Goal: Book appointment/travel/reservation

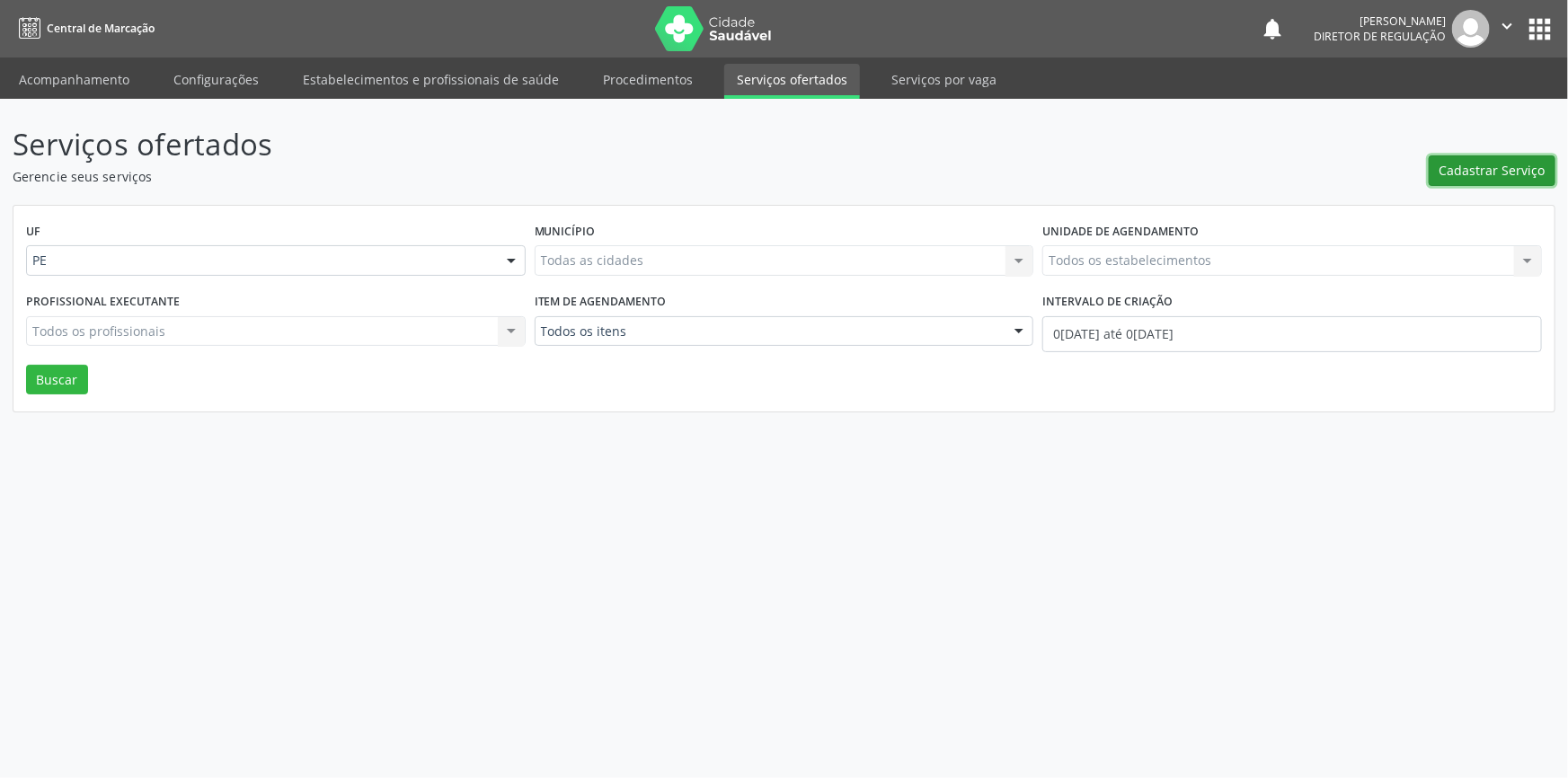
click at [1510, 174] on span "Cadastrar Serviço" at bounding box center [1493, 170] width 106 height 19
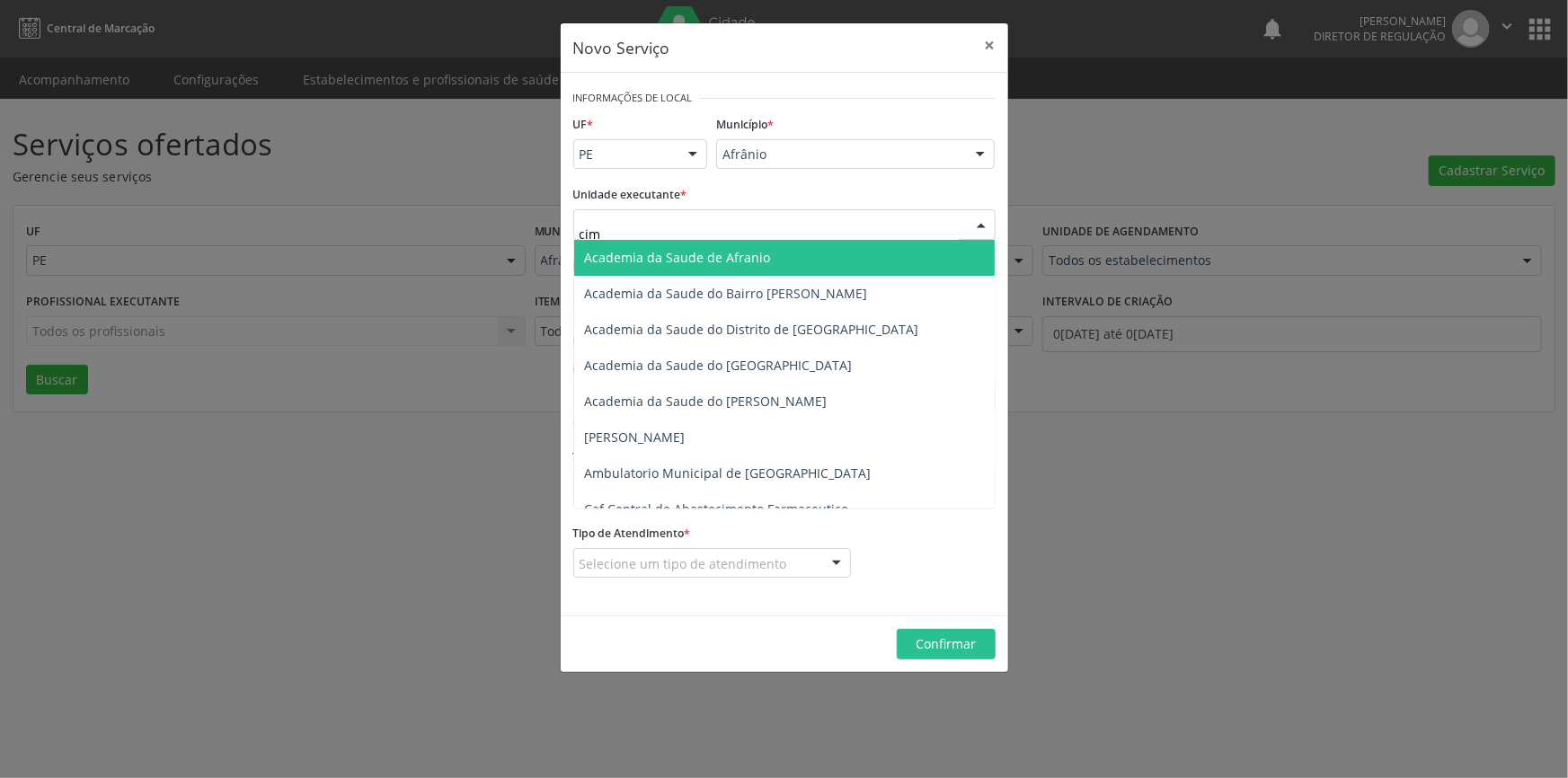
type input "cime"
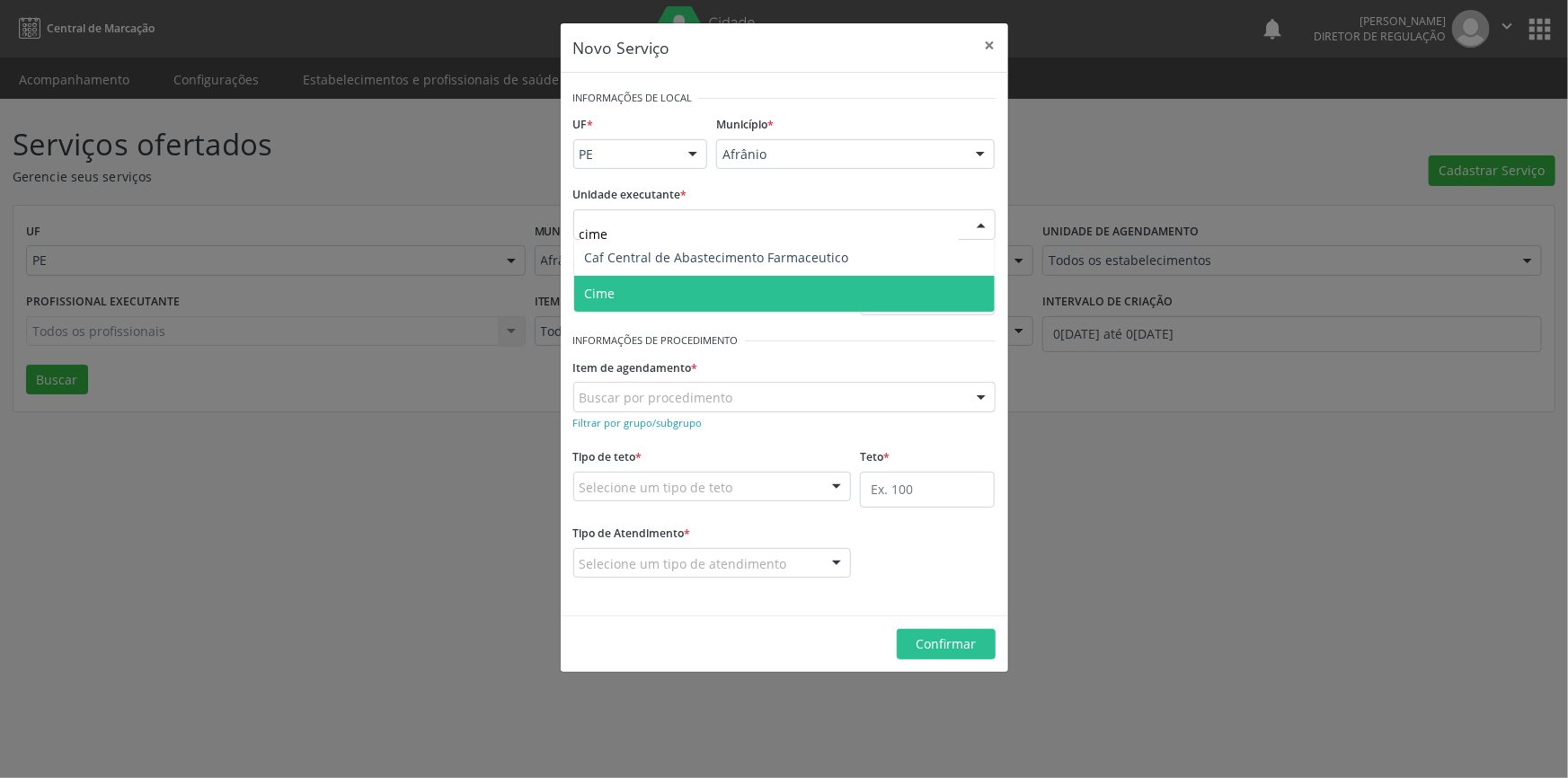
click at [661, 283] on span "Cime" at bounding box center [784, 294] width 421 height 36
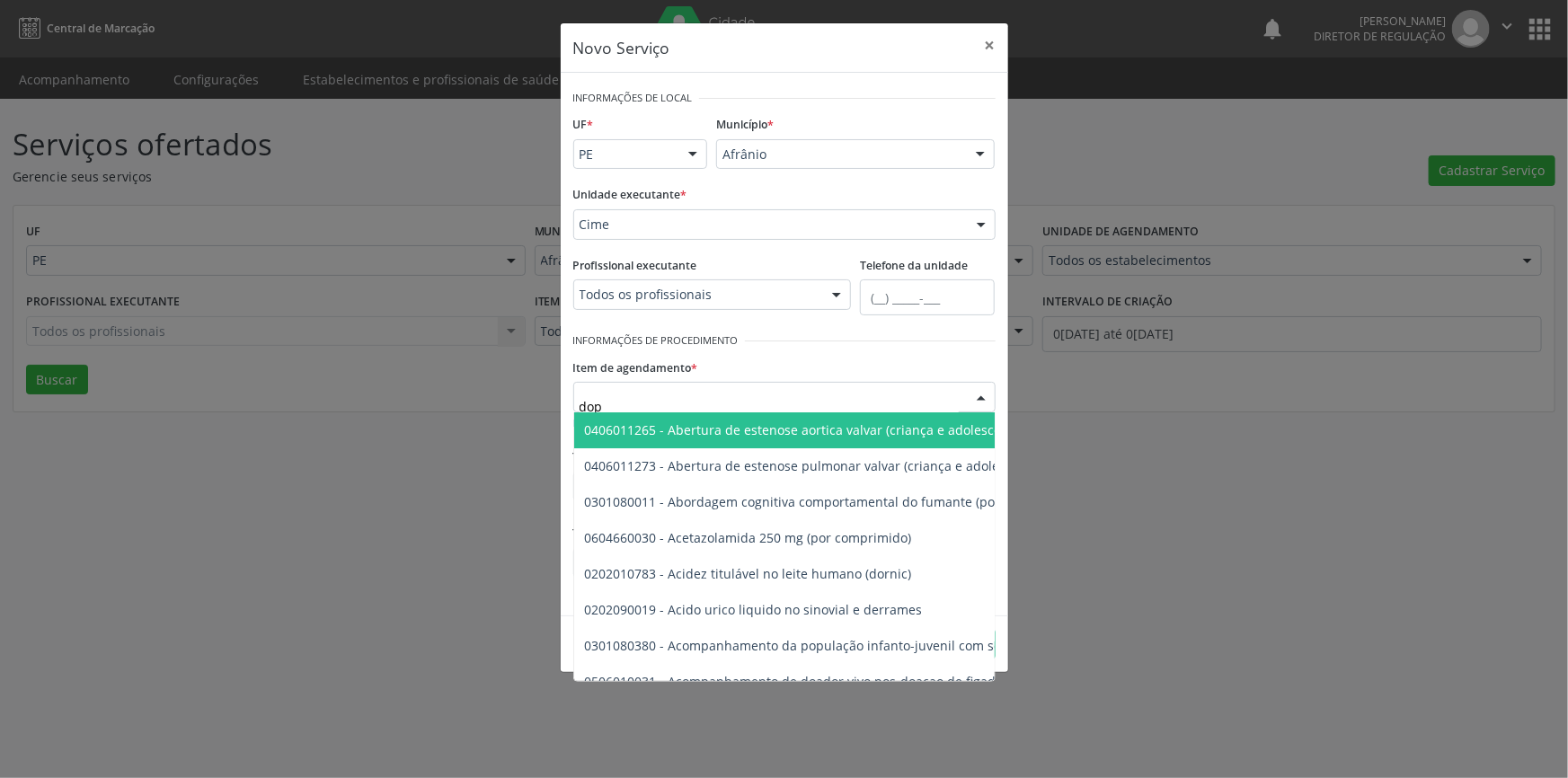
type input "dopp"
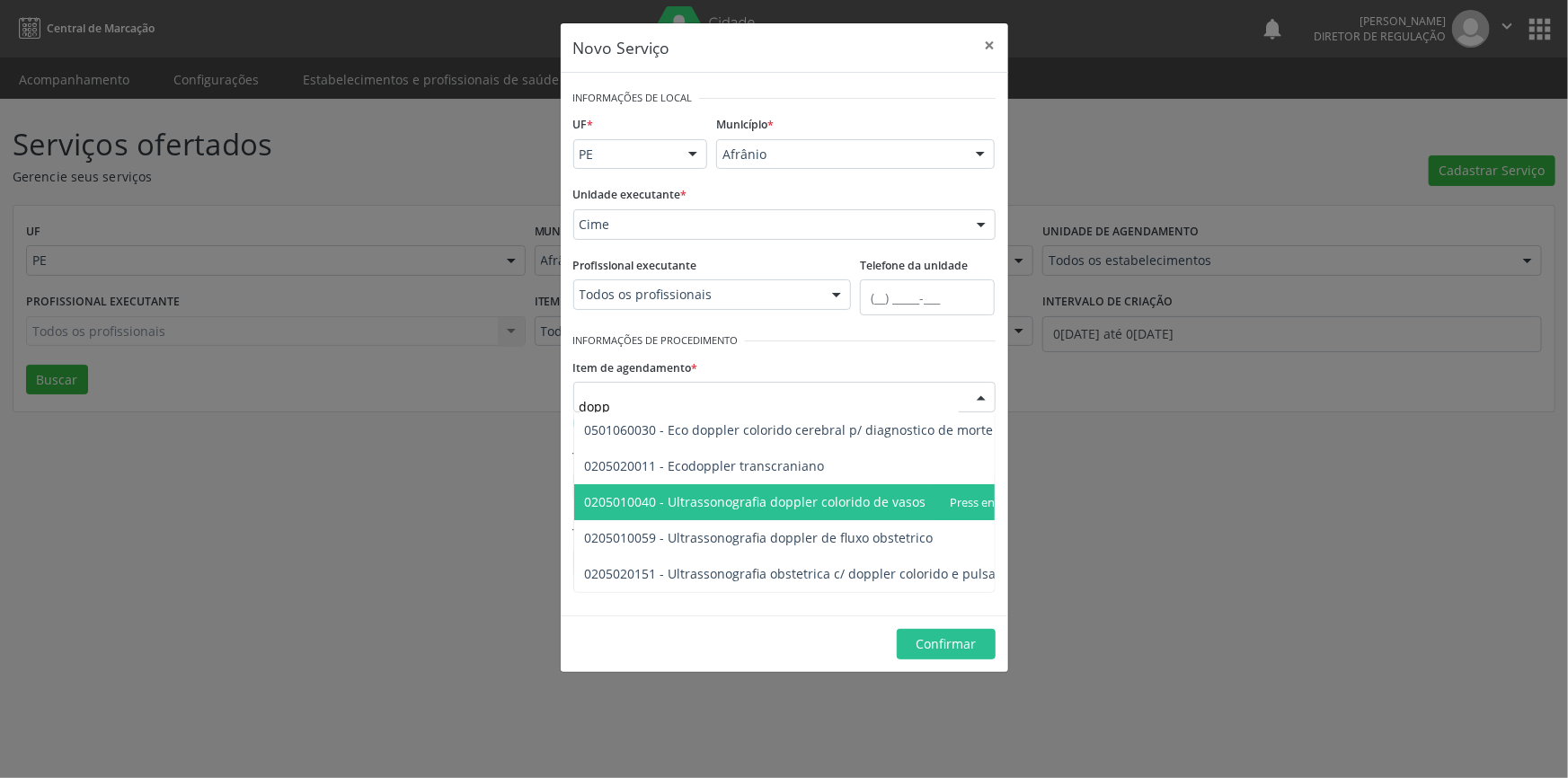
click at [817, 503] on span "0205010040 - Ultrassonografia doppler colorido de vasos" at bounding box center [756, 502] width 342 height 17
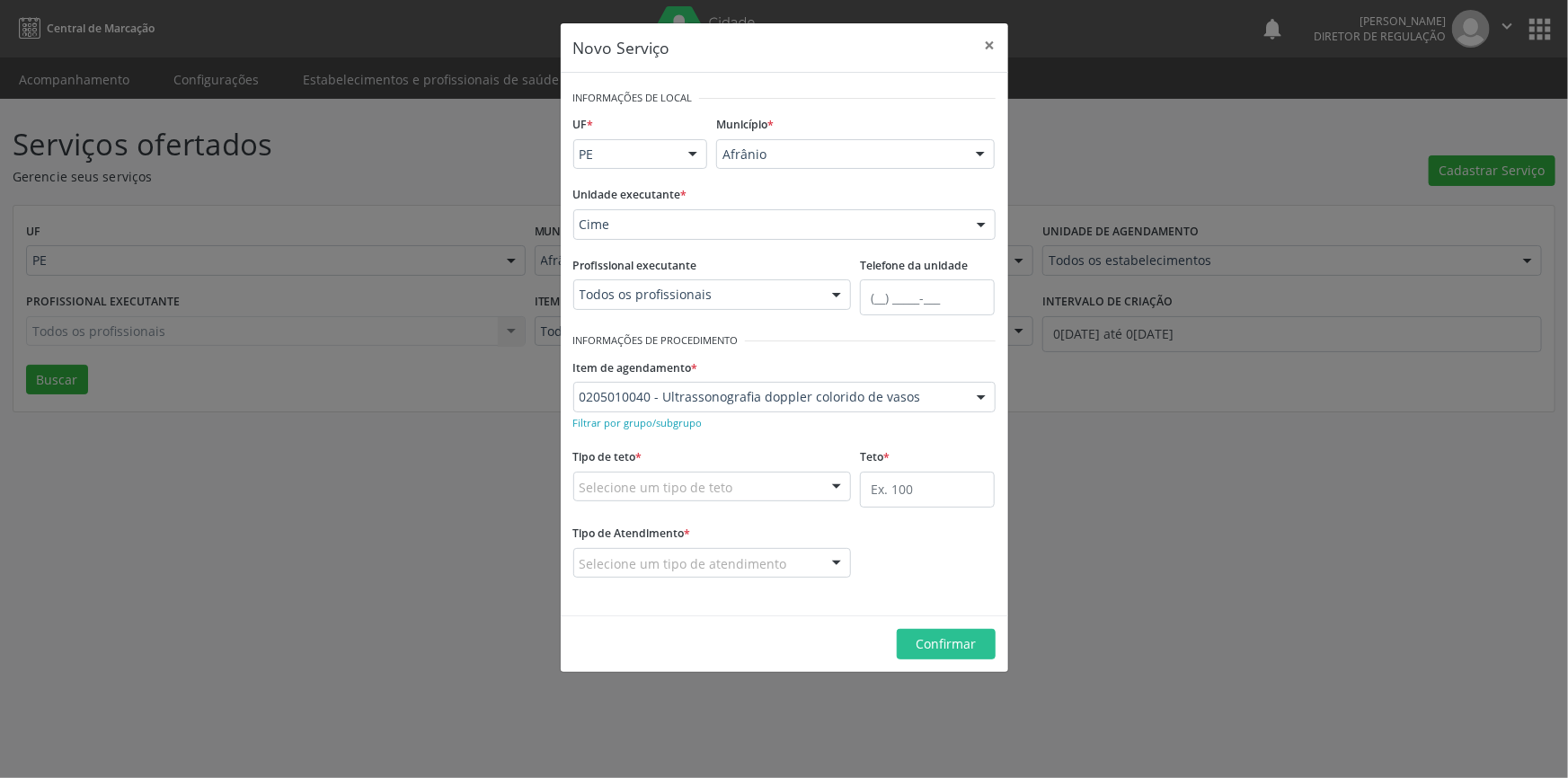
click at [777, 484] on div "Selecione um tipo de teto" at bounding box center [713, 487] width 278 height 31
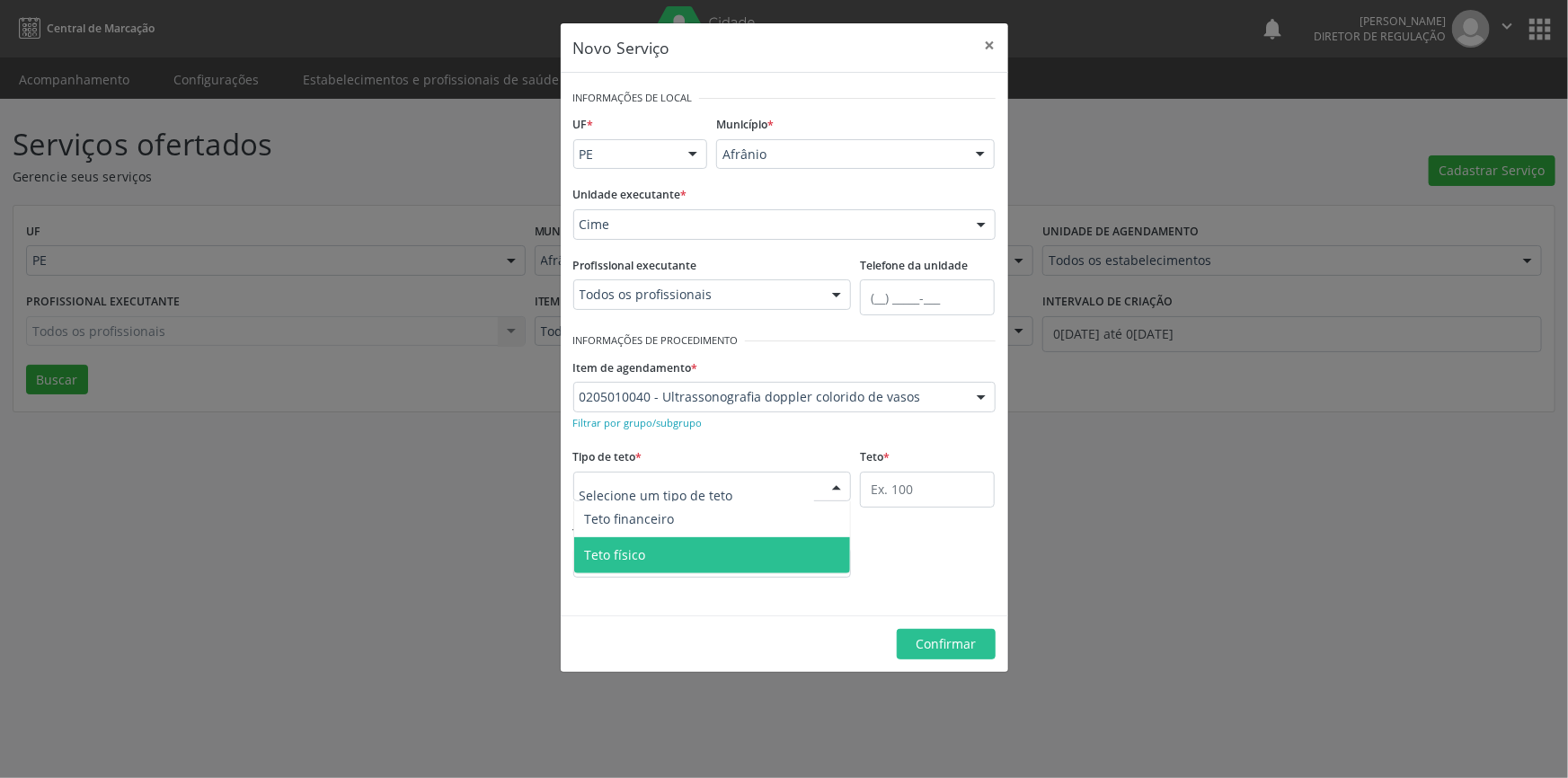
click at [717, 560] on span "Teto físico" at bounding box center [713, 555] width 277 height 36
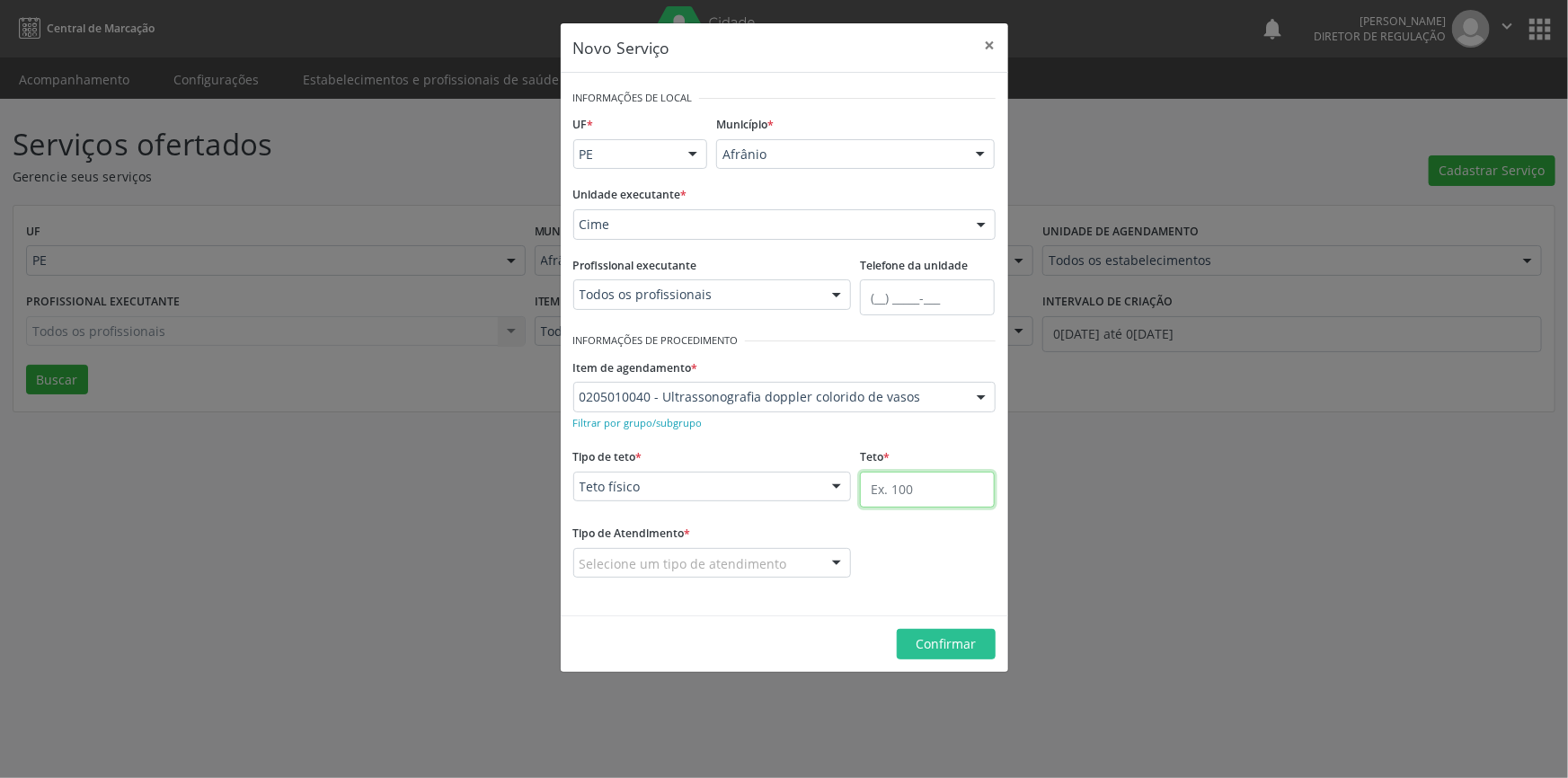
click at [934, 485] on input "text" at bounding box center [927, 490] width 135 height 36
type input "1"
drag, startPoint x: 824, startPoint y: 564, endPoint x: 744, endPoint y: 561, distance: 80.1
click at [815, 564] on div "Selecione um tipo de atendimento Ordem de chegada Horário agendado Nenhum resul…" at bounding box center [713, 564] width 278 height 31
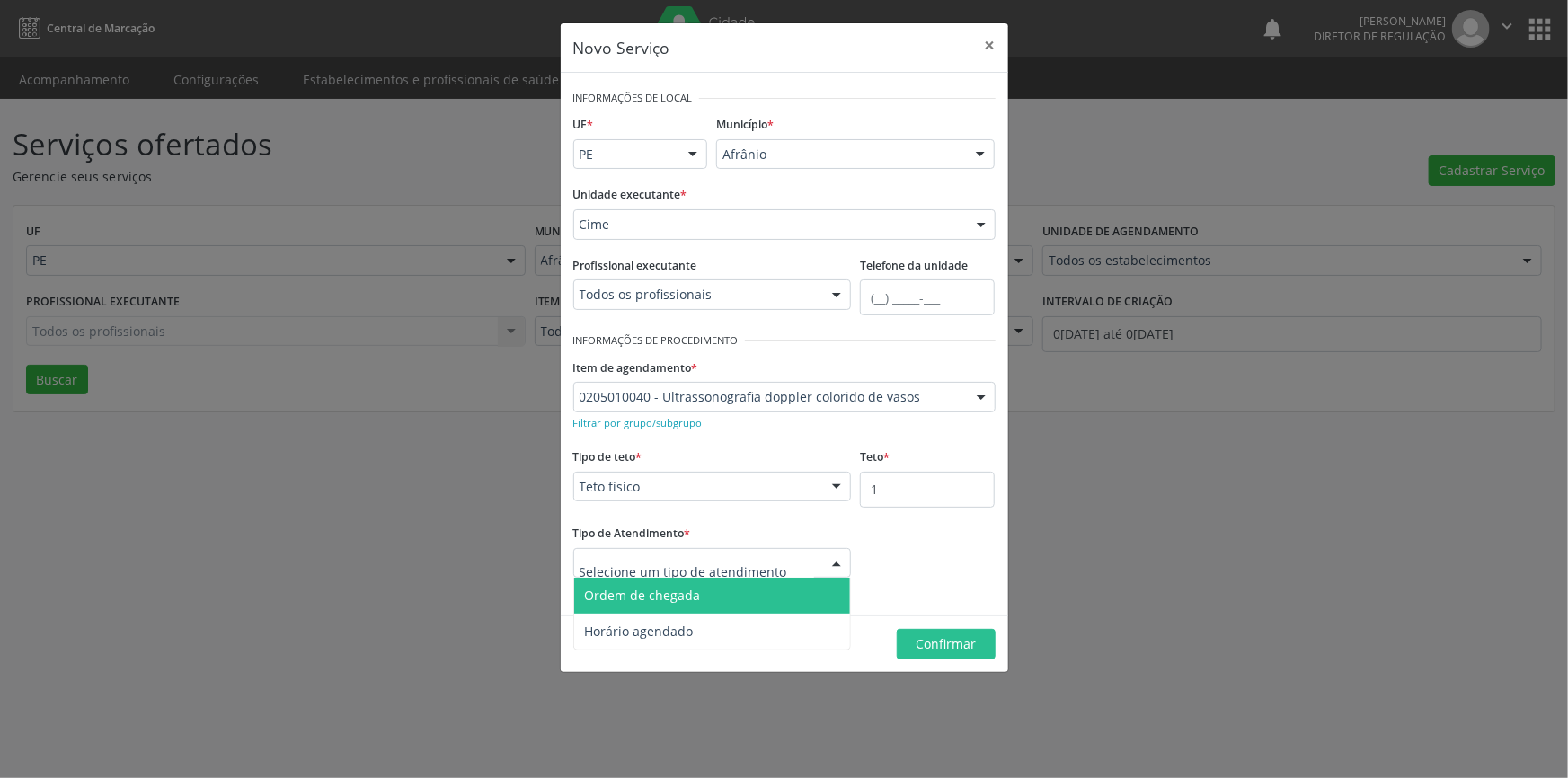
click at [708, 587] on span "Ordem de chegada" at bounding box center [713, 596] width 277 height 36
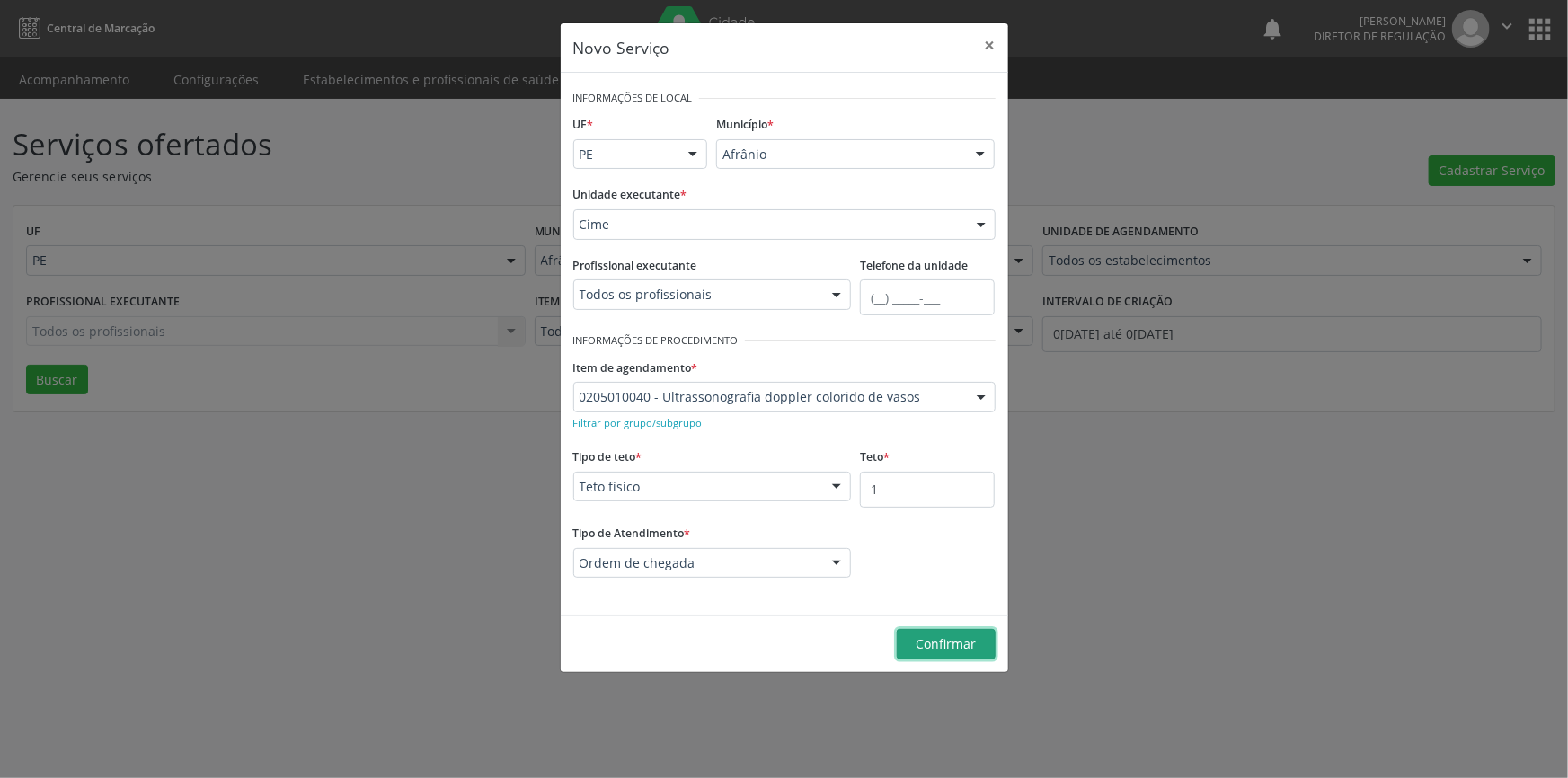
click at [938, 630] on button "Confirmar" at bounding box center [946, 644] width 99 height 31
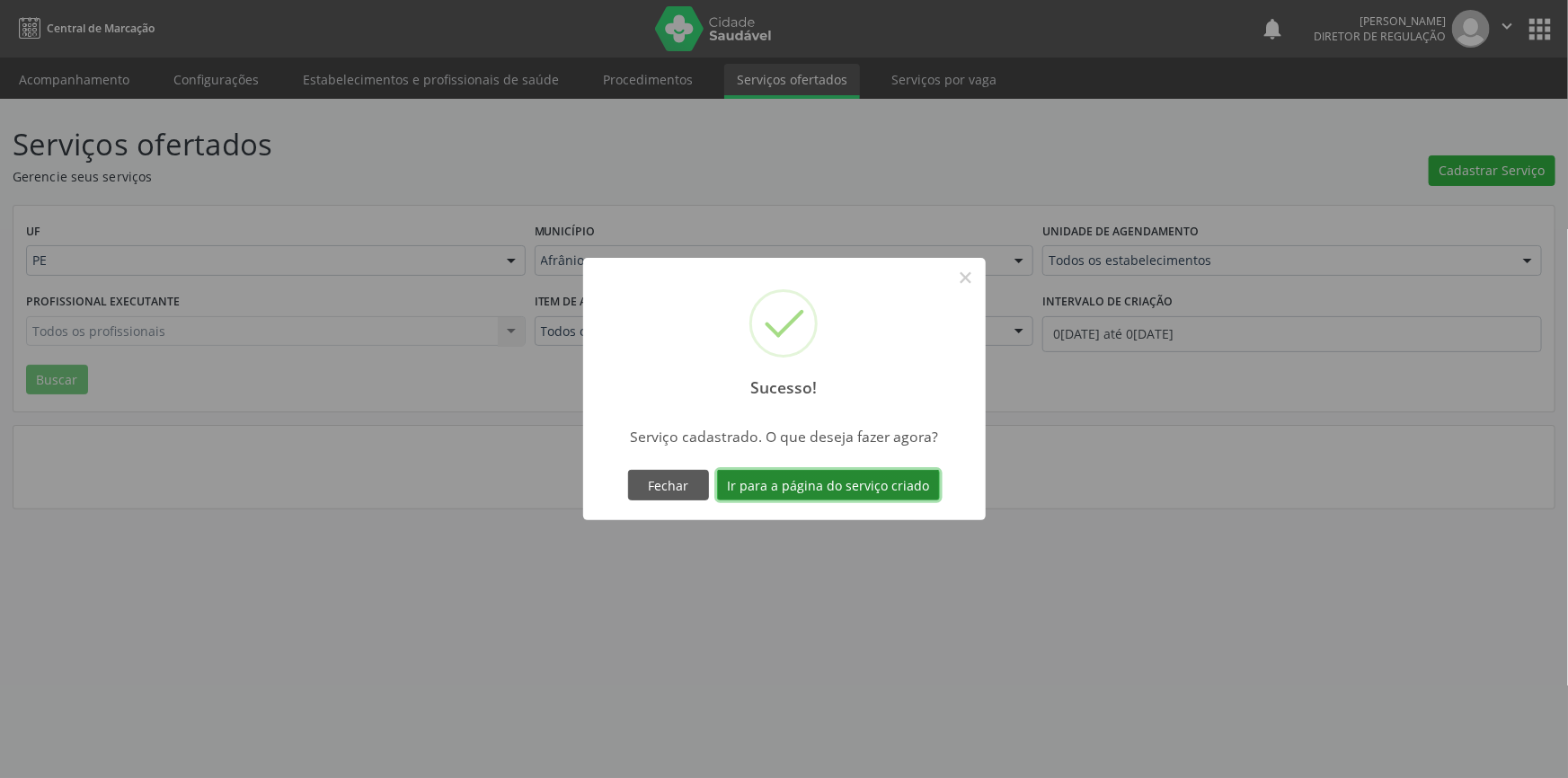
click at [873, 483] on button "Ir para a página do serviço criado" at bounding box center [828, 485] width 223 height 31
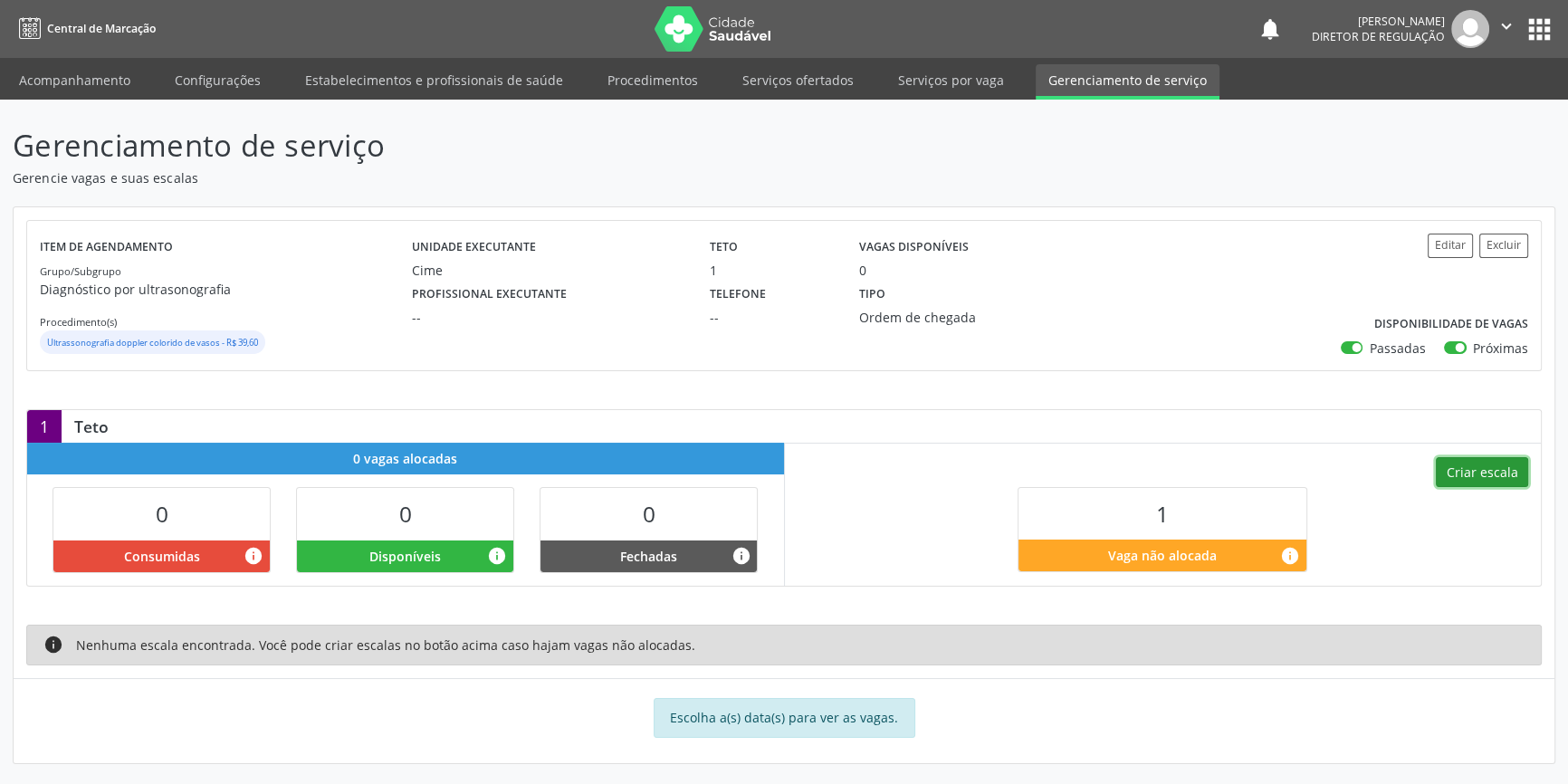
click at [1508, 473] on button "Criar escala" at bounding box center [1482, 473] width 93 height 31
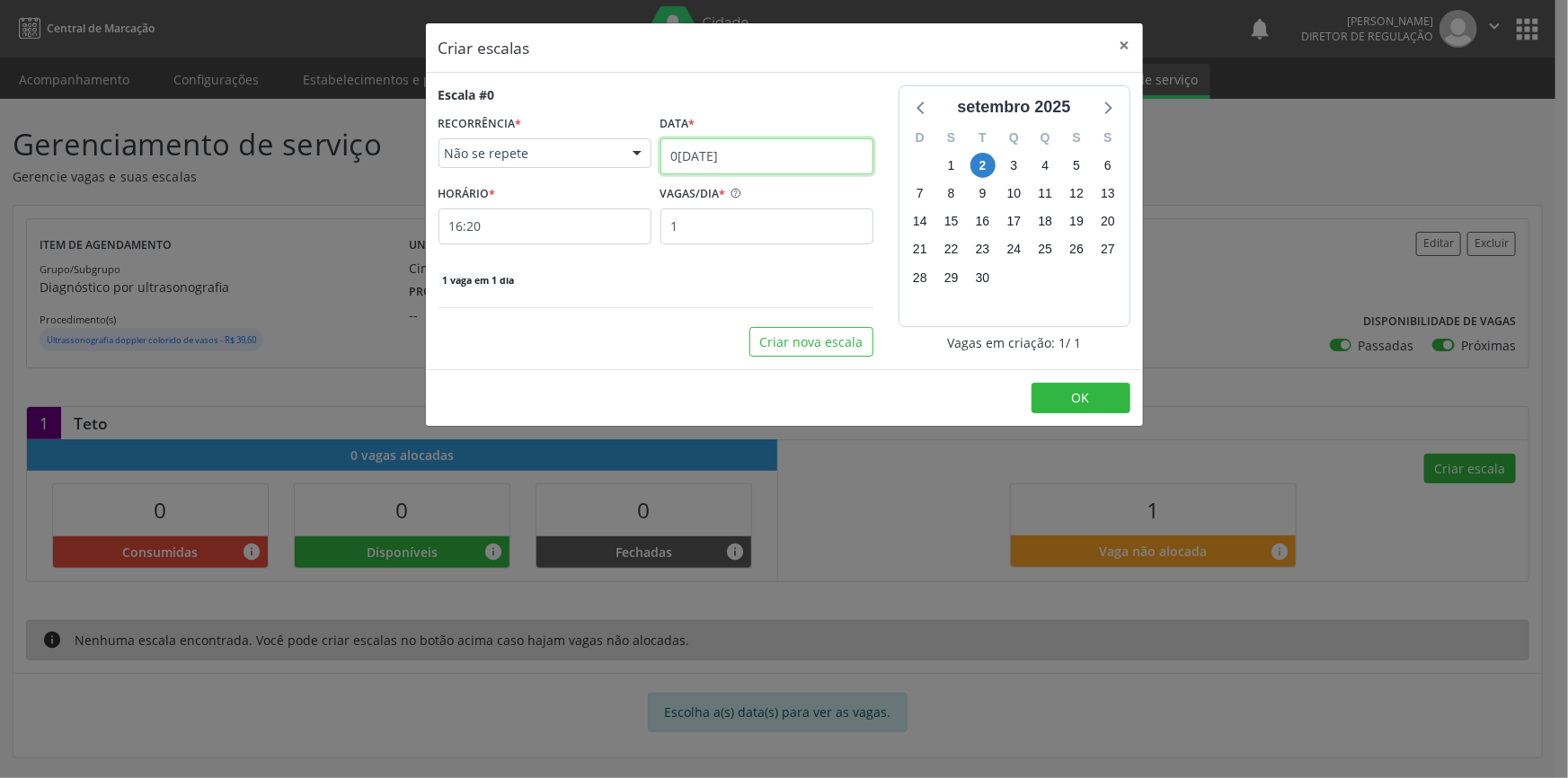
click at [765, 157] on input "0[DATE]" at bounding box center [767, 156] width 213 height 36
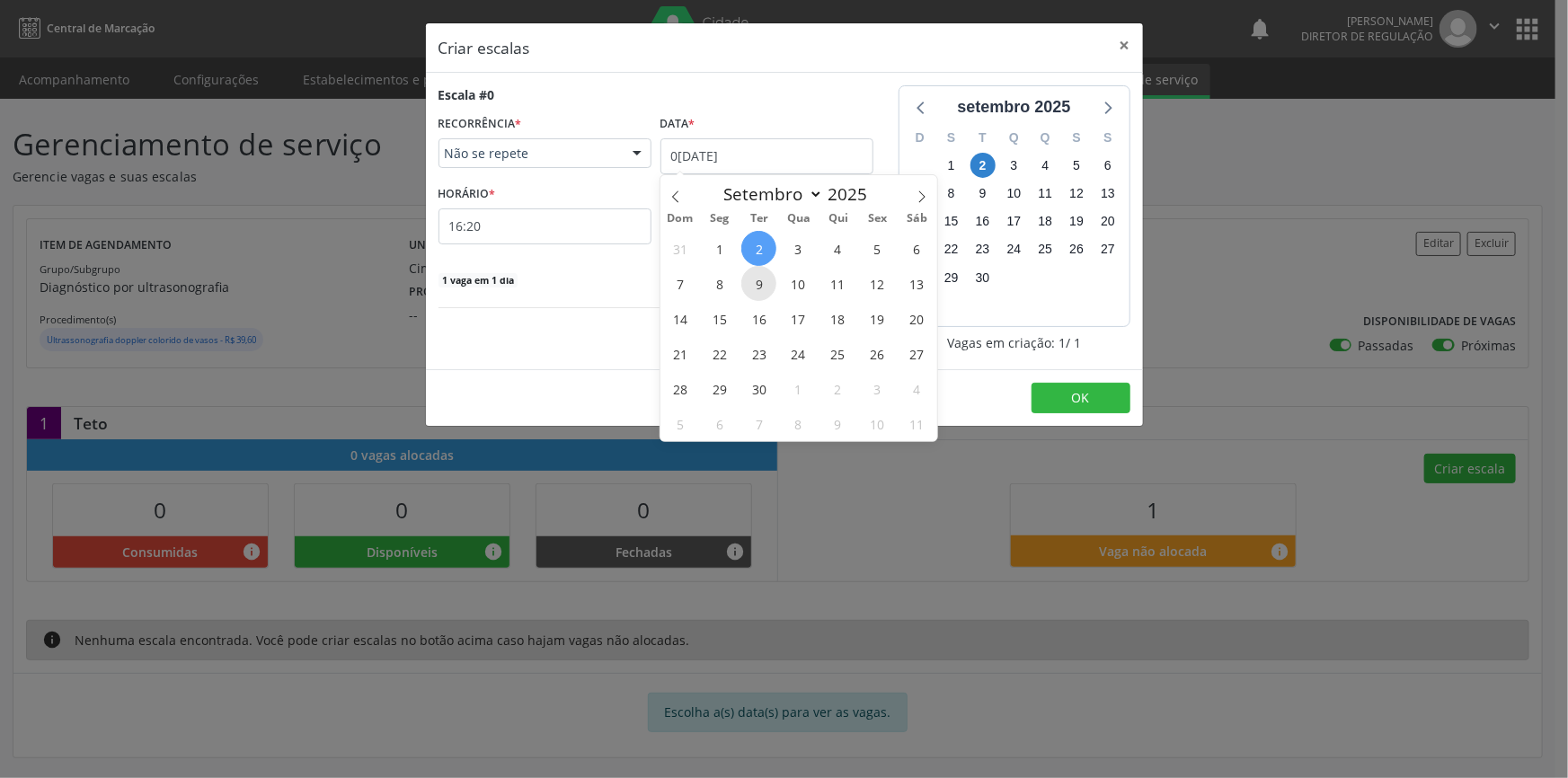
click at [760, 285] on span "9" at bounding box center [759, 284] width 35 height 35
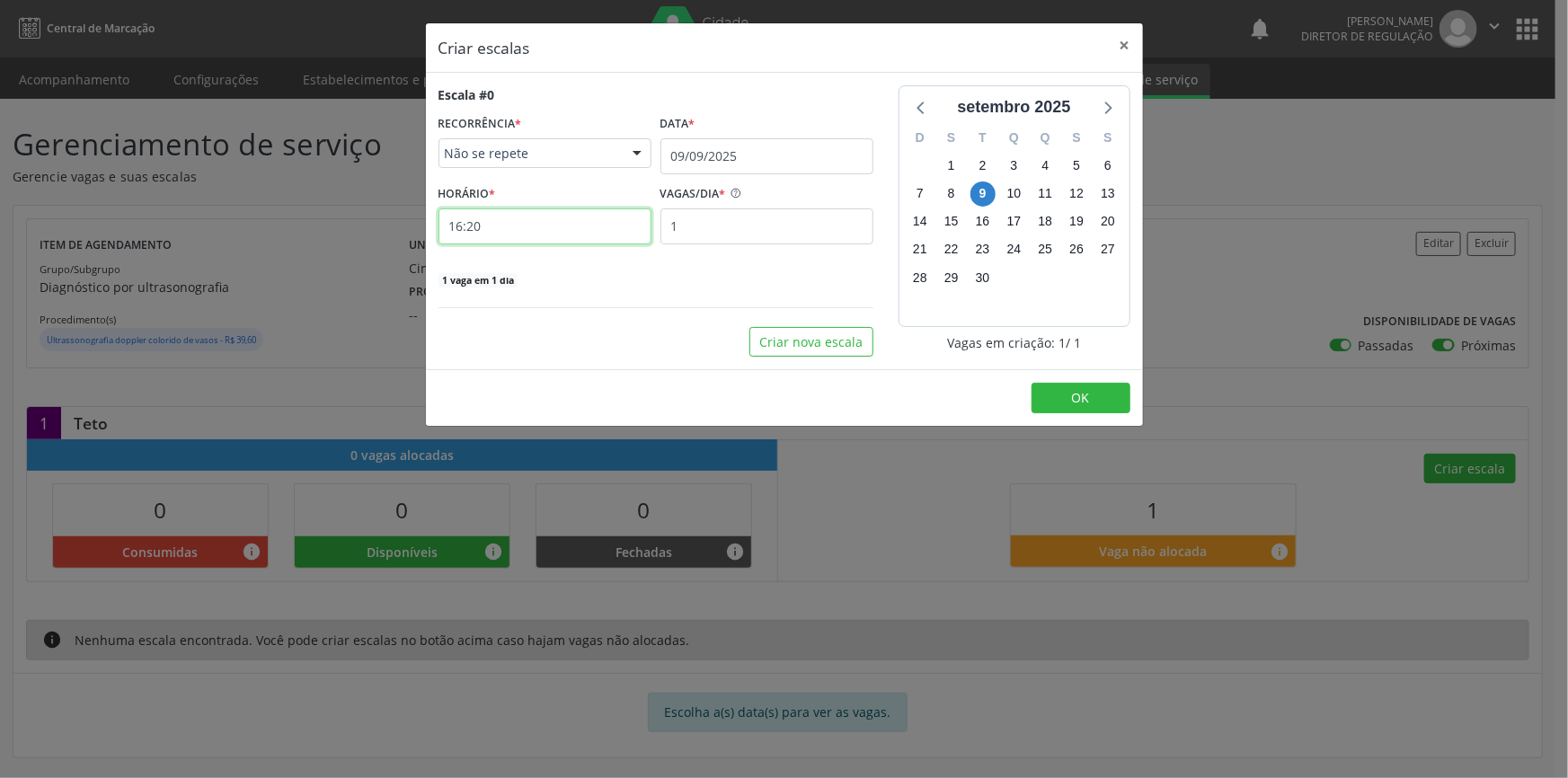
click at [604, 243] on input "16:20" at bounding box center [544, 226] width 213 height 36
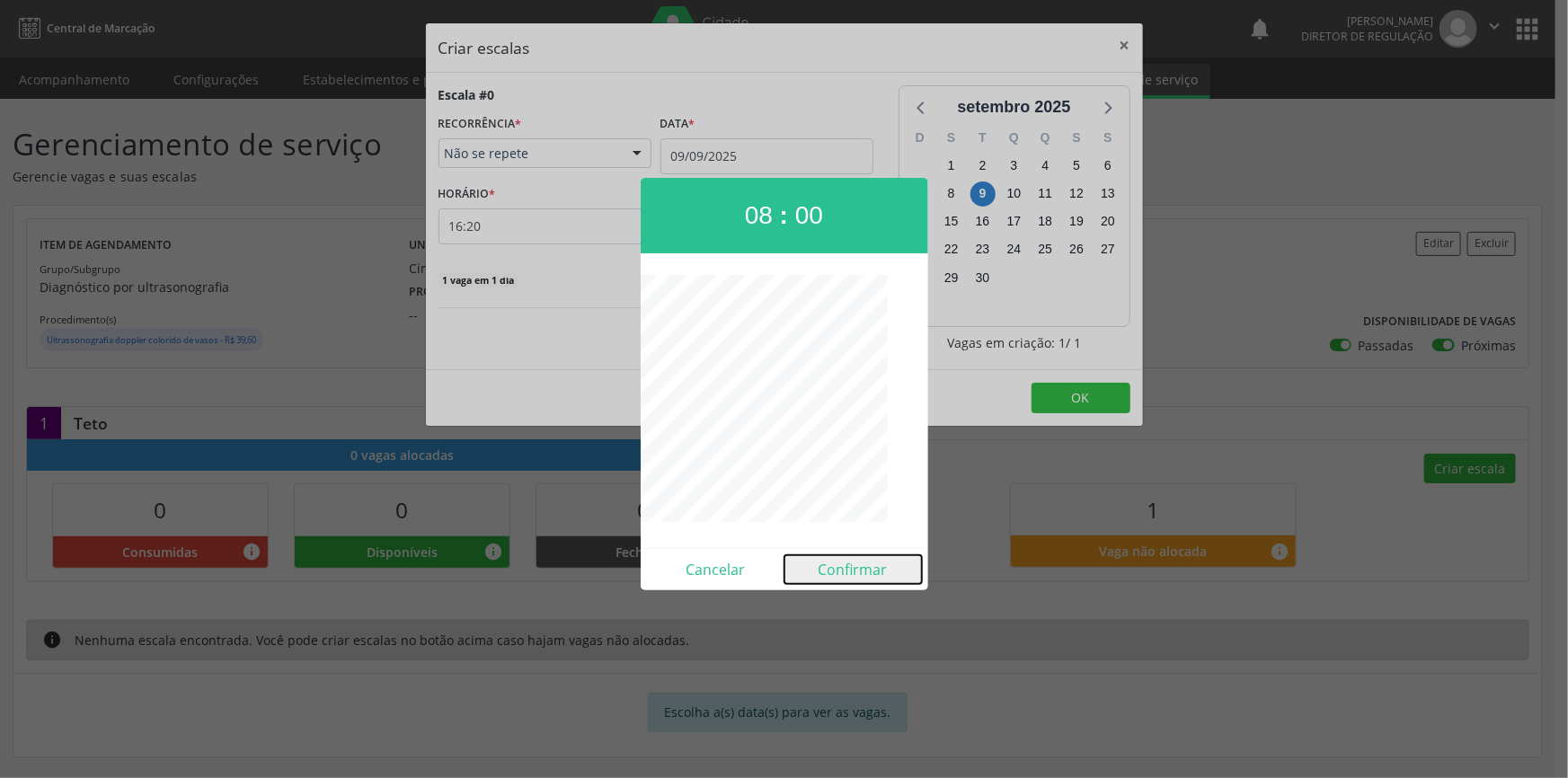
click at [853, 564] on button "Confirmar" at bounding box center [853, 570] width 137 height 29
type input "08:00"
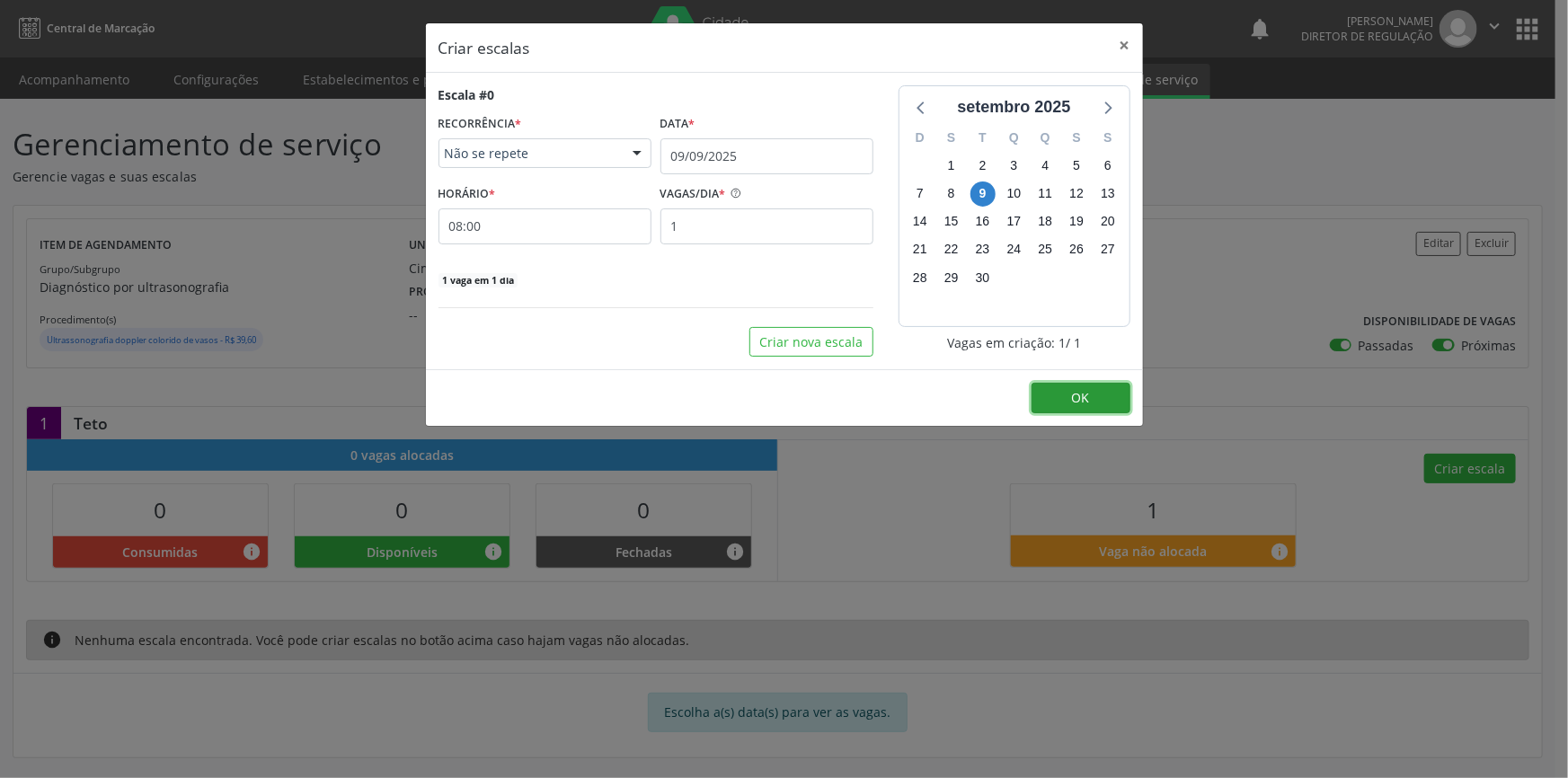
click at [1069, 384] on button "OK" at bounding box center [1081, 398] width 99 height 31
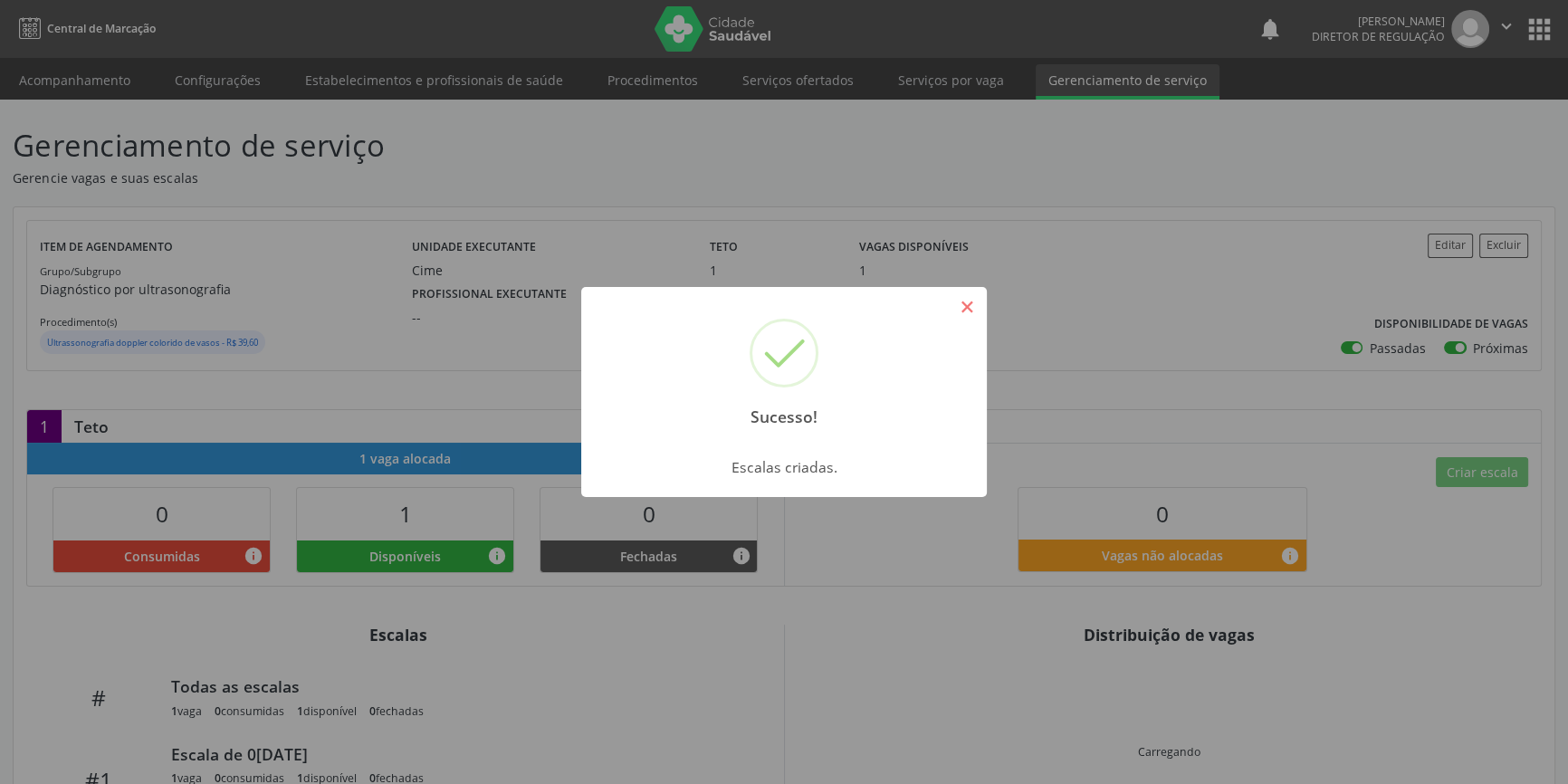
click at [960, 320] on button "×" at bounding box center [967, 307] width 31 height 31
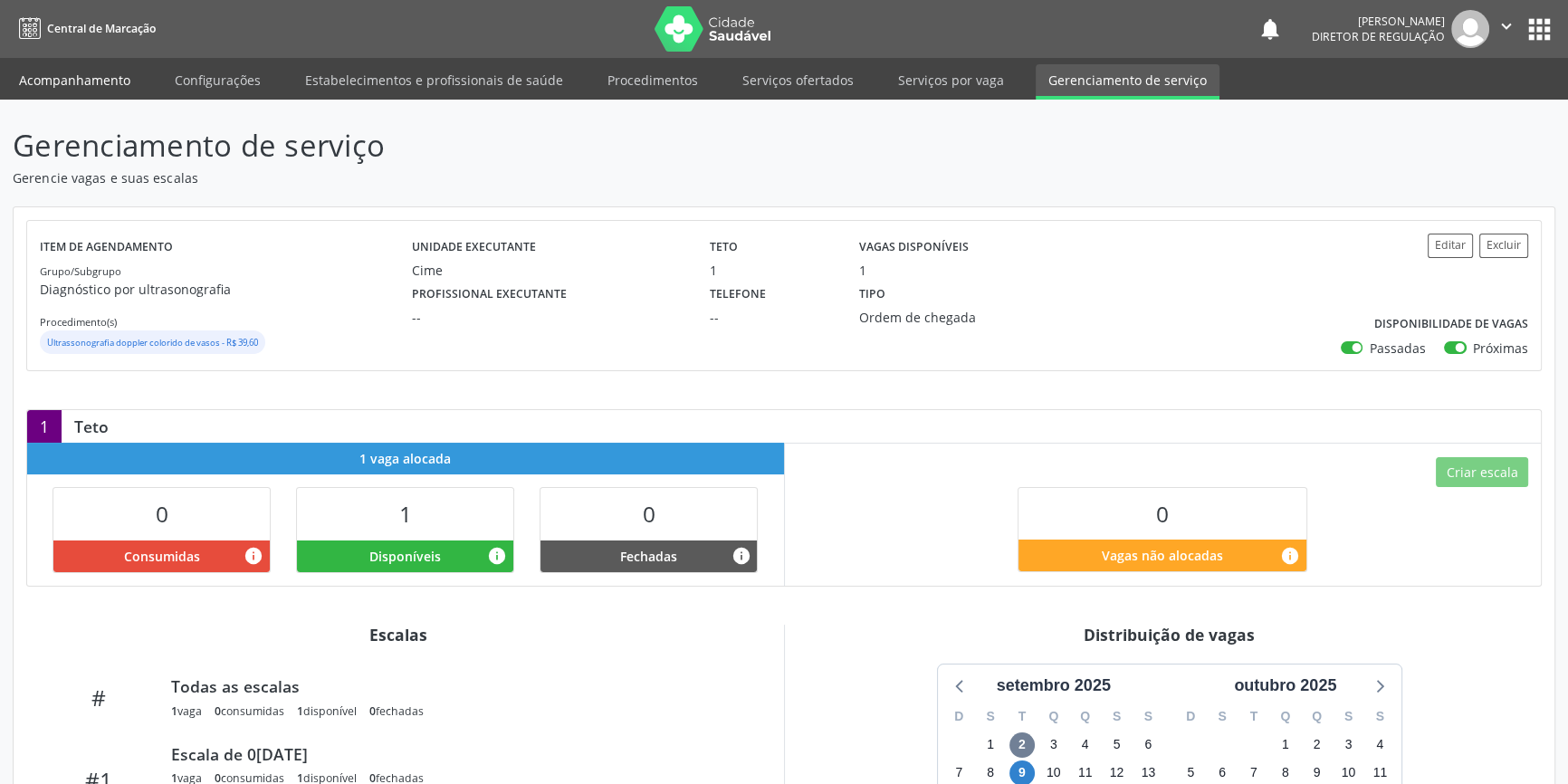
click at [105, 83] on link "Acompanhamento" at bounding box center [74, 80] width 136 height 32
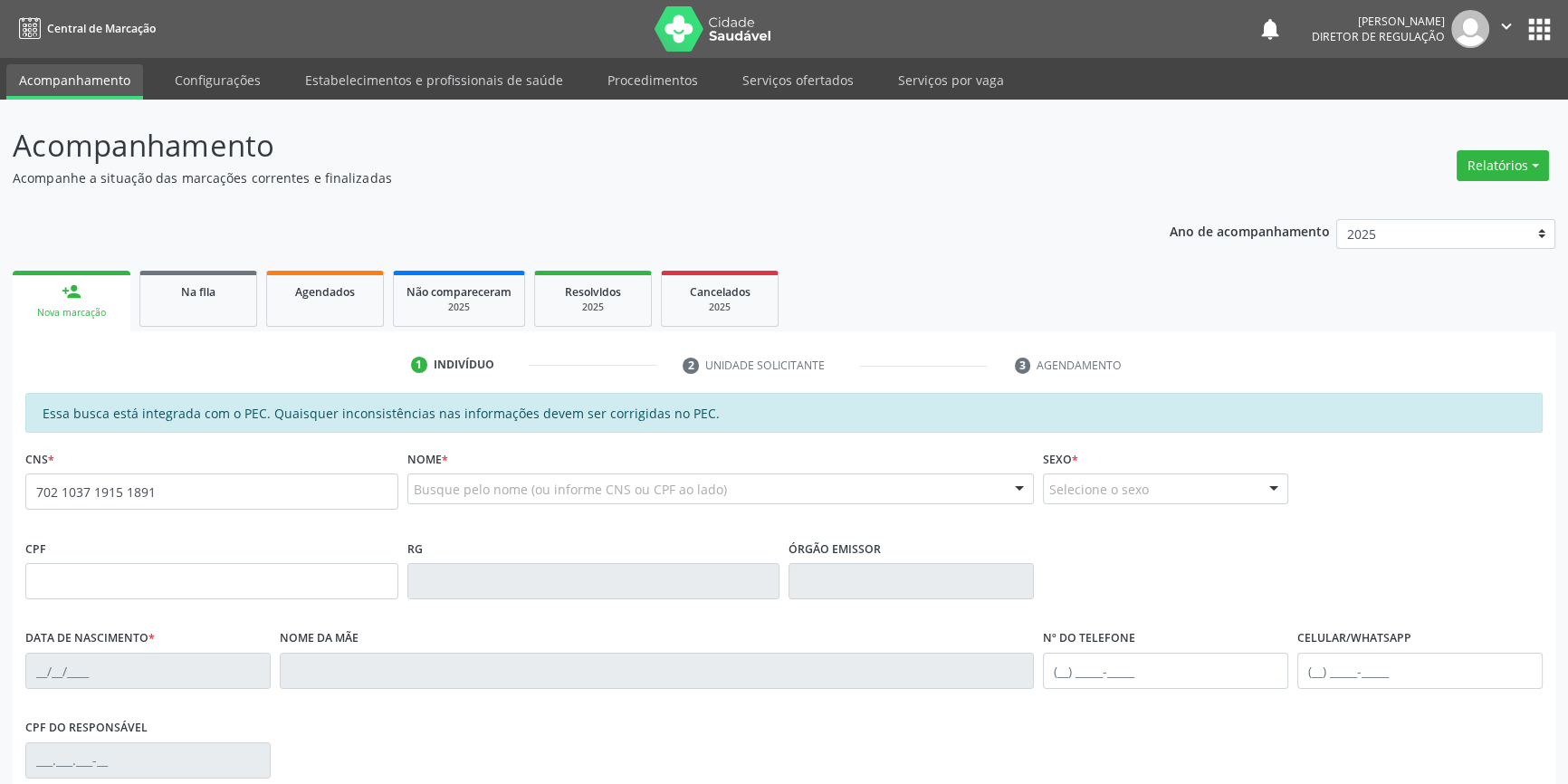
type input "702 1037 1915 1891"
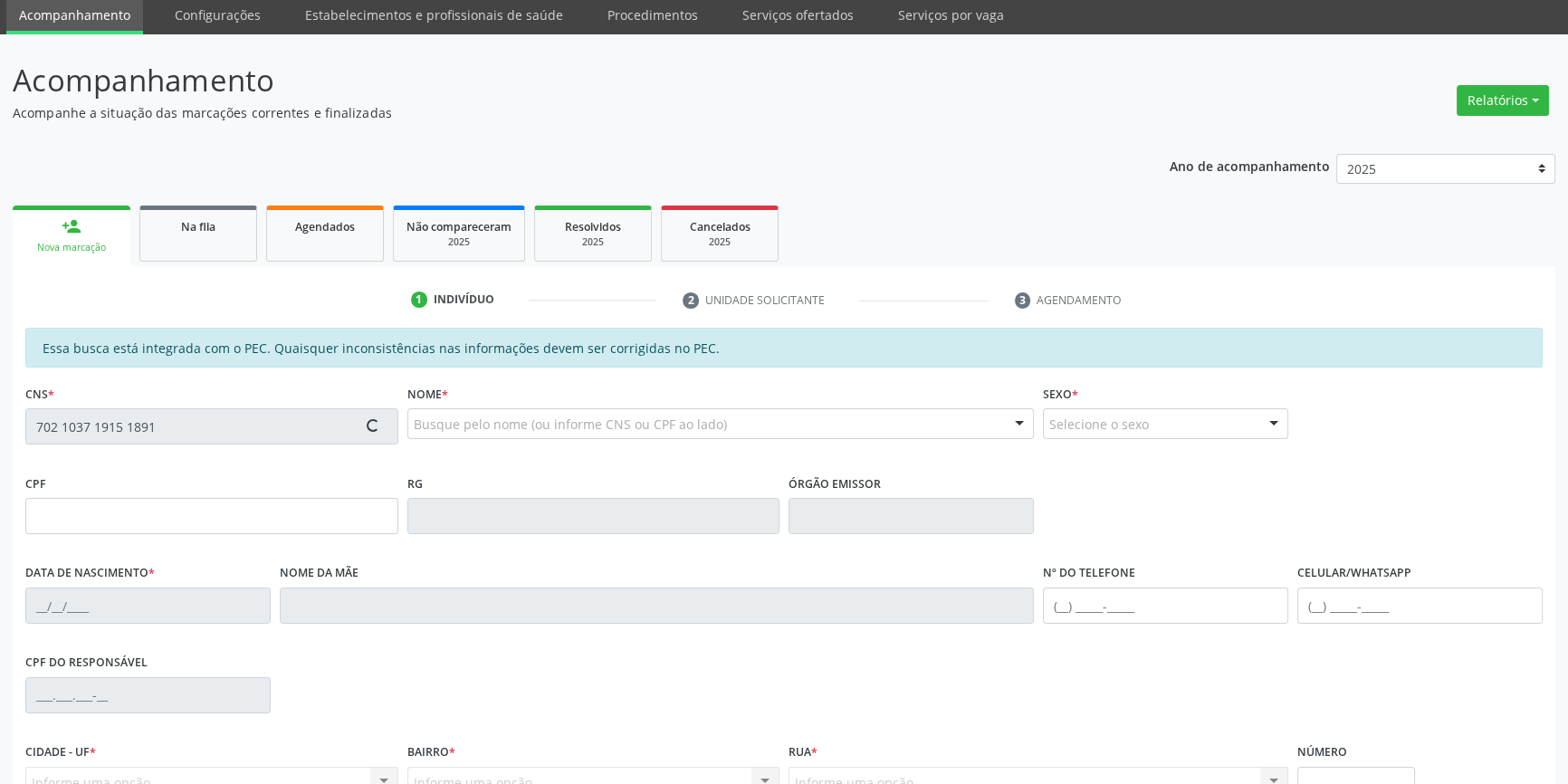
type input "[DATE]"
type input "[PERSON_NAME]"
type input "[PHONE_NUMBER]"
type input "126.759.584-17"
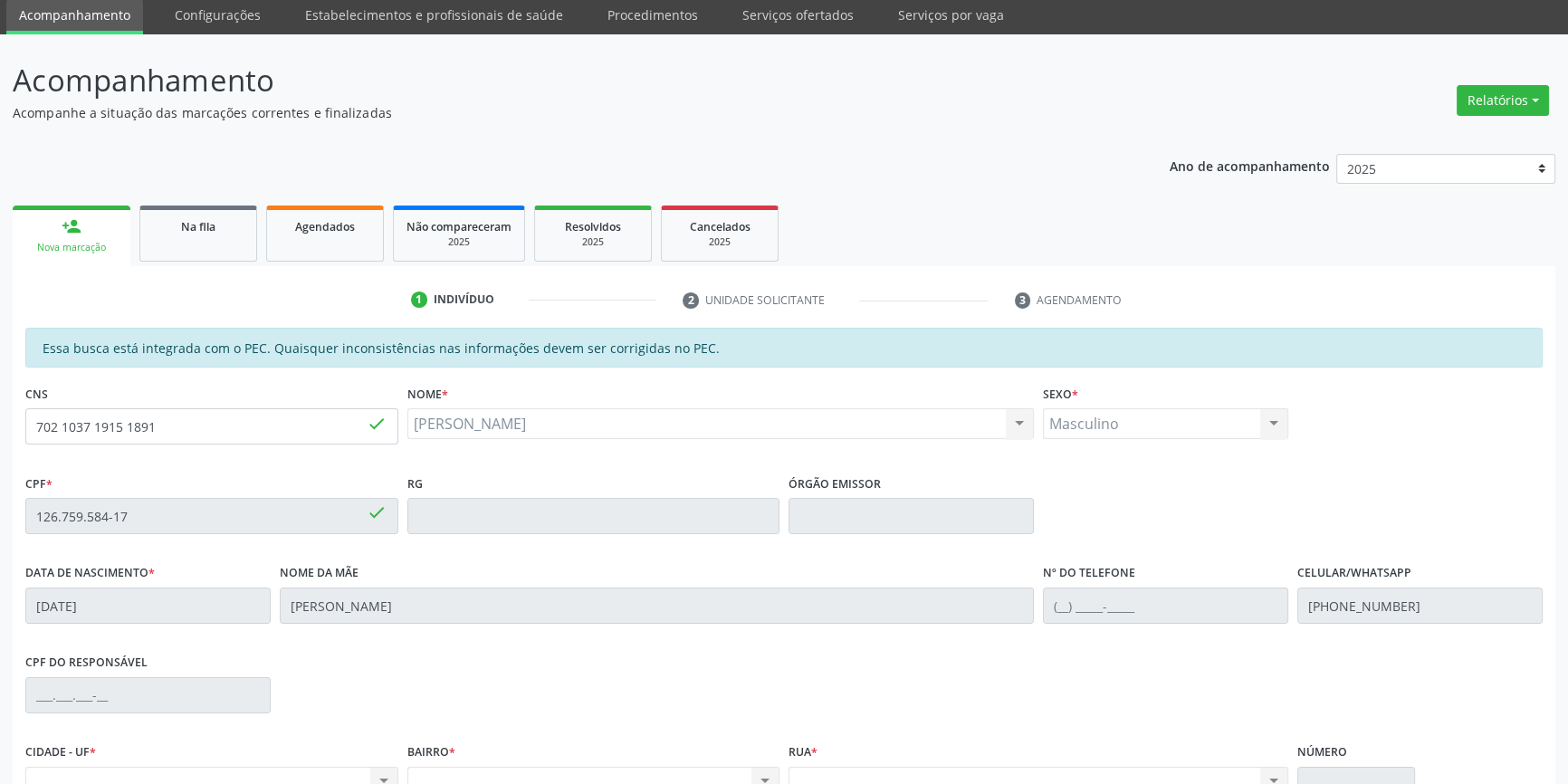
scroll to position [248, 0]
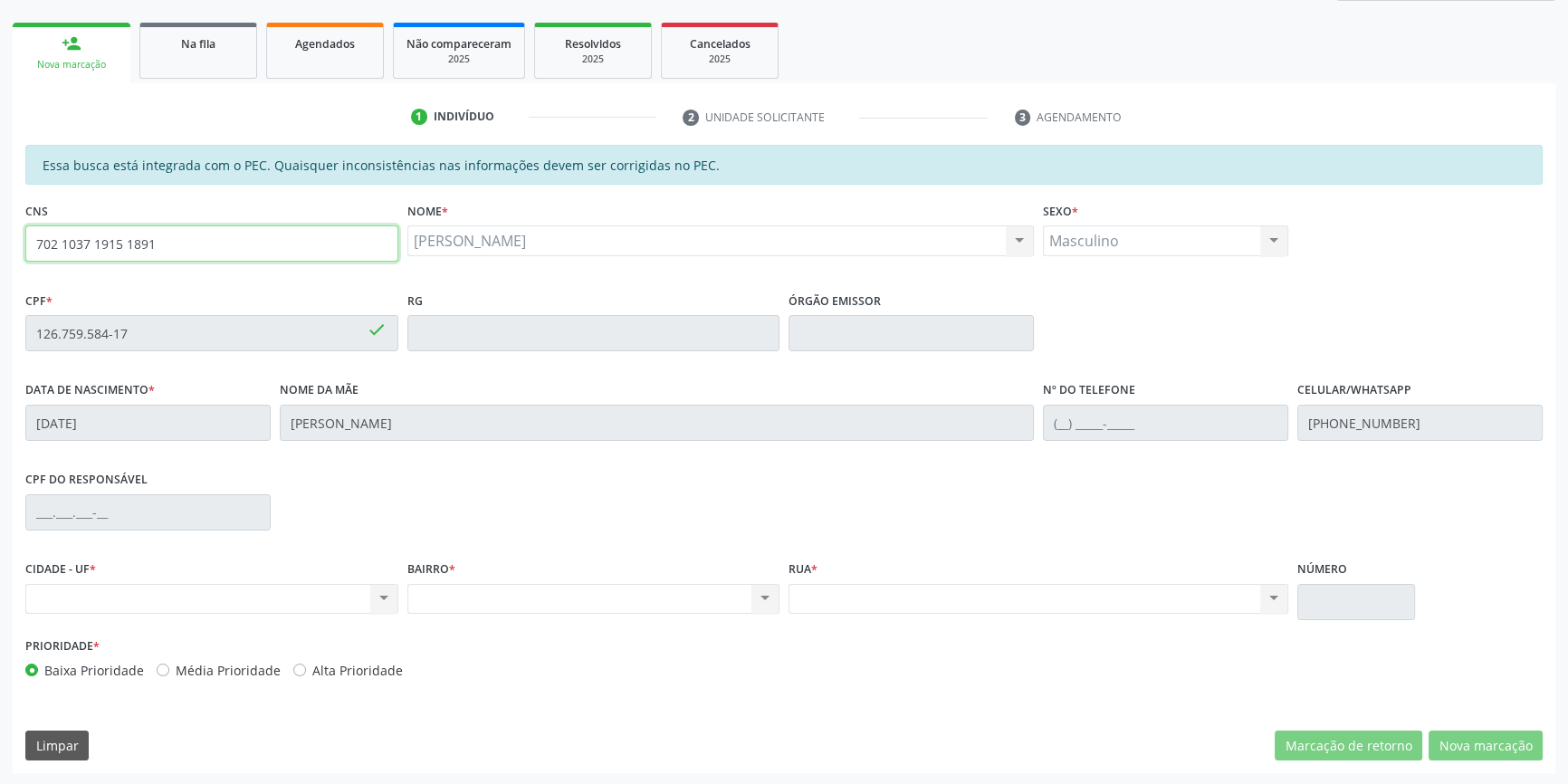
drag, startPoint x: 212, startPoint y: 237, endPoint x: 0, endPoint y: 254, distance: 212.7
click at [0, 254] on div "Acompanhamento Acompanhe a situação das marcações correntes e finalizadas Relat…" at bounding box center [784, 319] width 1568 height 934
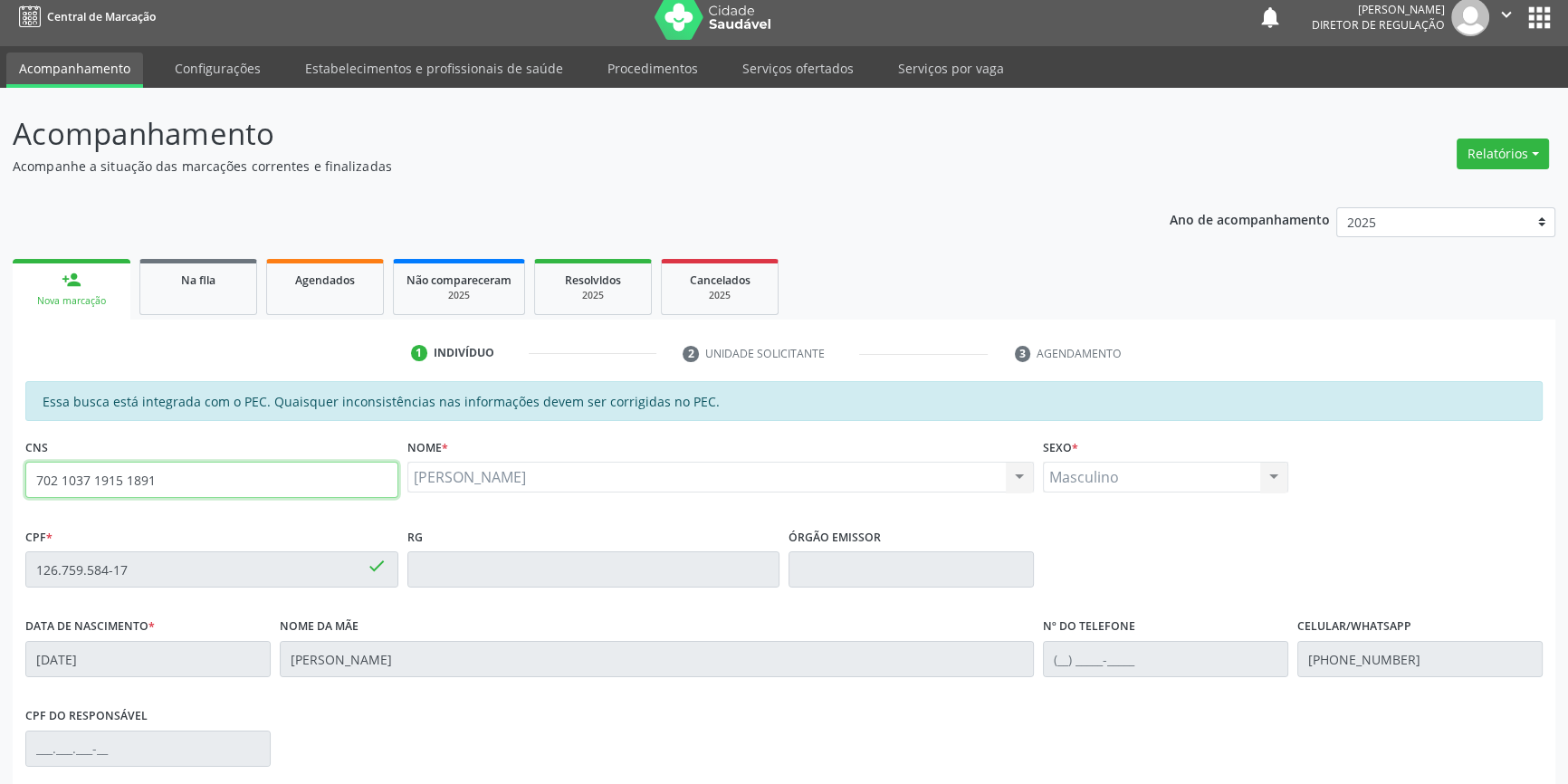
scroll to position [0, 0]
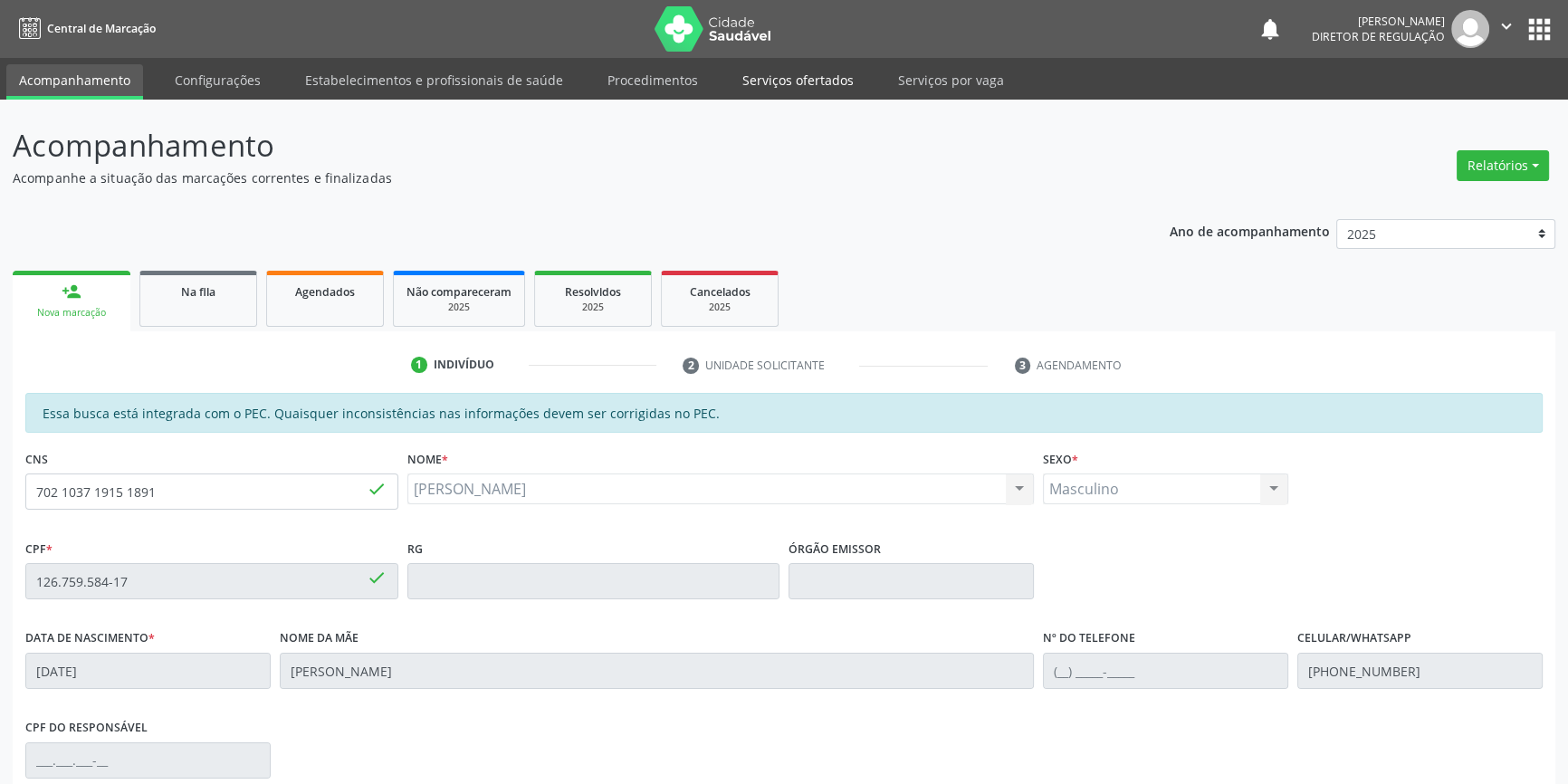
click at [775, 95] on link "Serviços ofertados" at bounding box center [798, 80] width 136 height 32
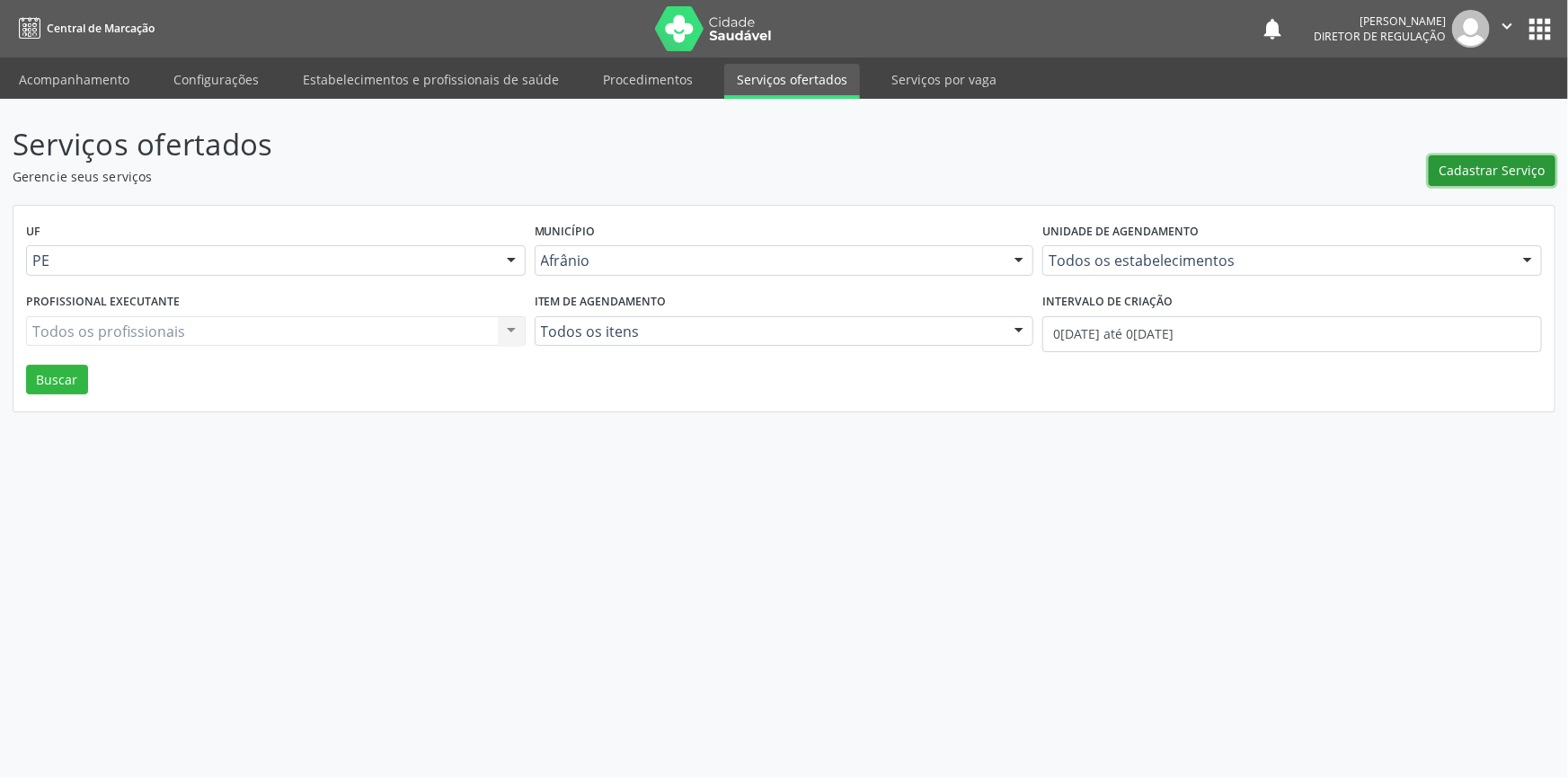
click at [1496, 156] on button "Cadastrar Serviço" at bounding box center [1492, 171] width 126 height 31
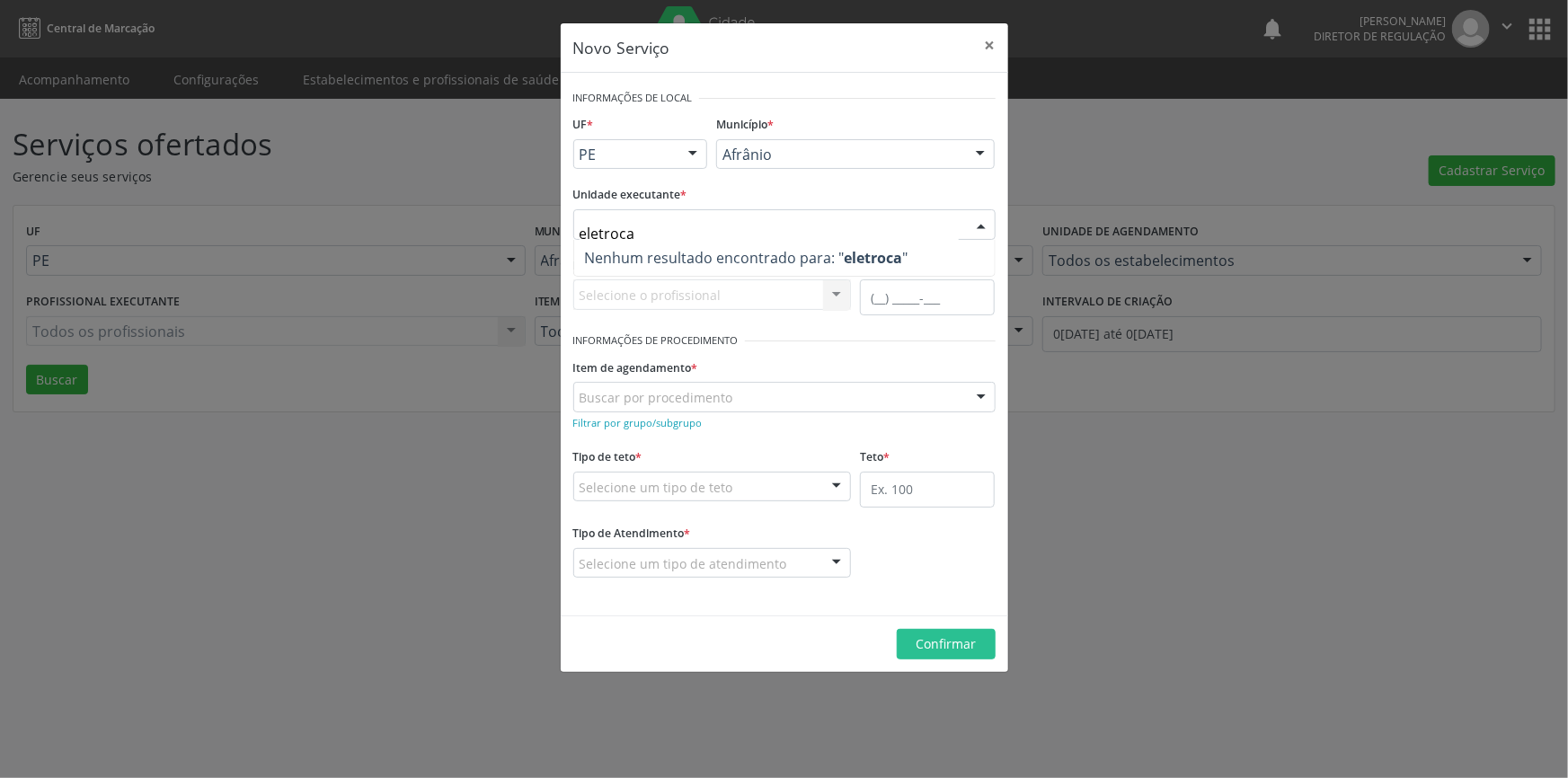
drag, startPoint x: 646, startPoint y: 237, endPoint x: 509, endPoint y: 234, distance: 137.0
click at [509, 234] on div "Novo Serviço × Informações de Local UF * PE BA PE Nenhum resultado encontrado p…" at bounding box center [784, 389] width 1568 height 778
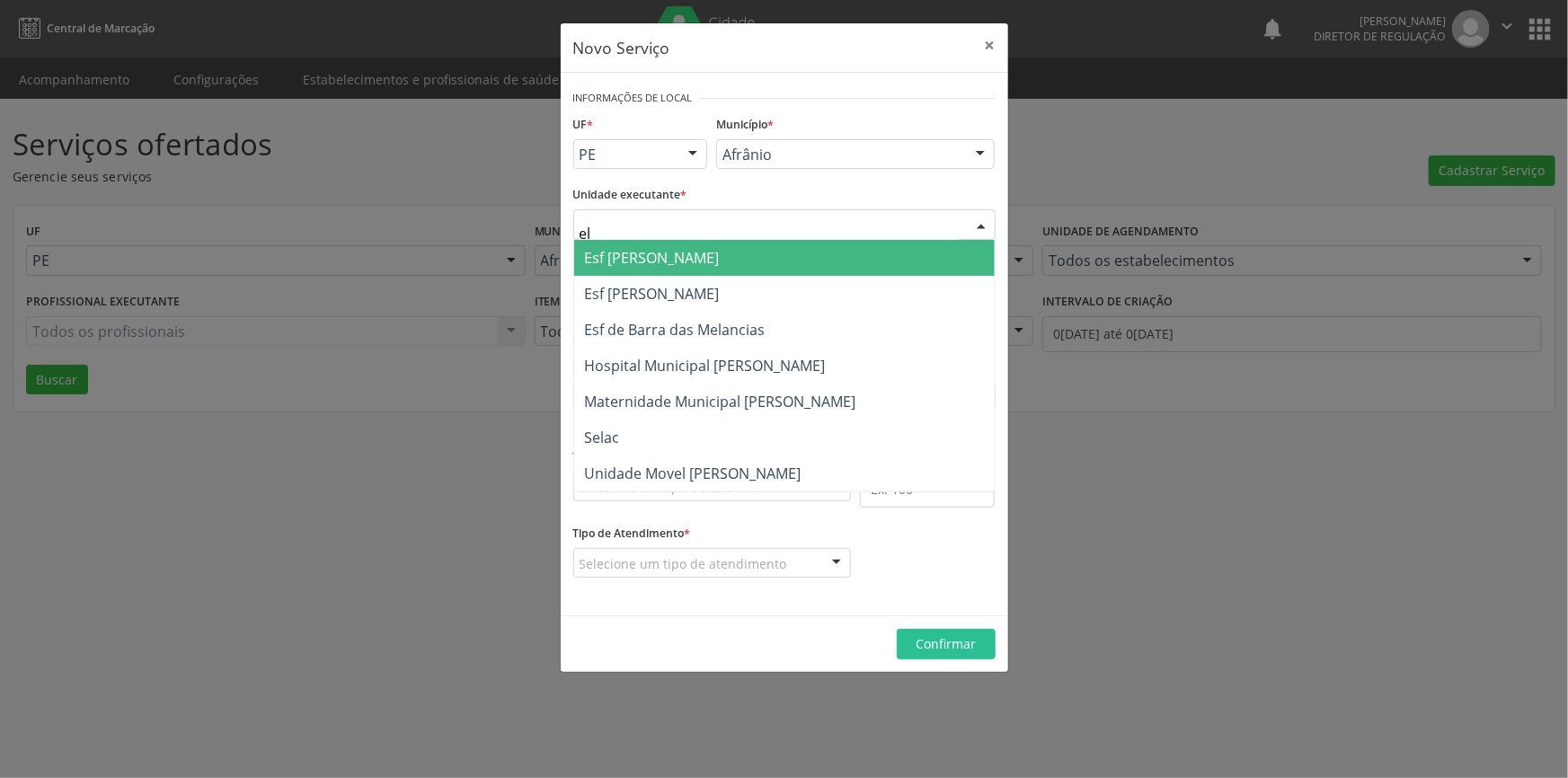
type input "ele"
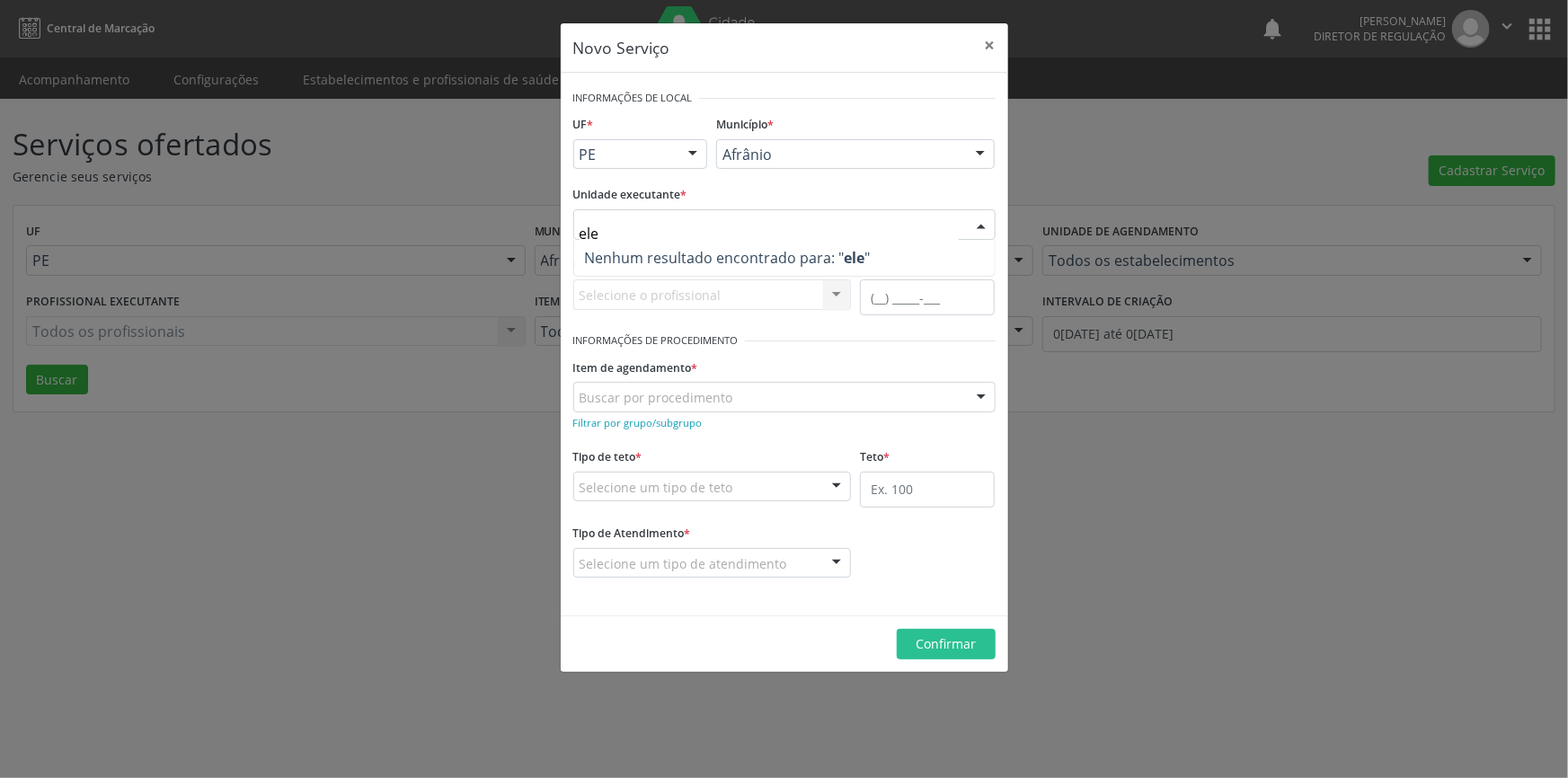
drag, startPoint x: 641, startPoint y: 234, endPoint x: 507, endPoint y: 231, distance: 134.0
click at [507, 231] on div "Novo Serviço × Informações de Local UF * PE BA PE Nenhum resultado encontrado p…" at bounding box center [784, 389] width 1568 height 778
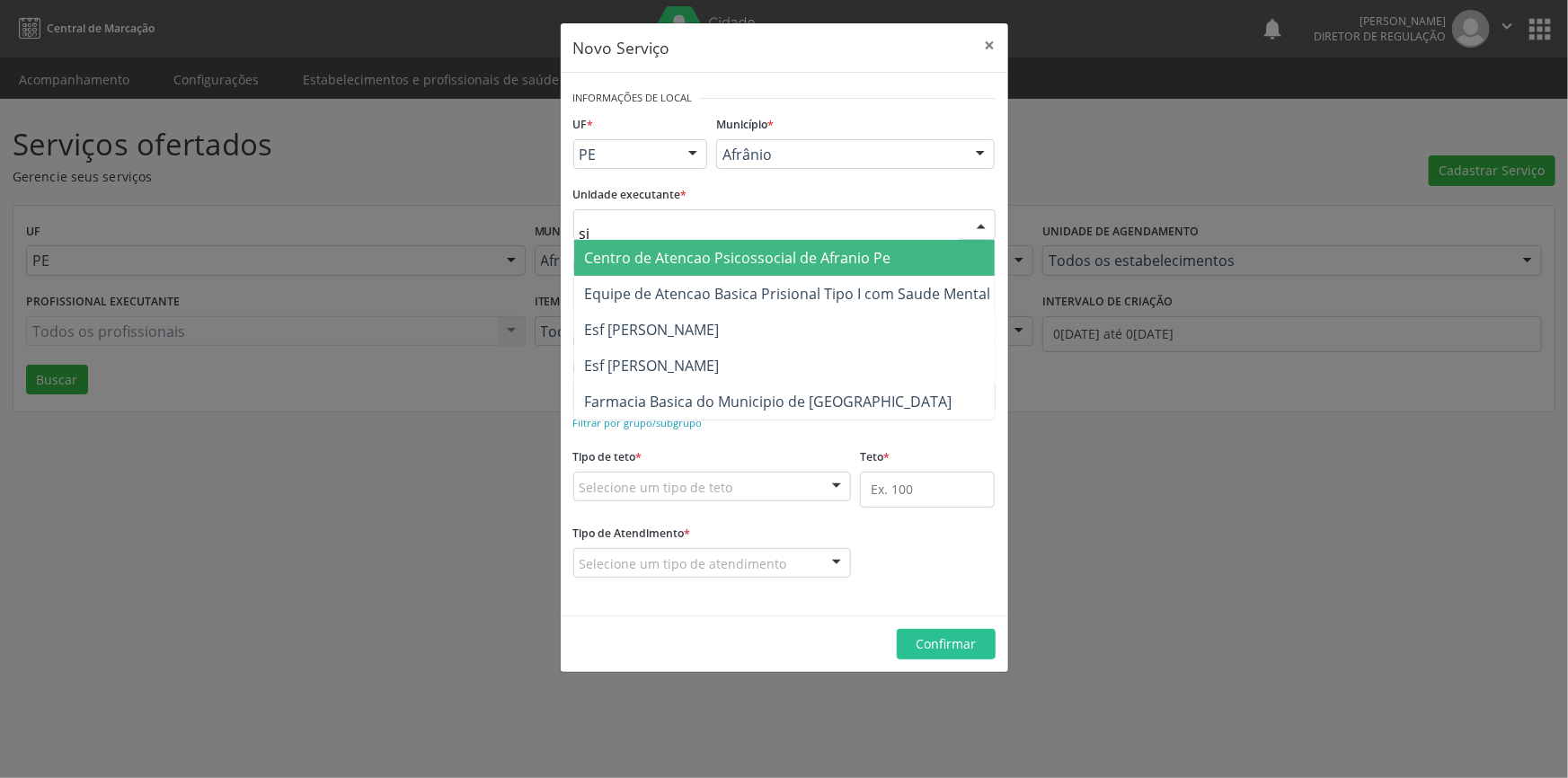
type input "s"
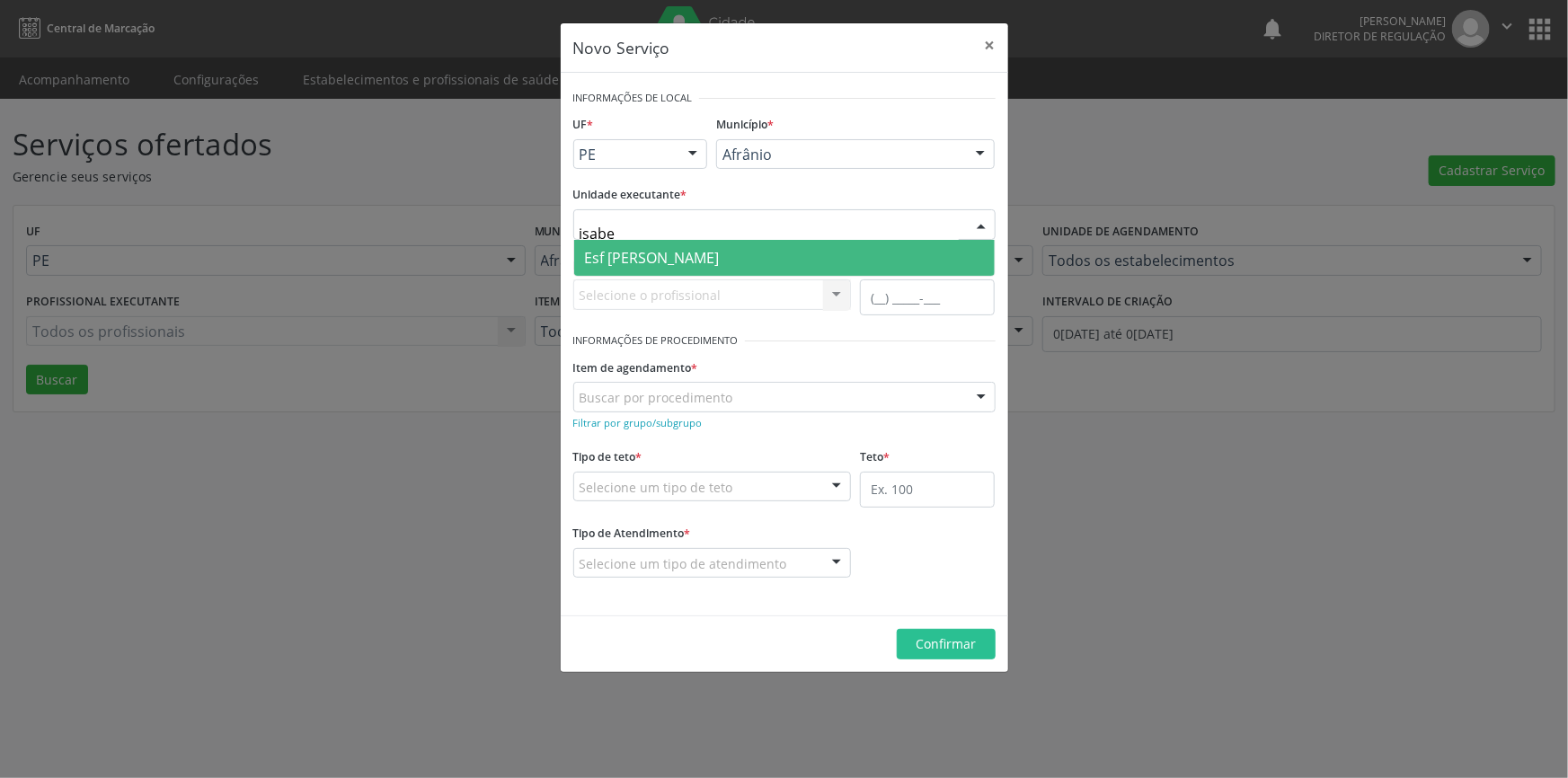
type input "[PERSON_NAME]"
click at [615, 254] on span "Esf [PERSON_NAME]" at bounding box center [653, 258] width 135 height 20
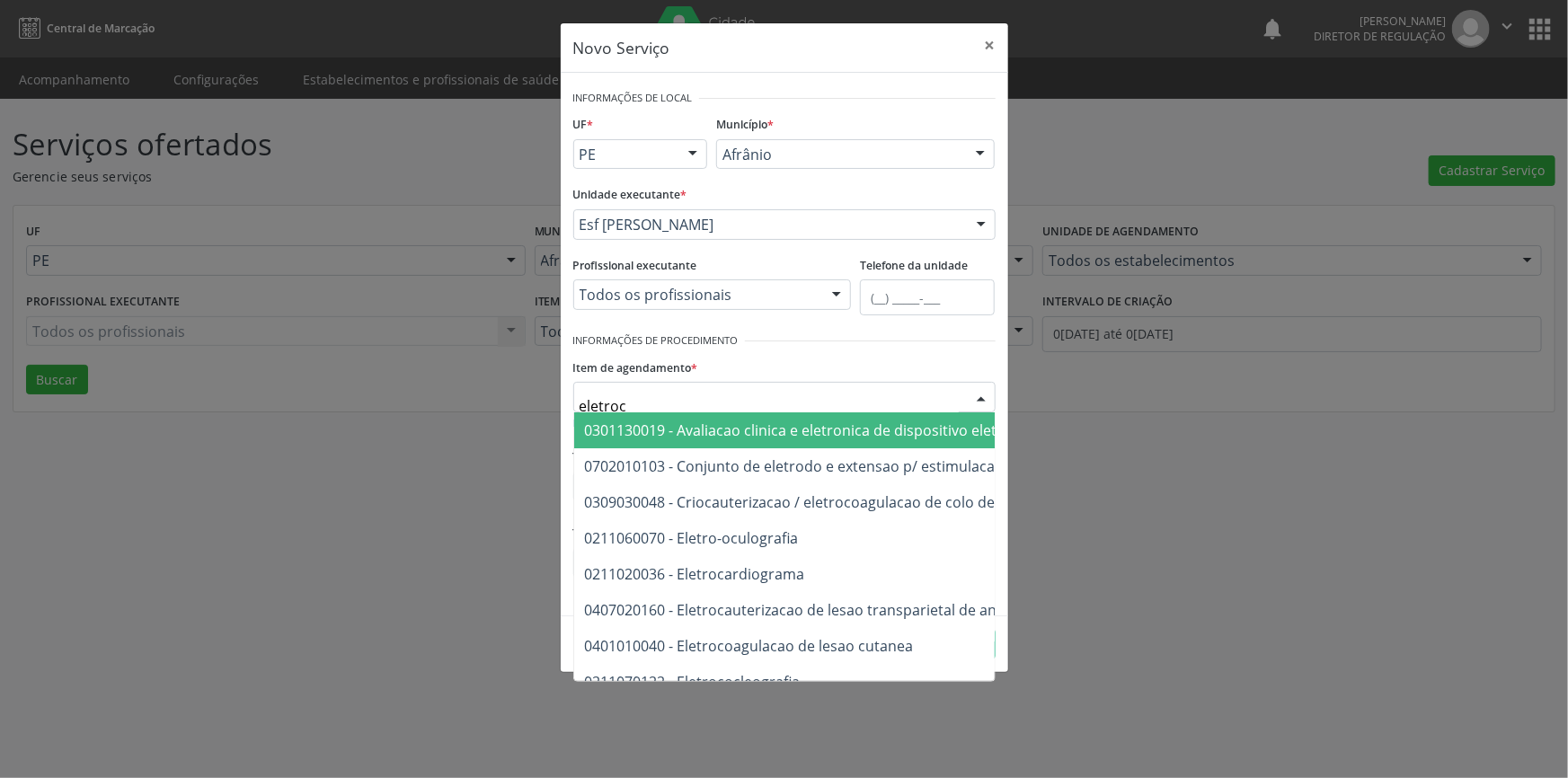
type input "eletroca"
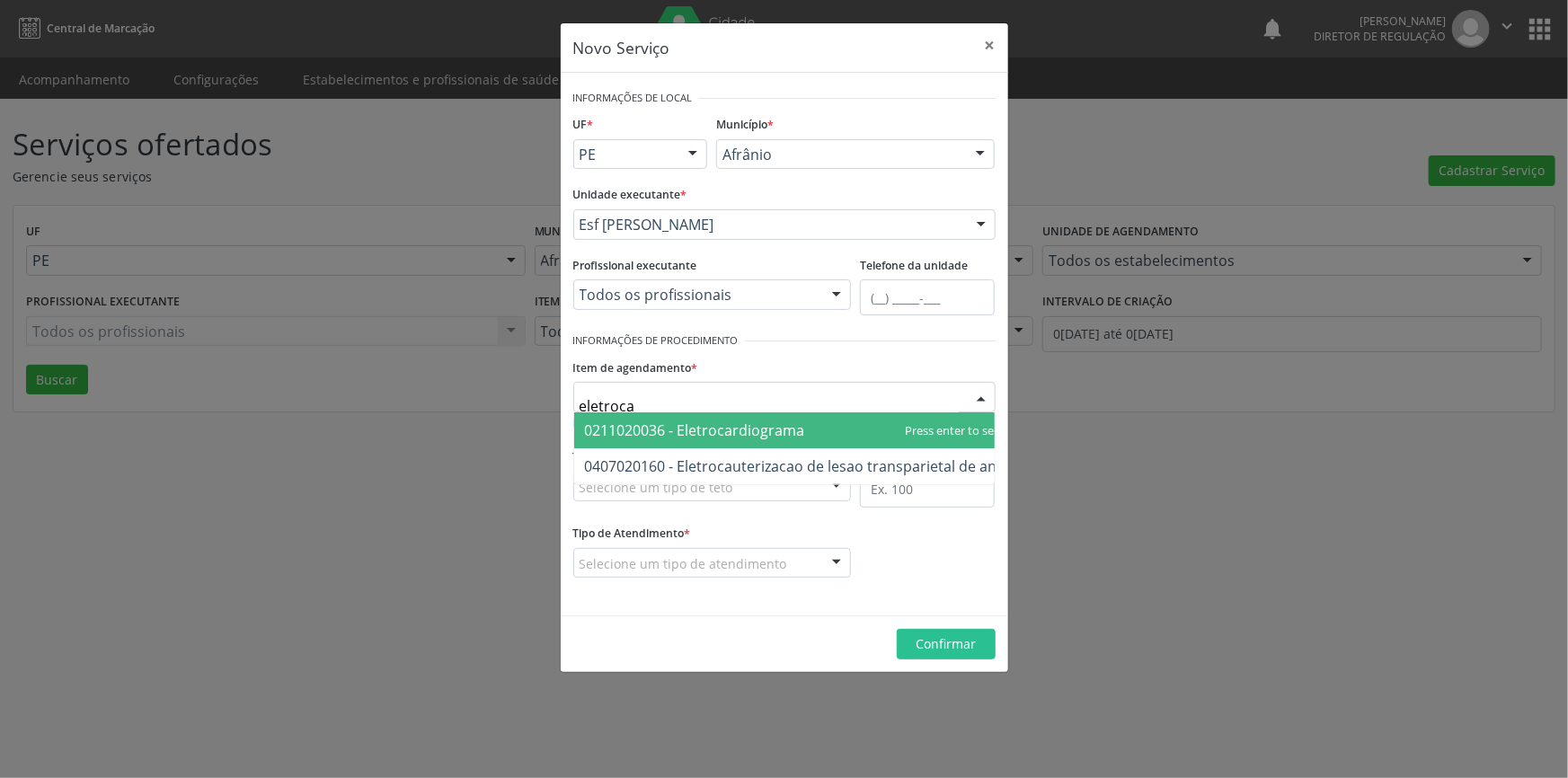
click at [731, 423] on span "0211020036 - Eletrocardiograma" at bounding box center [695, 431] width 220 height 20
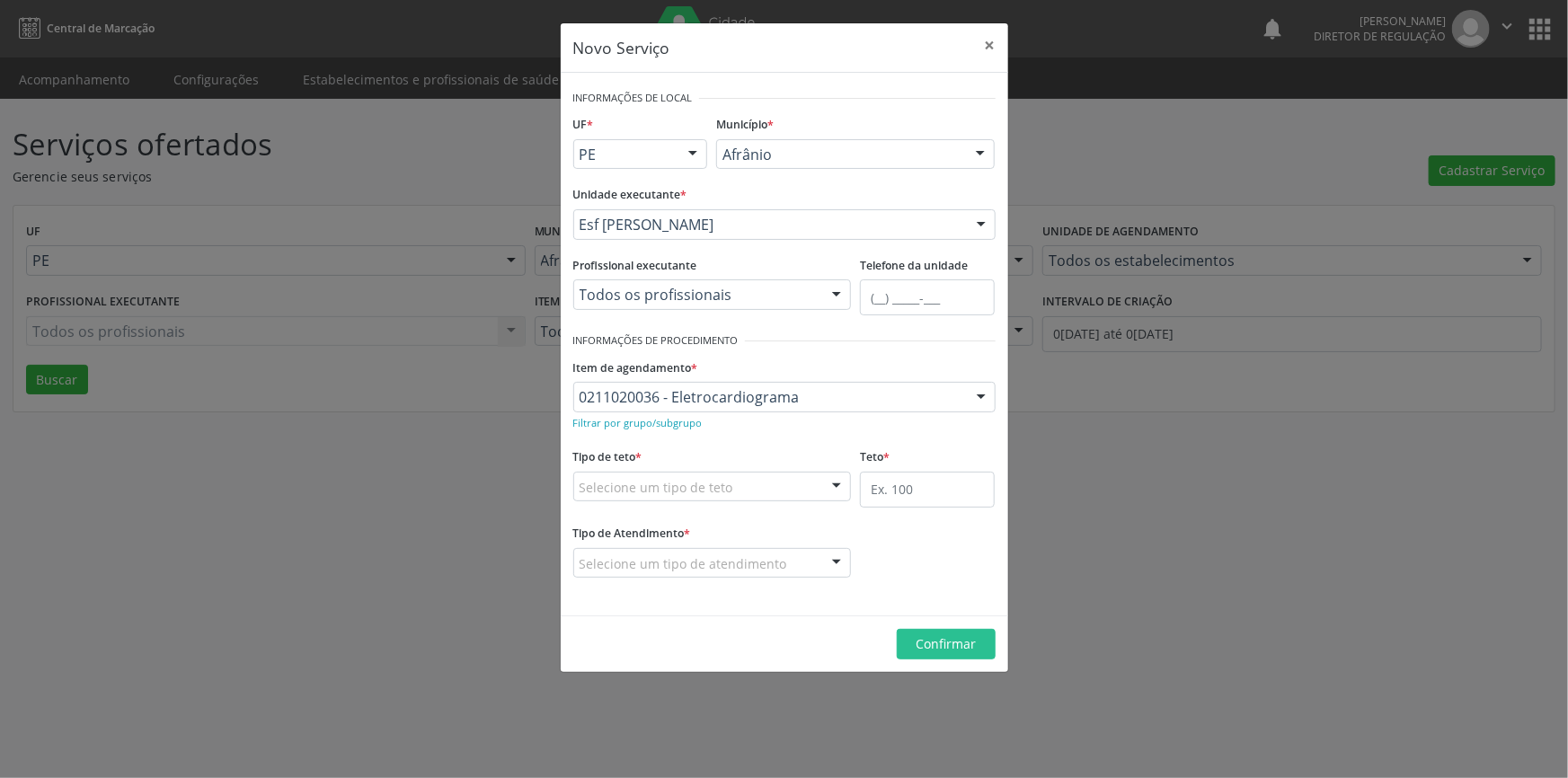
click at [778, 477] on div "Selecione um tipo de teto" at bounding box center [713, 487] width 278 height 31
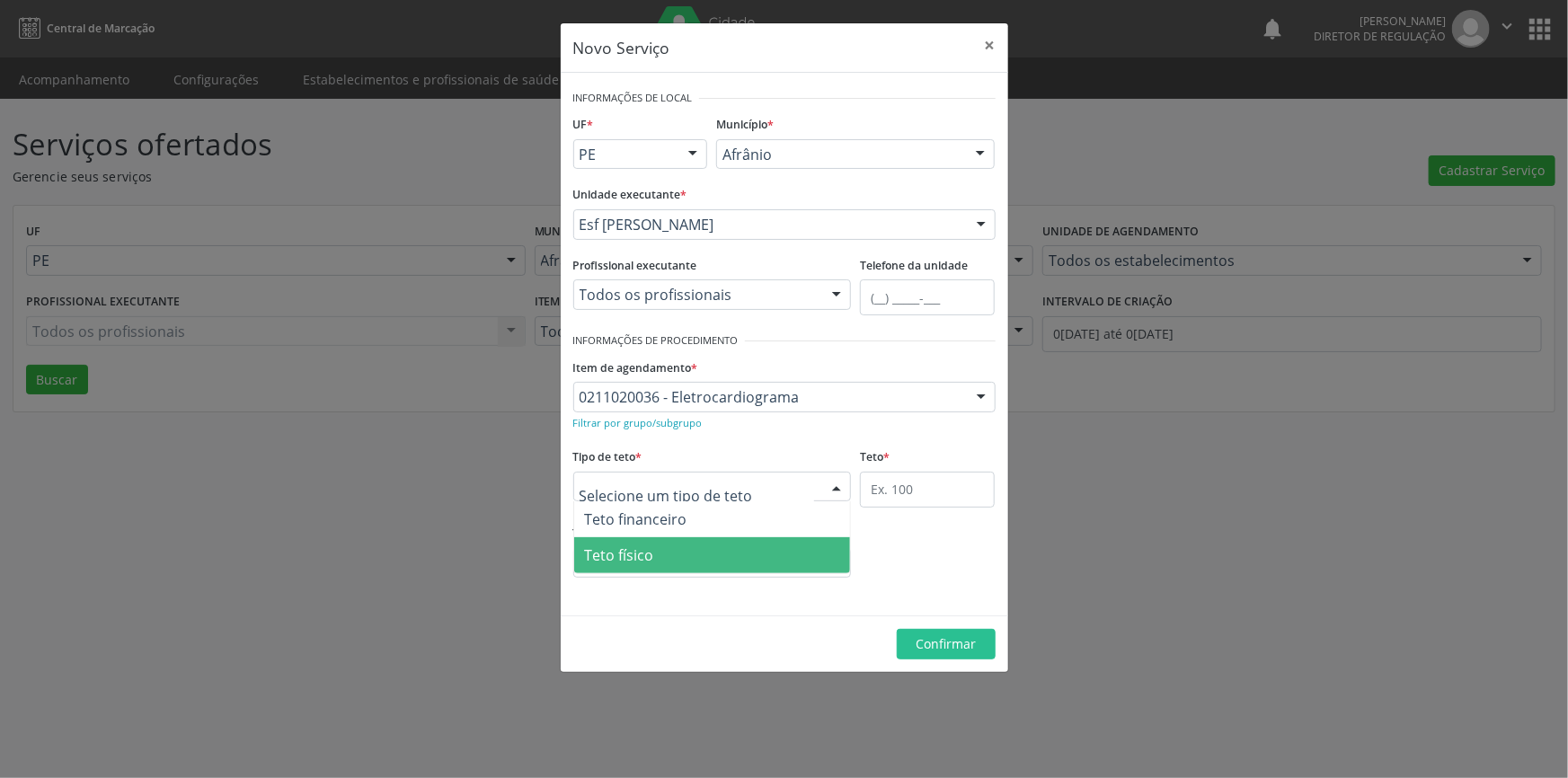
click at [709, 544] on span "Teto físico" at bounding box center [713, 555] width 277 height 36
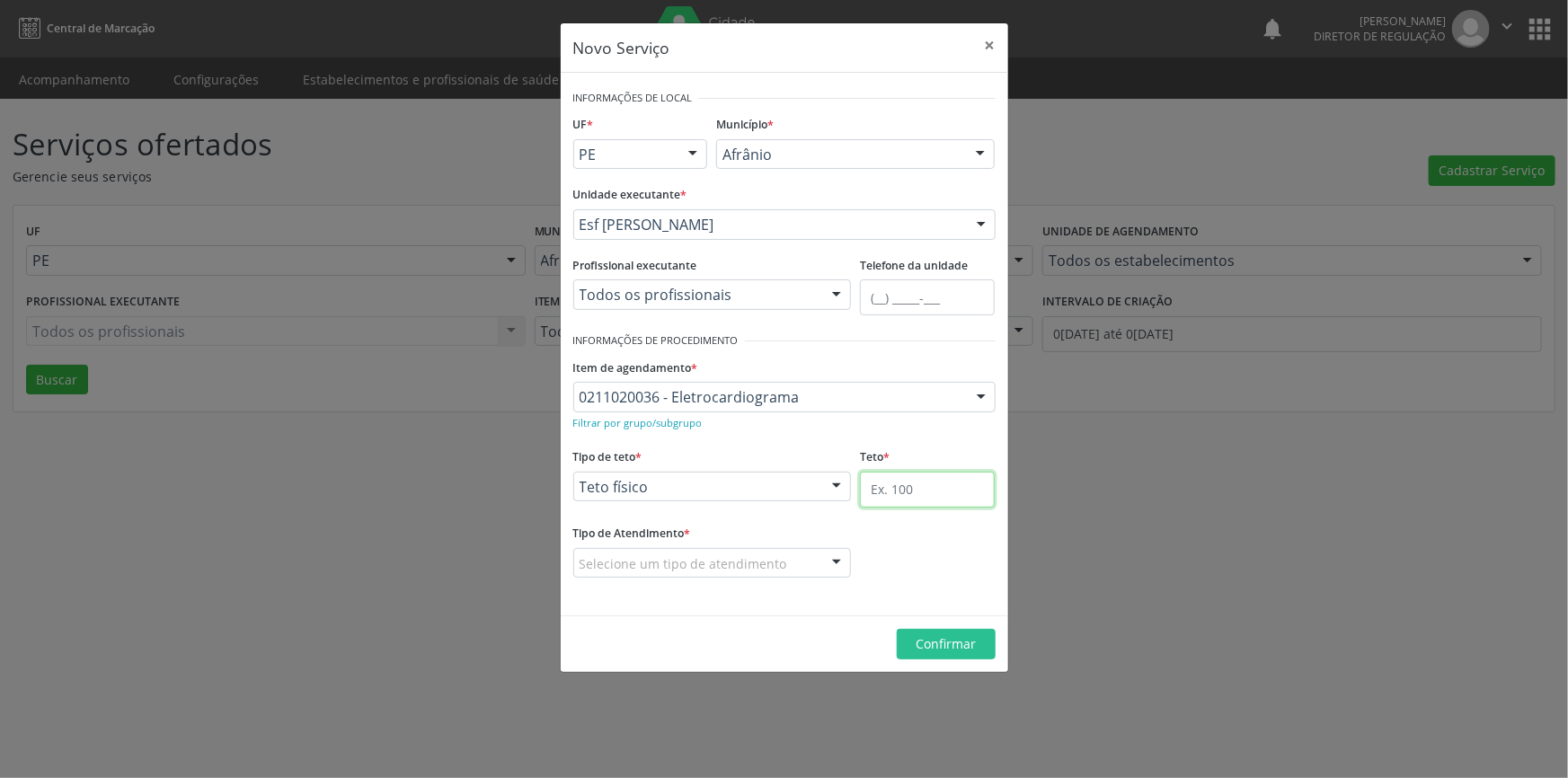
click at [888, 491] on input "text" at bounding box center [927, 490] width 135 height 36
type input "1"
click at [798, 565] on div "Selecione um tipo de atendimento" at bounding box center [713, 564] width 278 height 31
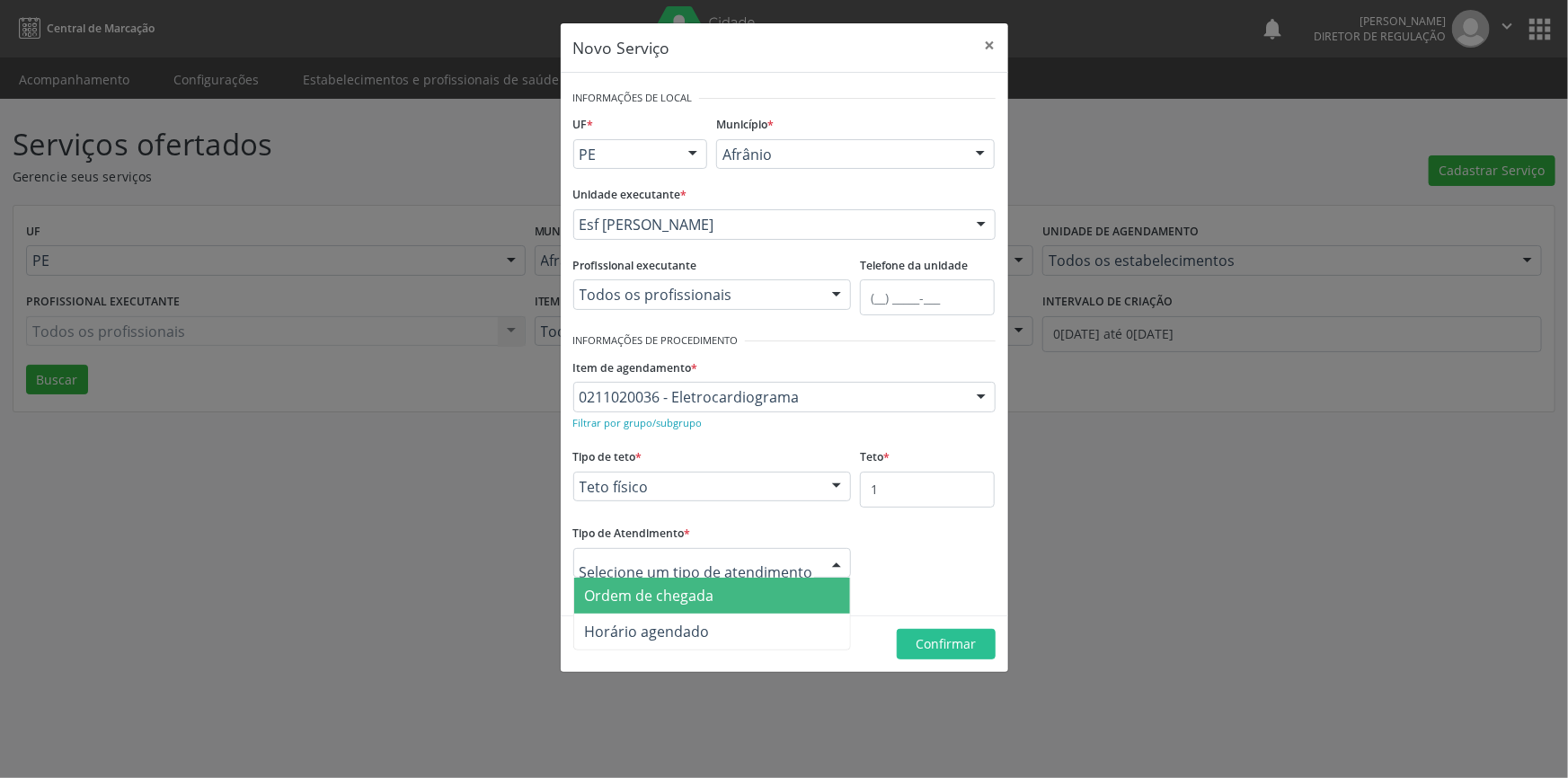
click at [720, 593] on span "Ordem de chegada" at bounding box center [713, 596] width 277 height 36
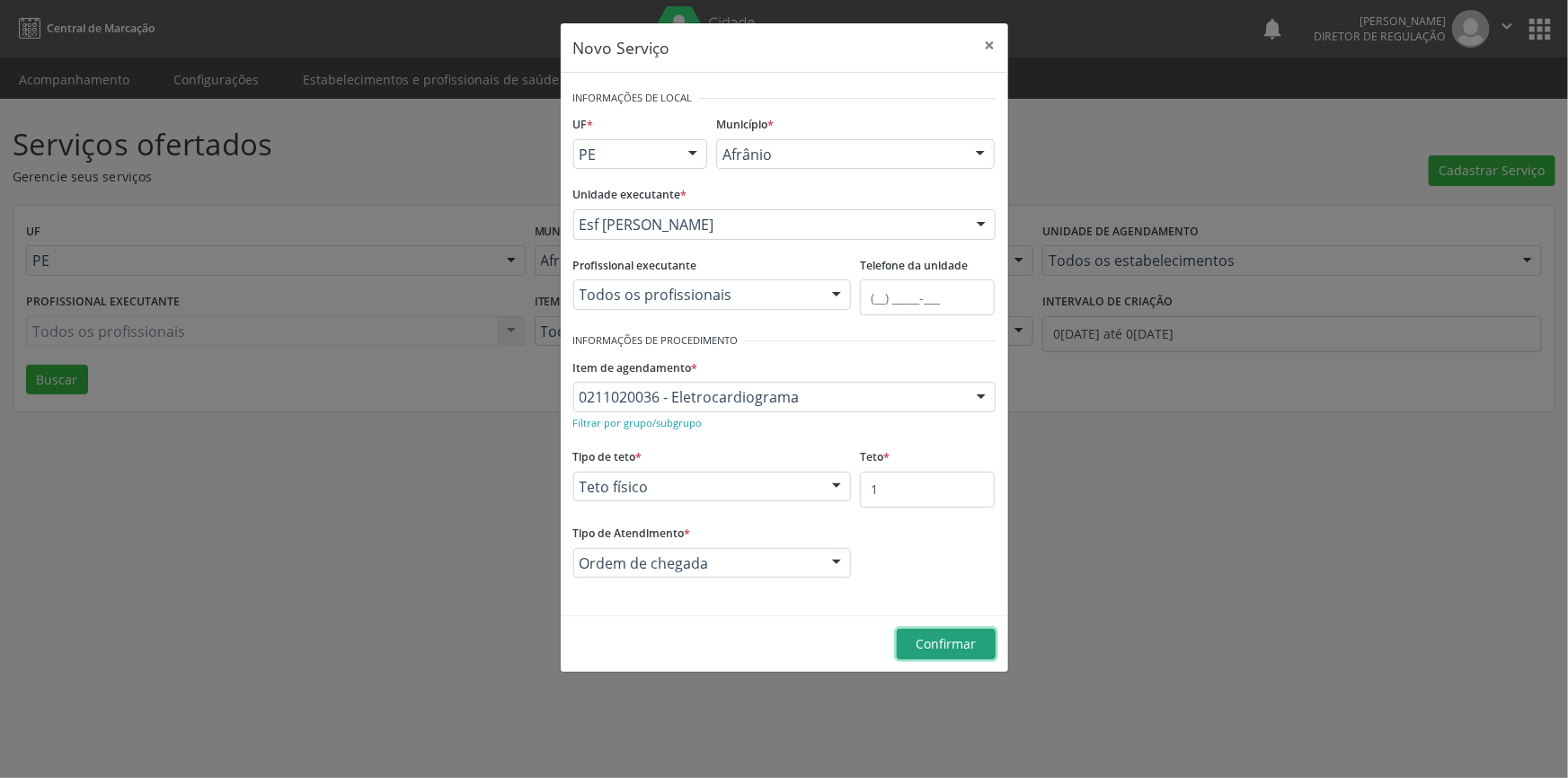
click at [958, 629] on button "Confirmar" at bounding box center [946, 644] width 99 height 31
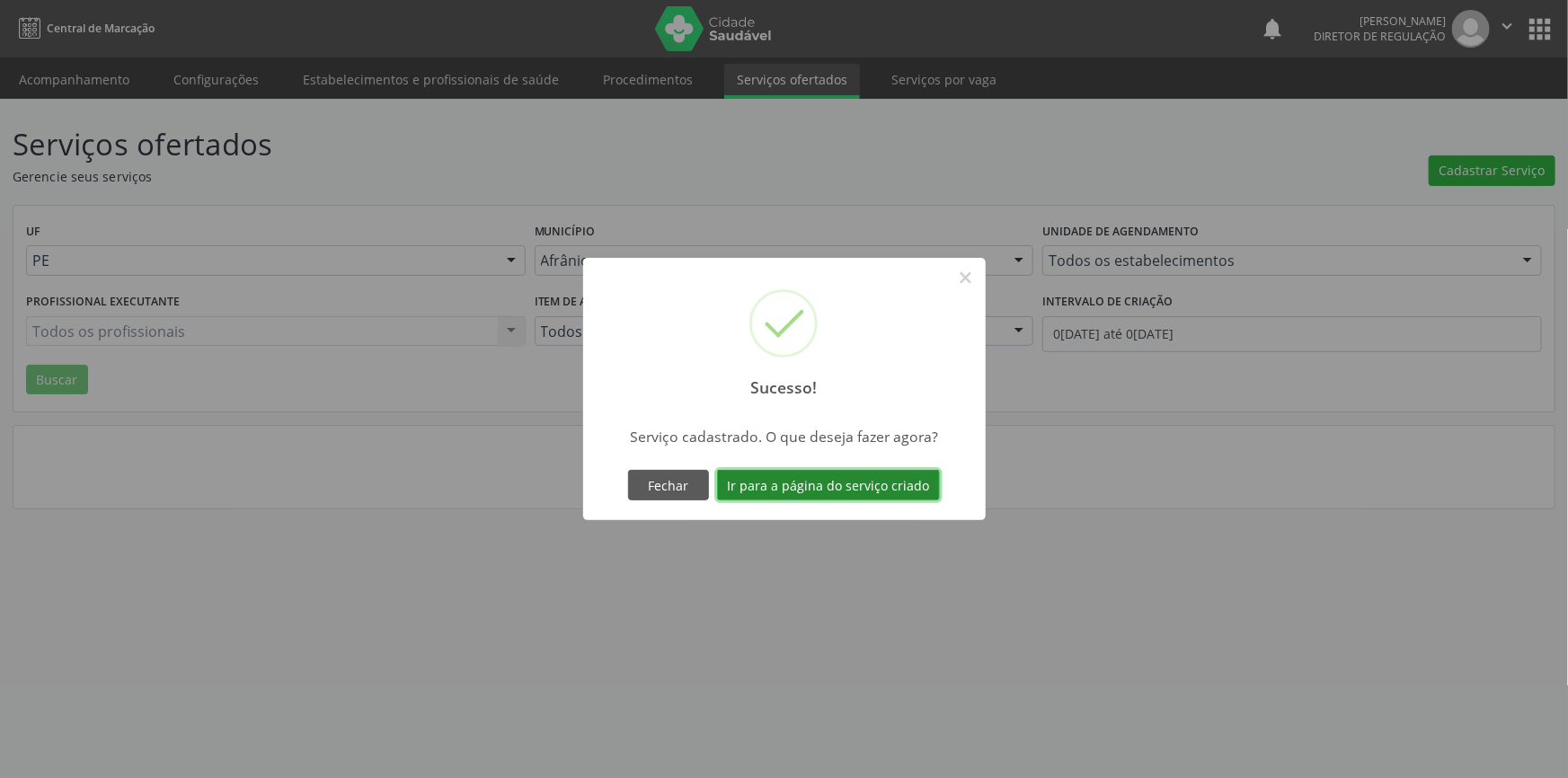
click at [873, 492] on button "Ir para a página do serviço criado" at bounding box center [828, 485] width 223 height 31
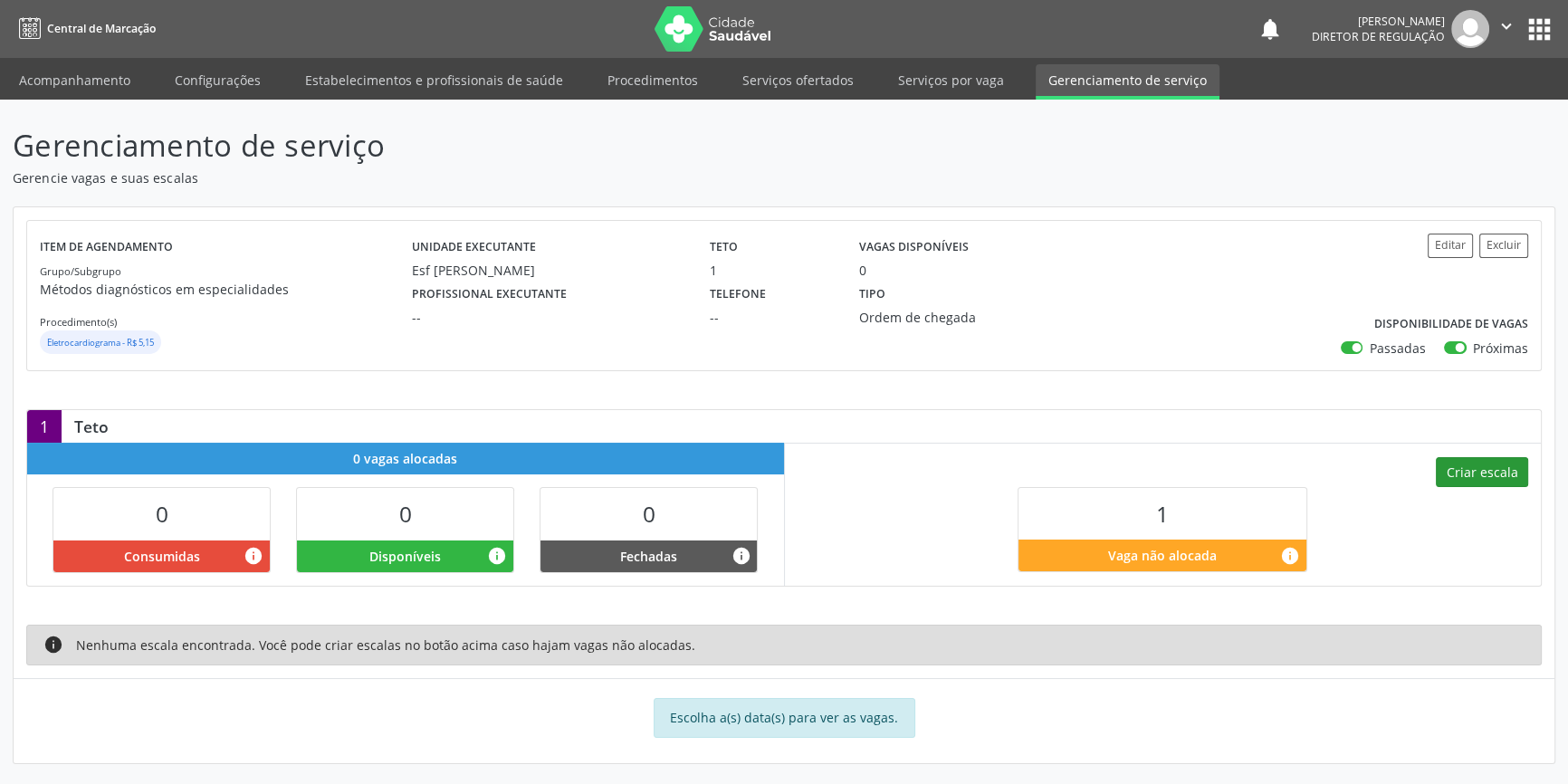
drag, startPoint x: 1448, startPoint y: 439, endPoint x: 1457, endPoint y: 461, distance: 23.8
click at [1453, 450] on div "1 Teto 0 vagas alocadas 0 Consumidas info 0 Disponíveis info 0 [GEOGRAPHIC_DATA…" at bounding box center [784, 498] width 1516 height 178
click at [1458, 466] on button "Criar escala" at bounding box center [1482, 473] width 93 height 31
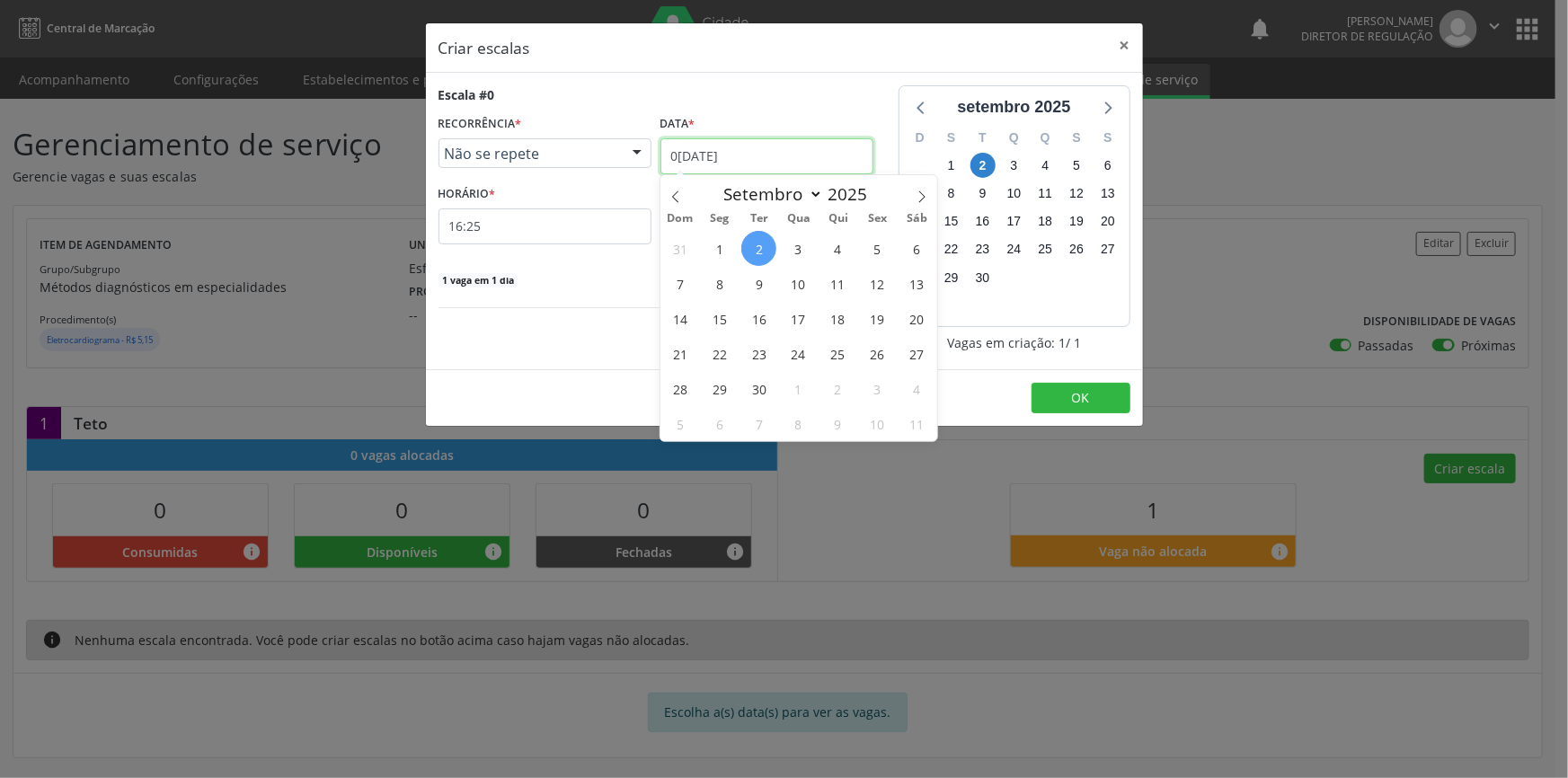
click at [811, 153] on input "0[DATE]" at bounding box center [767, 156] width 213 height 36
click at [767, 283] on span "9" at bounding box center [759, 284] width 35 height 35
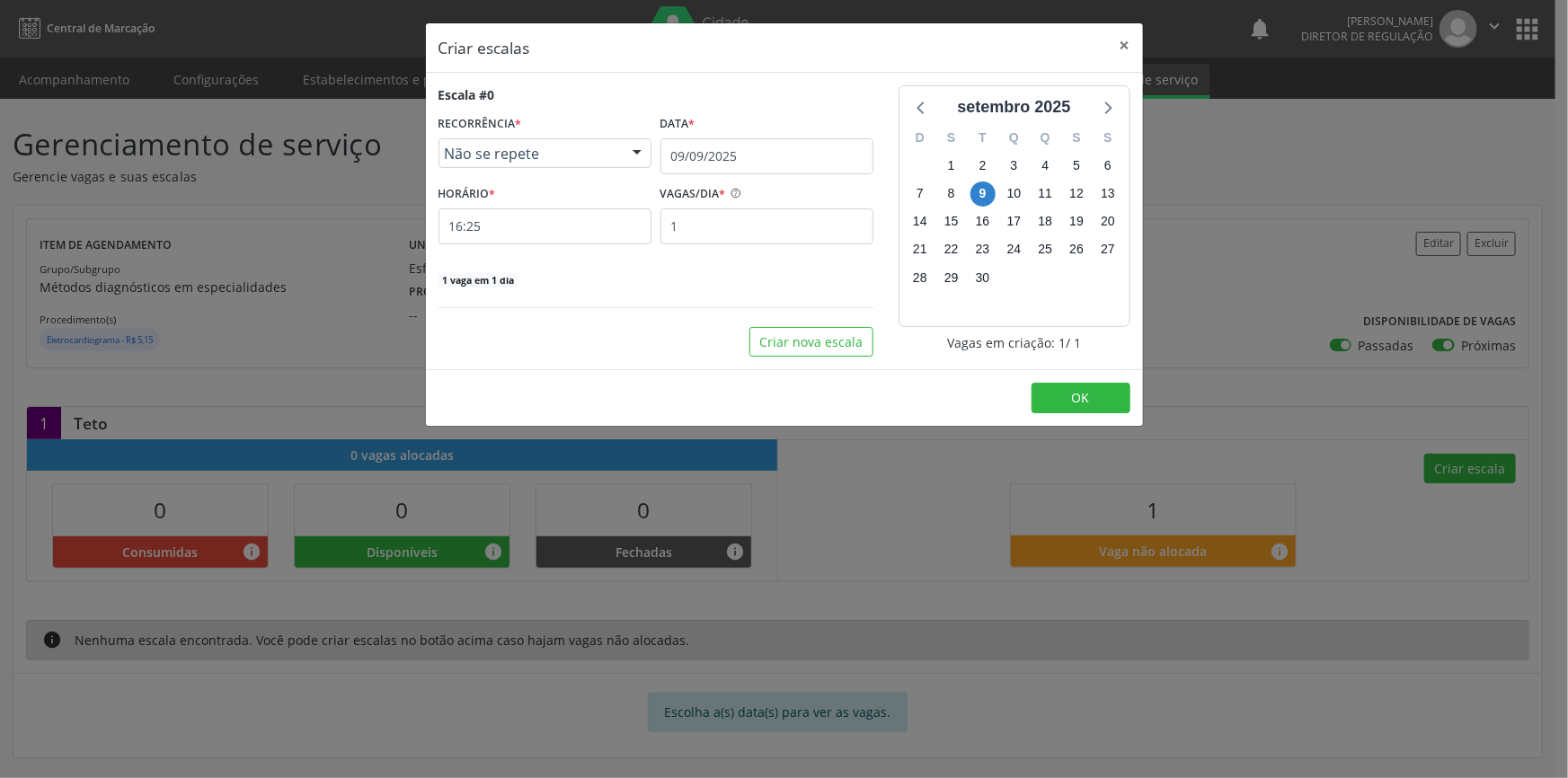
click at [574, 197] on div "HORÁRIO * 16:25" at bounding box center [544, 213] width 213 height 64
click at [570, 205] on div "HORÁRIO * 16:25" at bounding box center [544, 213] width 213 height 64
click at [553, 220] on input "16:25" at bounding box center [544, 226] width 213 height 36
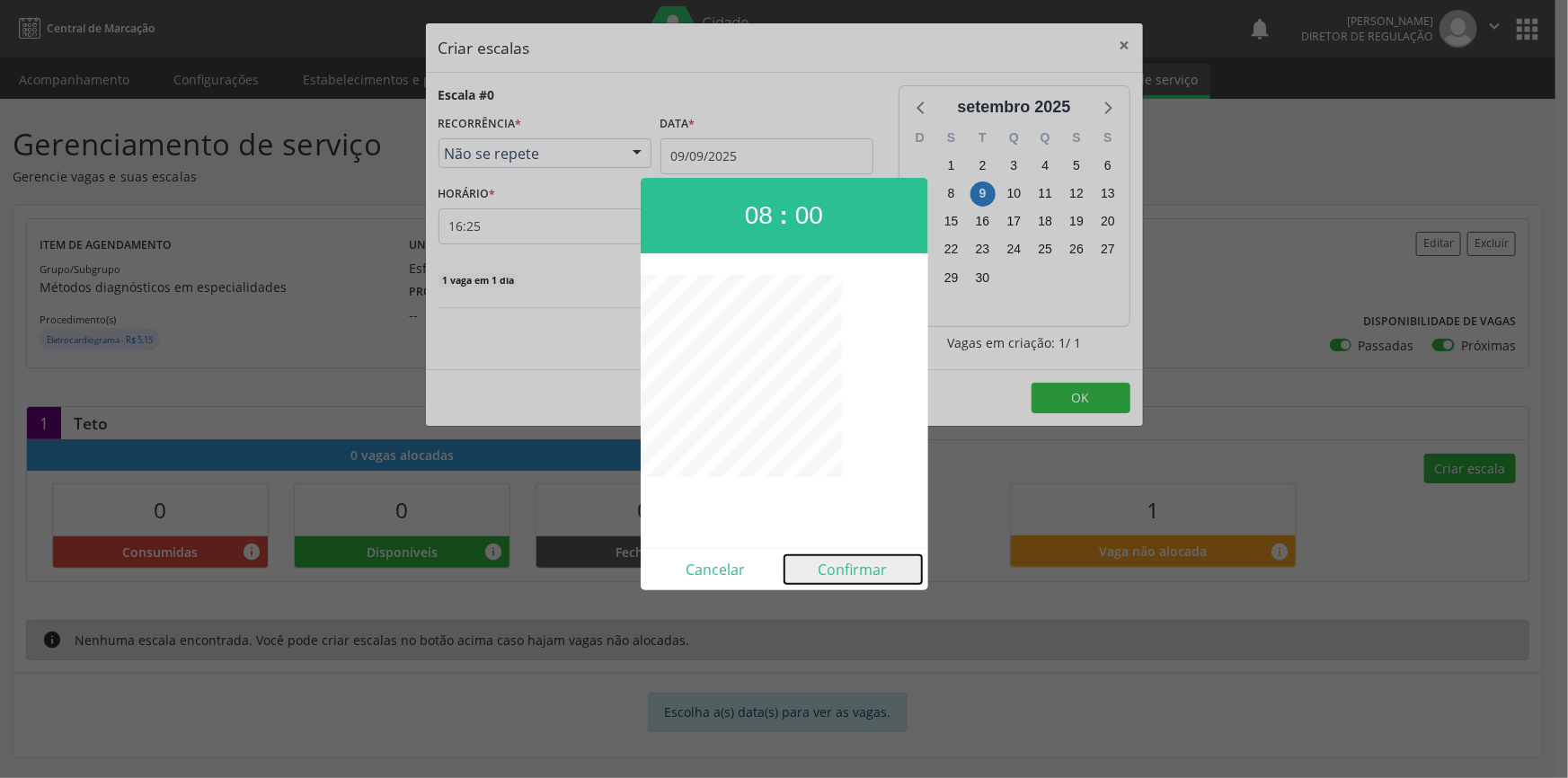
click at [853, 565] on button "Confirmar" at bounding box center [853, 570] width 137 height 29
type input "08:00"
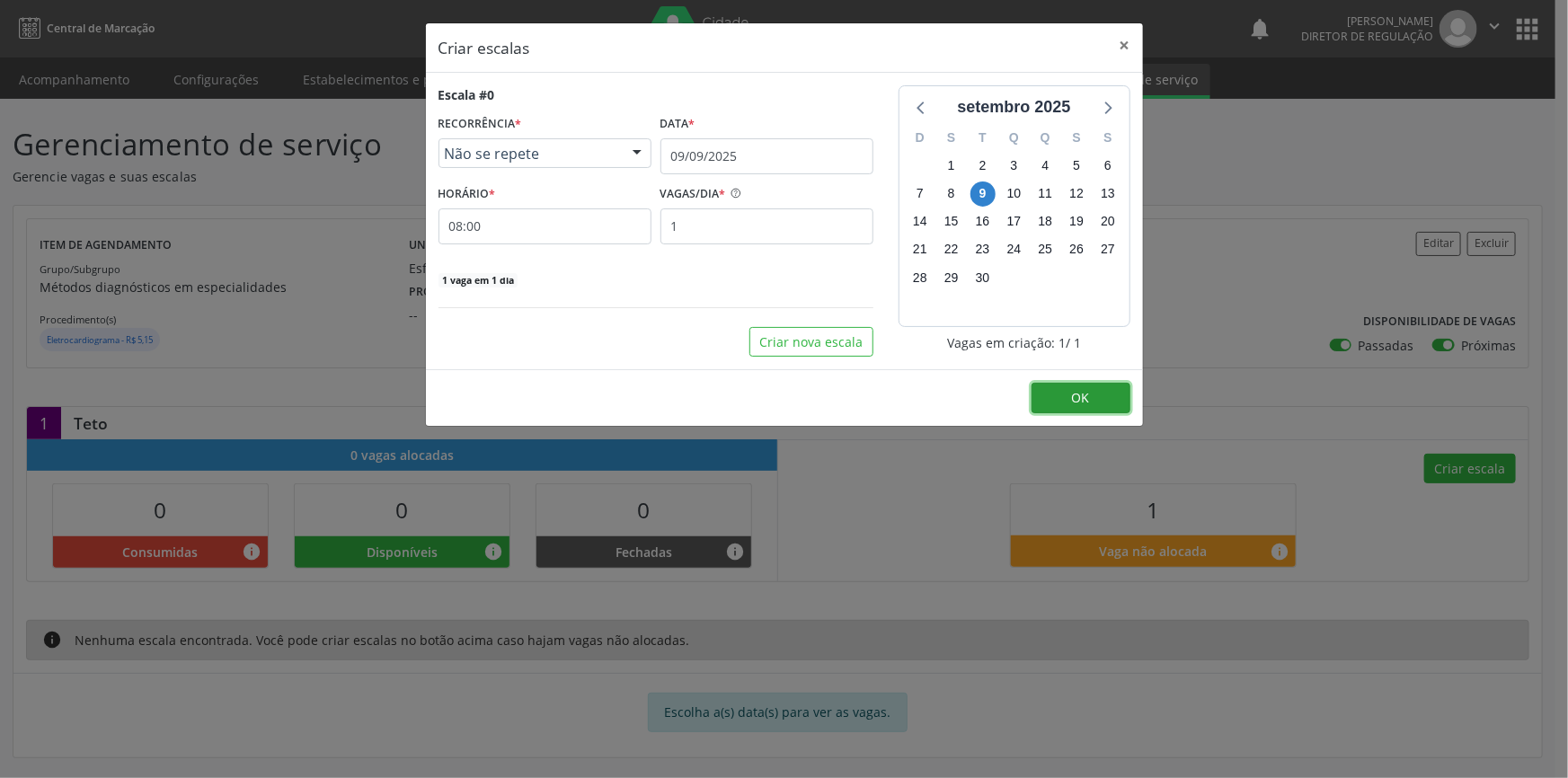
click at [1060, 404] on button "OK" at bounding box center [1081, 398] width 99 height 31
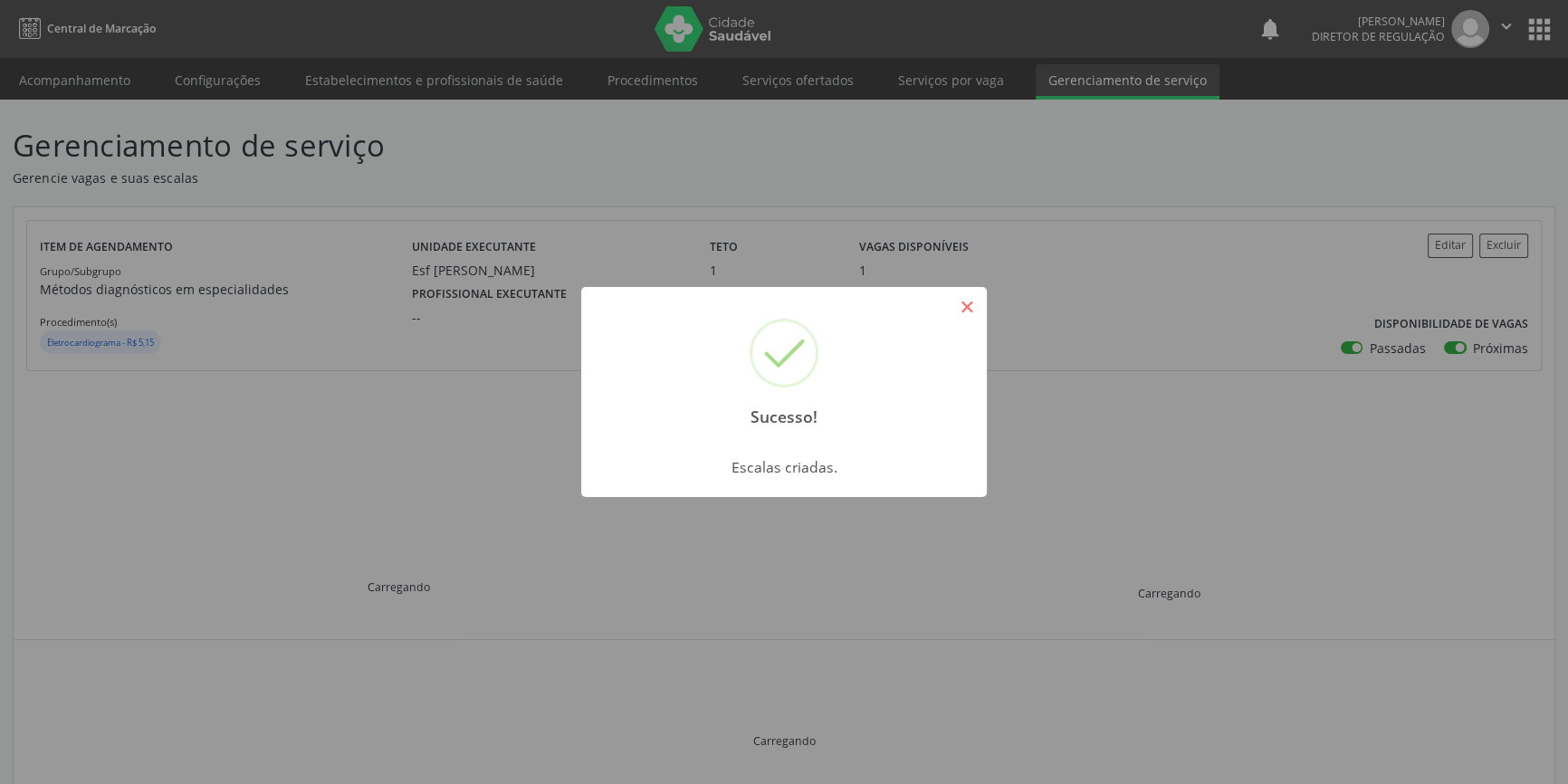
click at [978, 316] on button "×" at bounding box center [967, 307] width 31 height 31
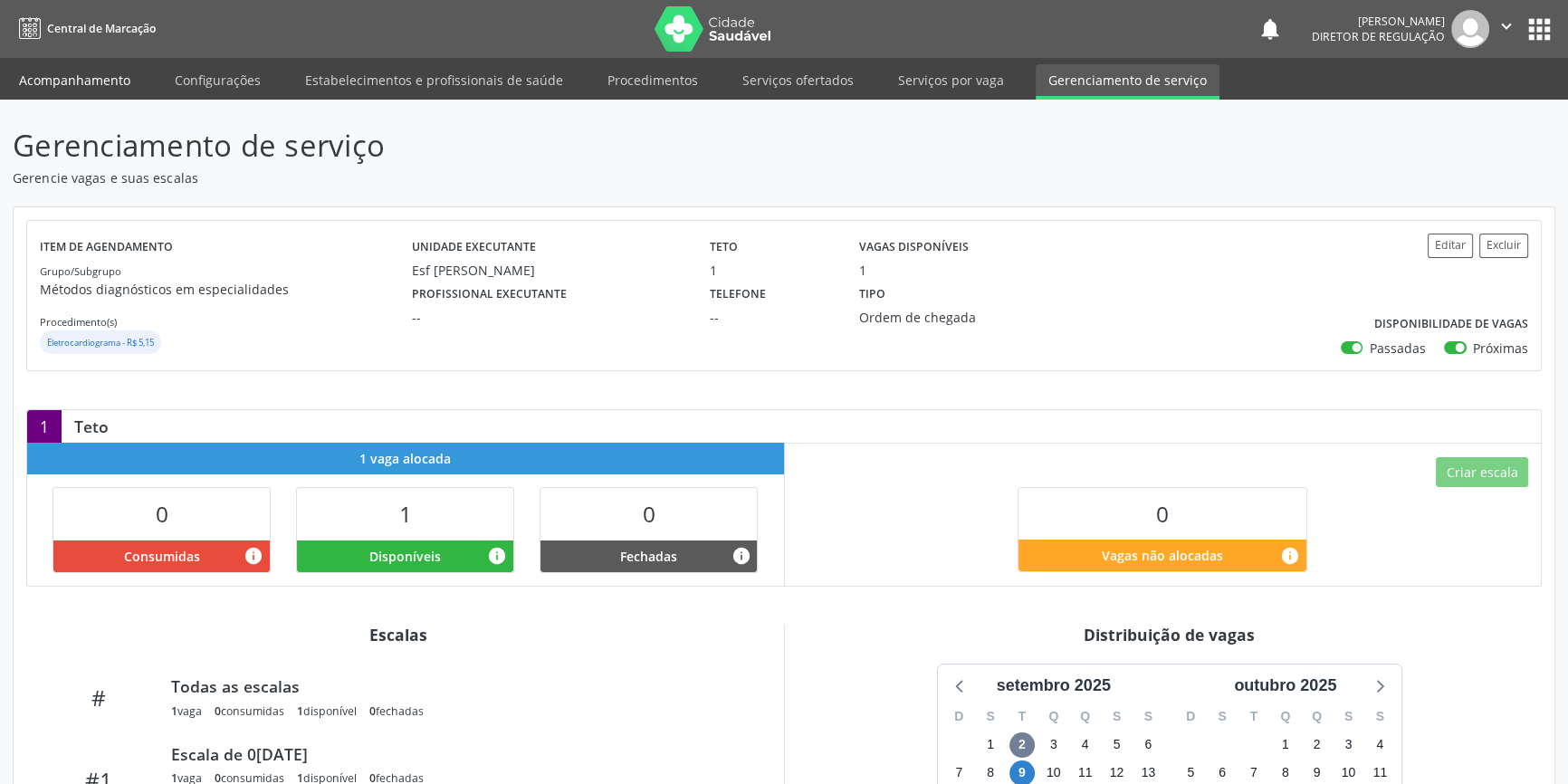
click at [99, 64] on link "Acompanhamento" at bounding box center [74, 80] width 136 height 32
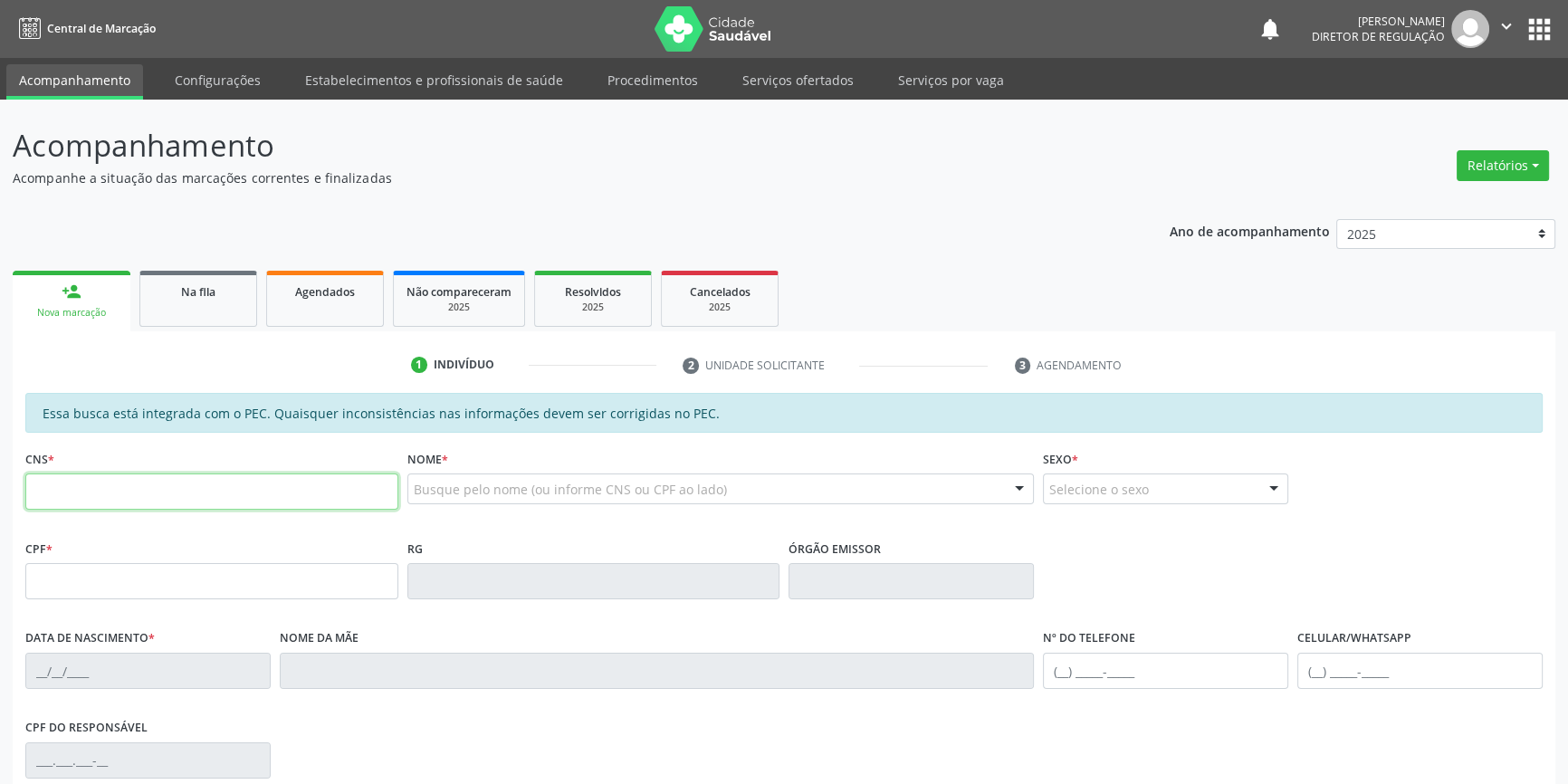
click at [118, 494] on input "text" at bounding box center [212, 492] width 373 height 37
type input "702 1037 1915 1891"
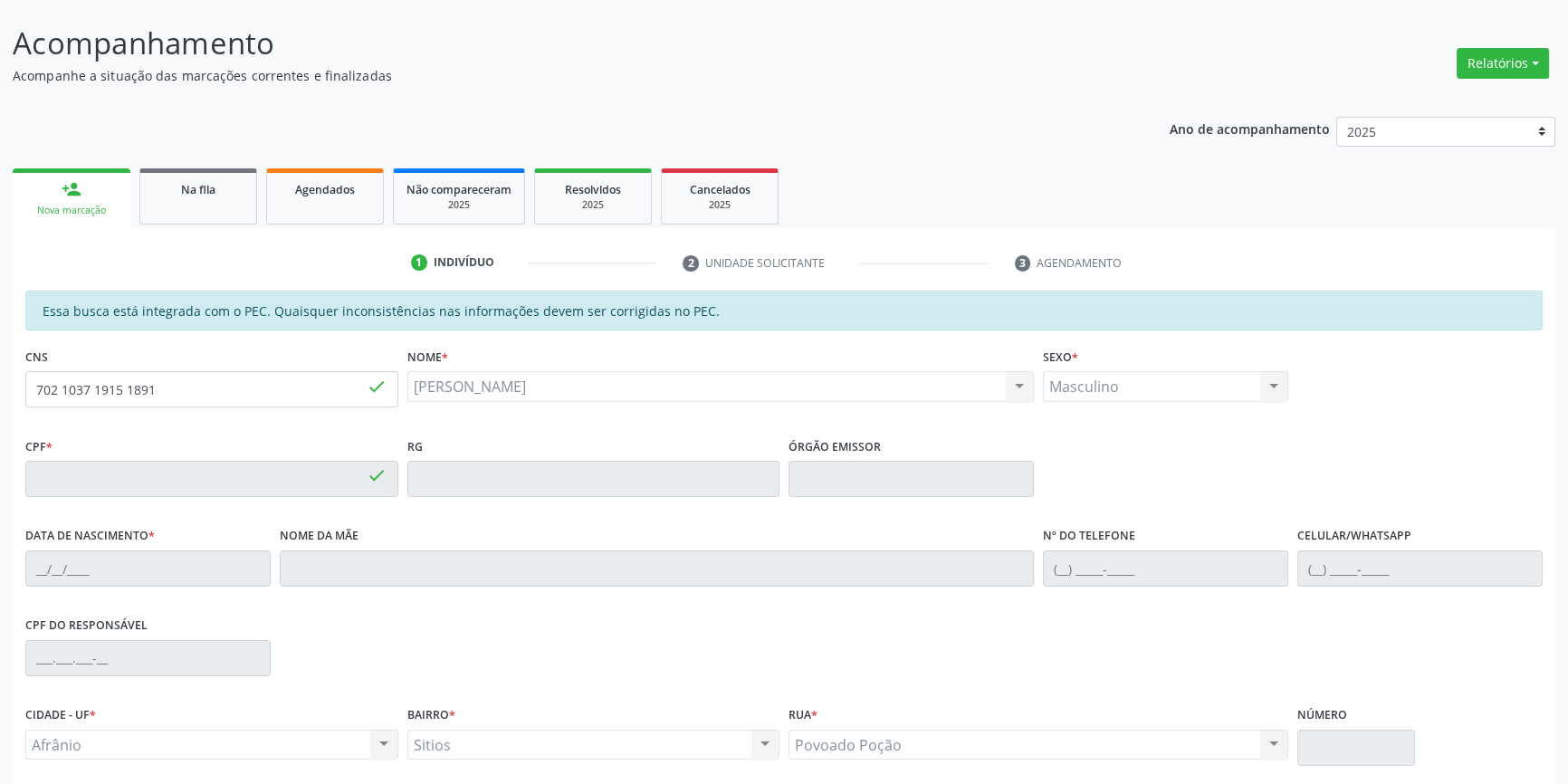
type input "126.759.584-17"
type input "[DATE]"
type input "[PERSON_NAME]"
type input "[PHONE_NUMBER]"
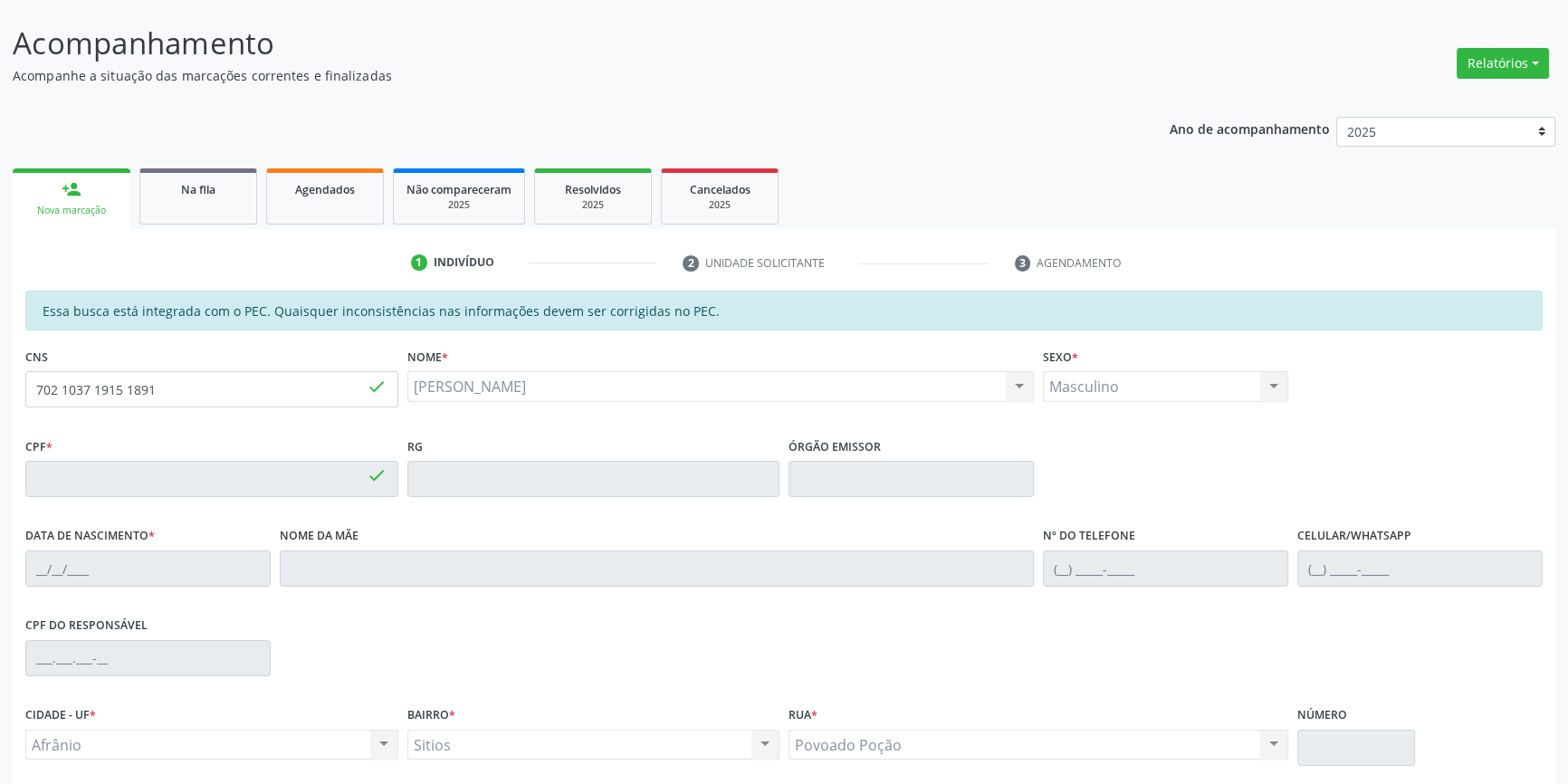
type input "S/N"
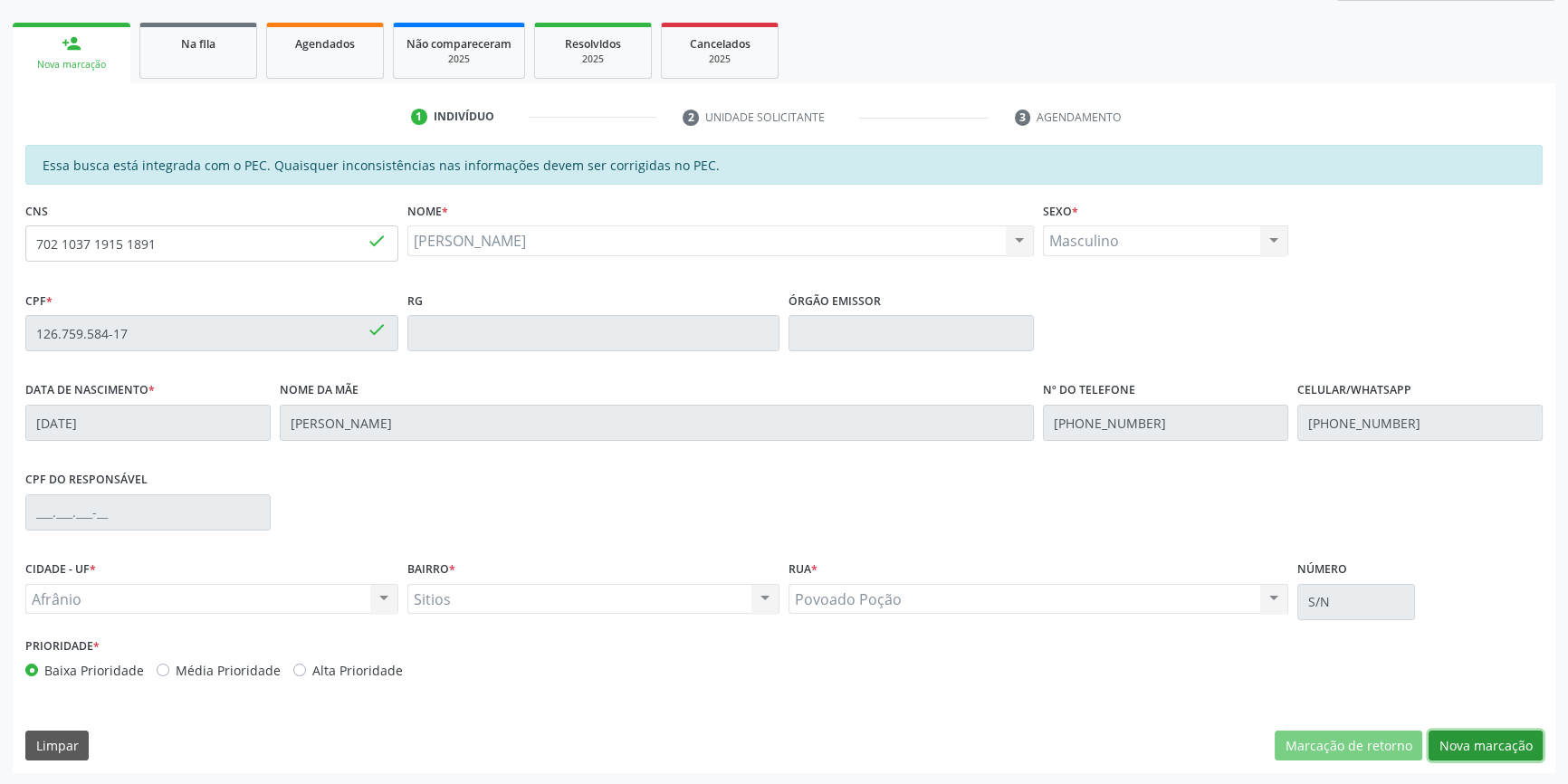
click at [1447, 731] on button "Nova marcação" at bounding box center [1486, 746] width 114 height 31
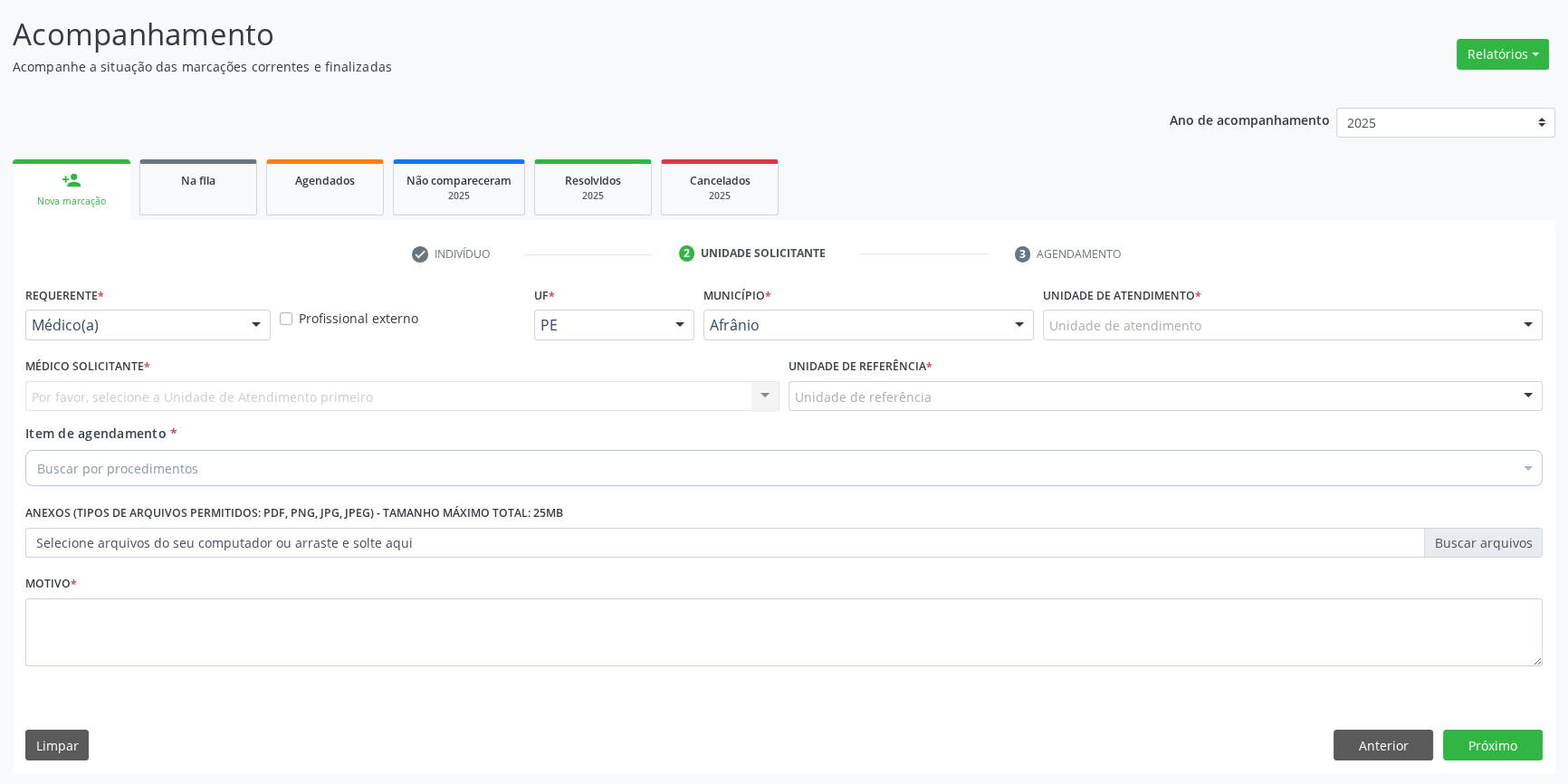
click at [1223, 332] on div "Unidade de atendimento" at bounding box center [1293, 325] width 500 height 31
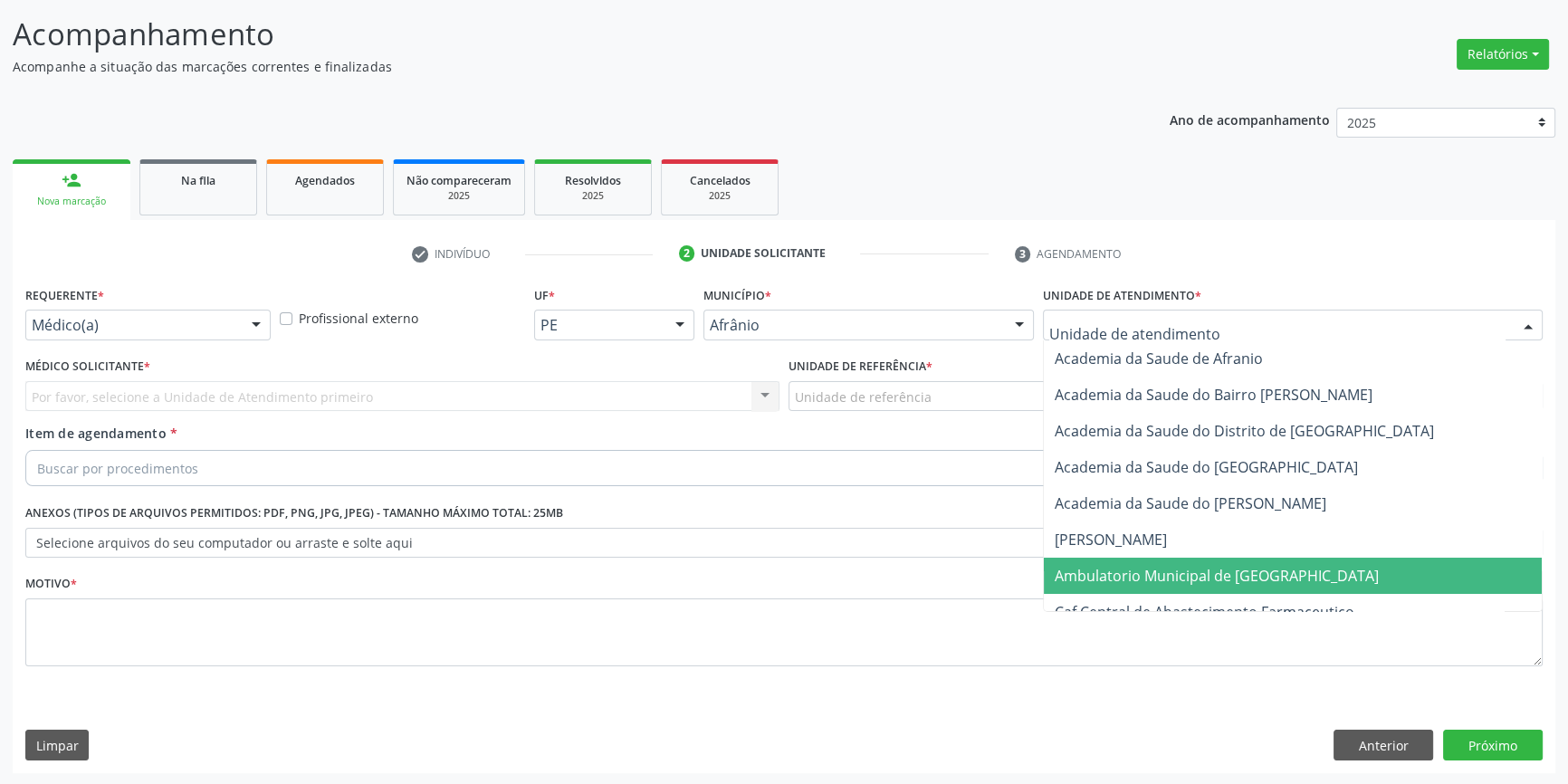
click at [1186, 578] on span "Ambulatorio Municipal de [GEOGRAPHIC_DATA]" at bounding box center [1217, 576] width 324 height 20
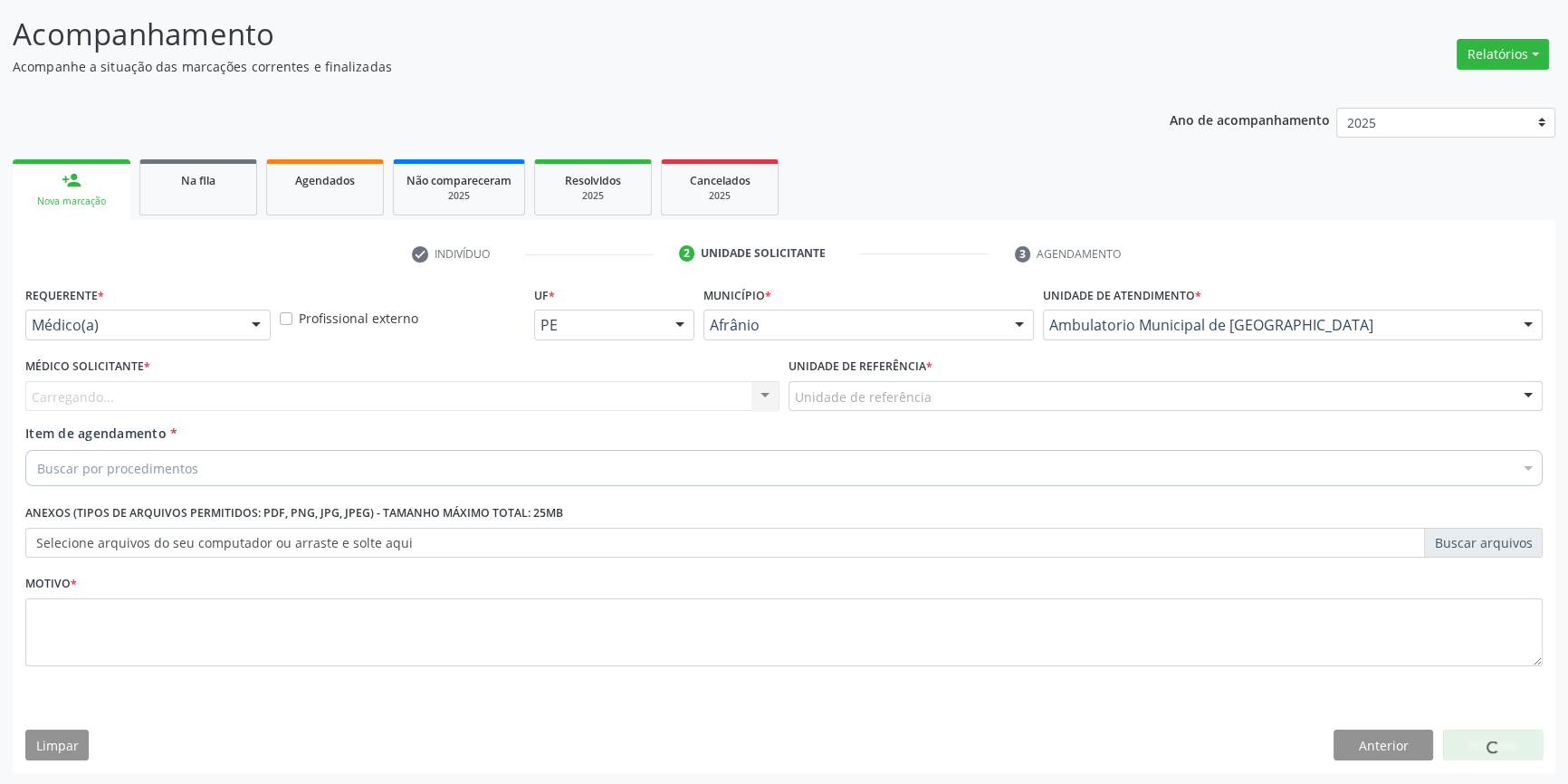
drag, startPoint x: 936, startPoint y: 390, endPoint x: 910, endPoint y: 460, distance: 74.7
click at [935, 389] on div "Unidade de referência" at bounding box center [1166, 397] width 755 height 31
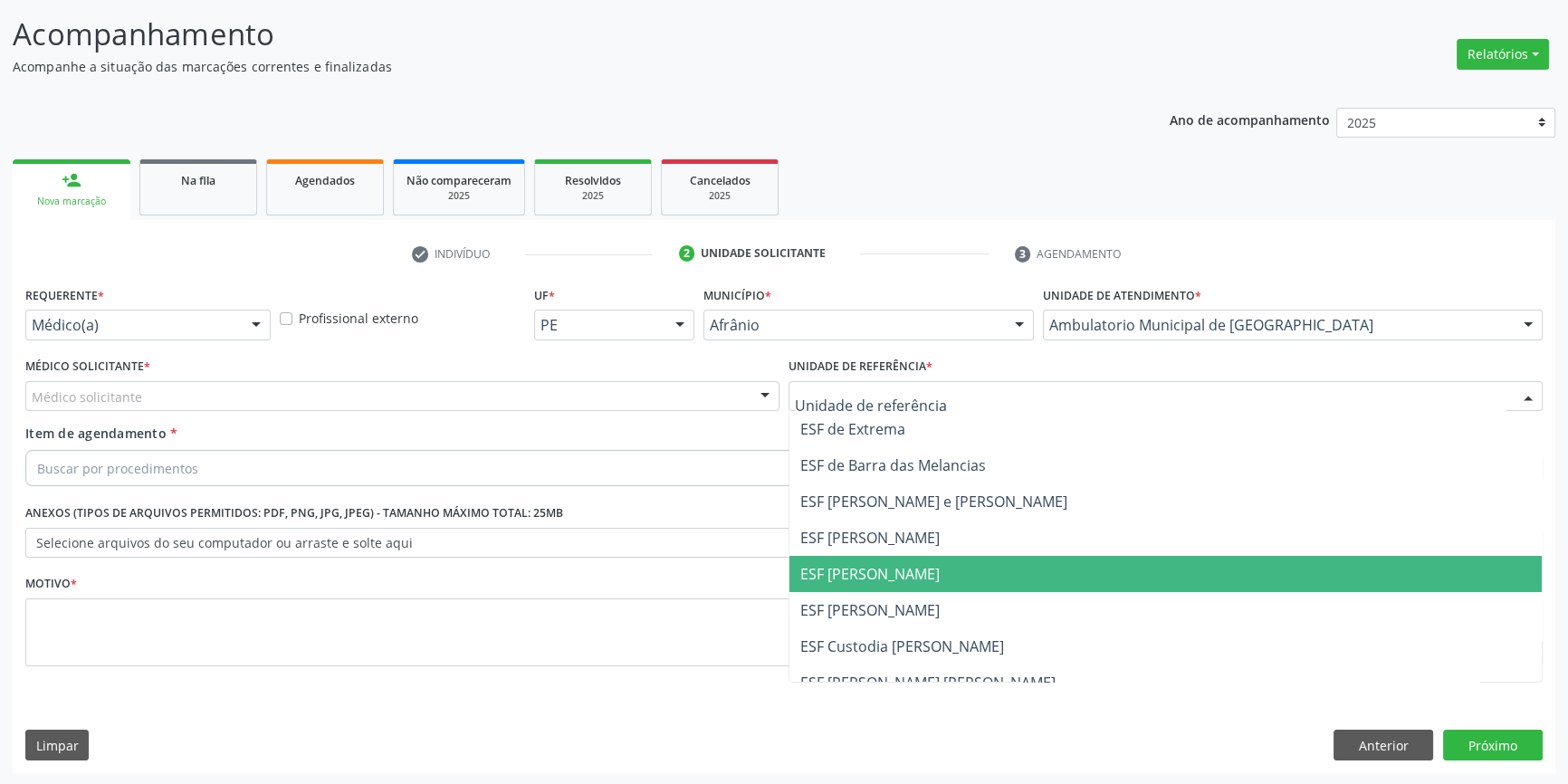
click at [873, 561] on span "ESF [PERSON_NAME]" at bounding box center [1166, 574] width 753 height 37
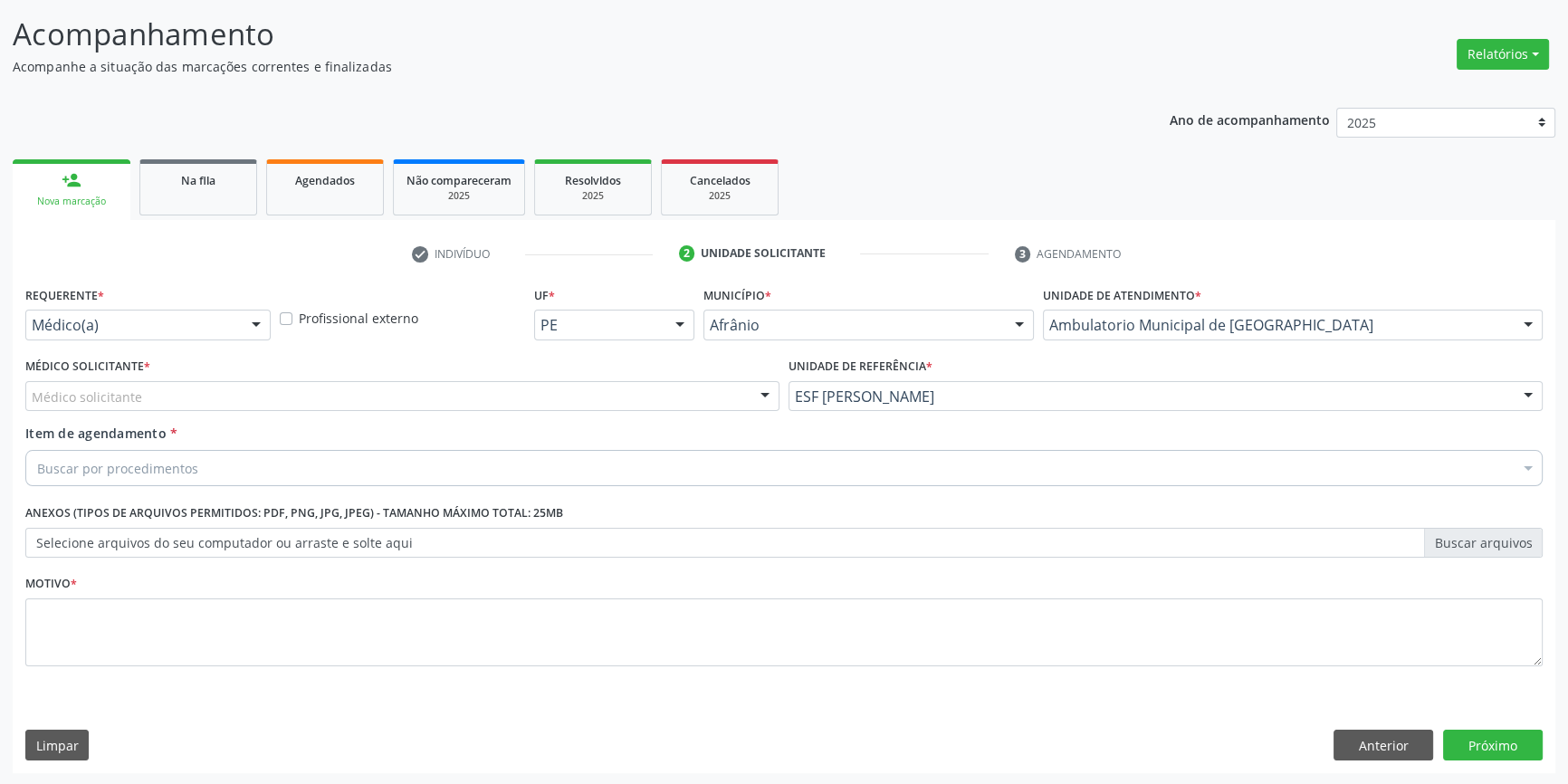
click at [612, 424] on div "Item de agendamento * Buscar por procedimentos Selecionar todos 0604320140 - Ab…" at bounding box center [784, 452] width 1518 height 57
click at [585, 405] on div "Médico solicitante" at bounding box center [403, 397] width 755 height 31
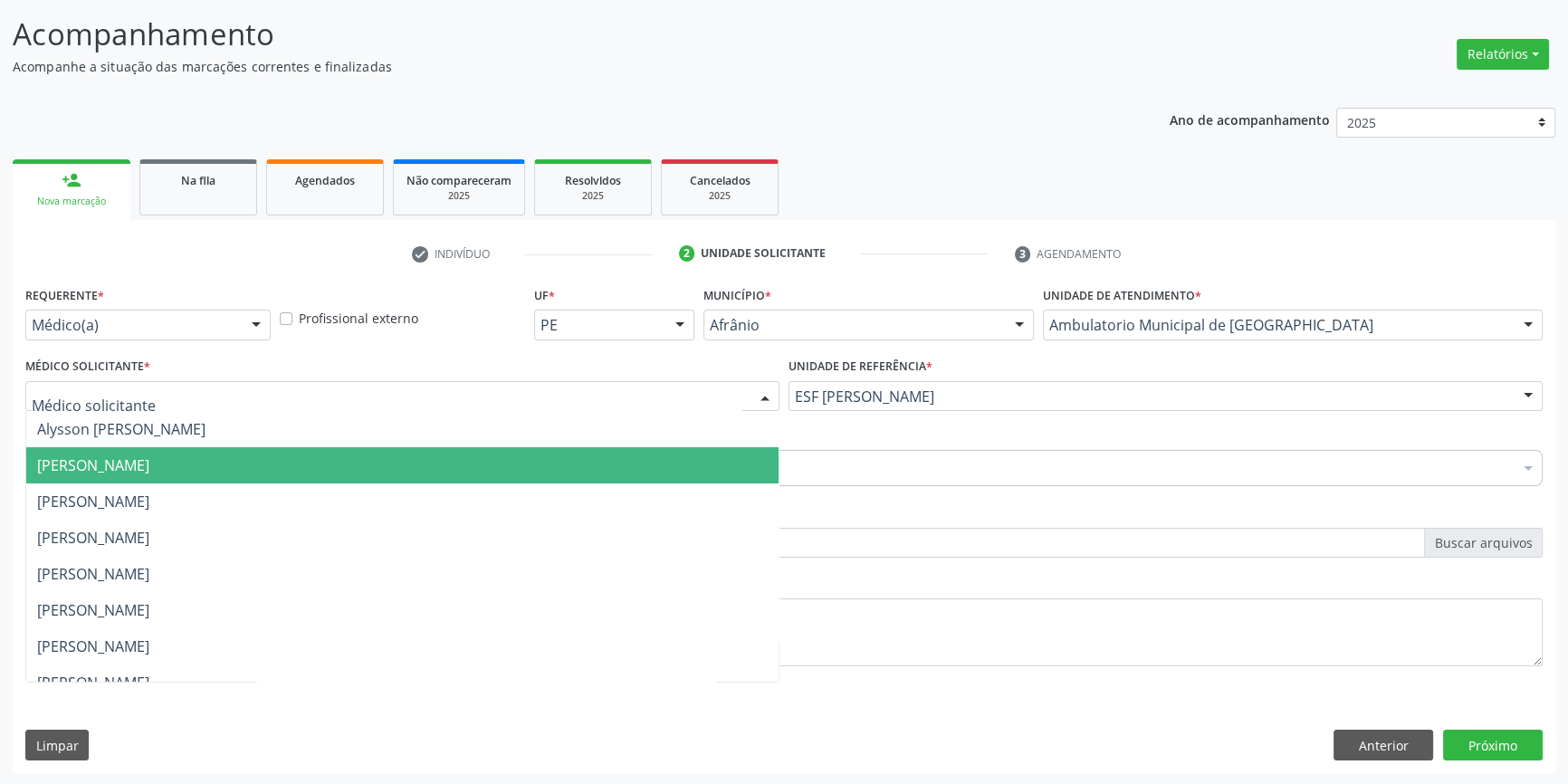
drag, startPoint x: 288, startPoint y: 470, endPoint x: 266, endPoint y: 471, distance: 22.0
click at [287, 471] on span "[PERSON_NAME]" at bounding box center [403, 465] width 753 height 37
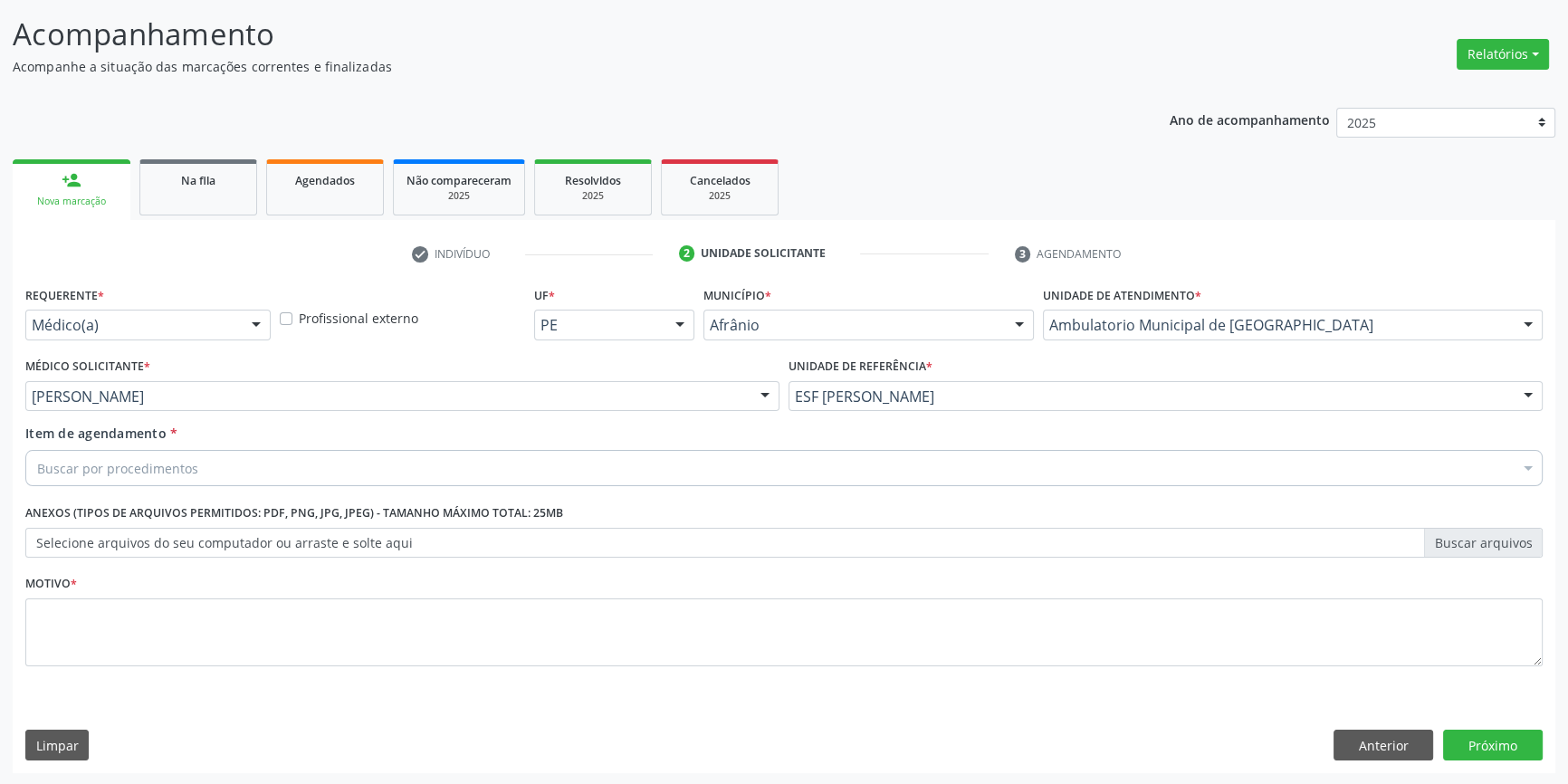
click at [219, 470] on div "Buscar por procedimentos" at bounding box center [784, 468] width 1518 height 37
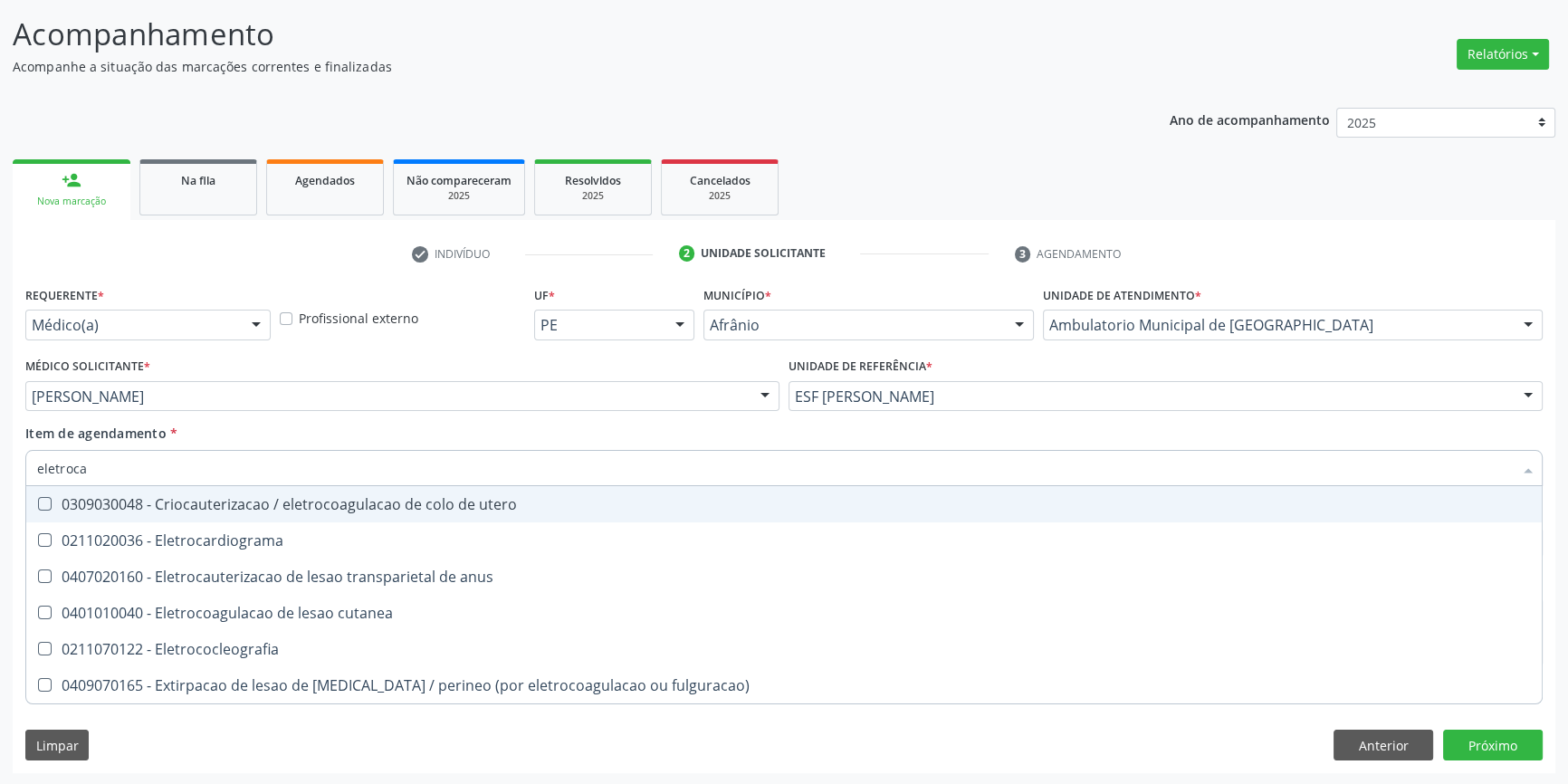
type input "eletrocar"
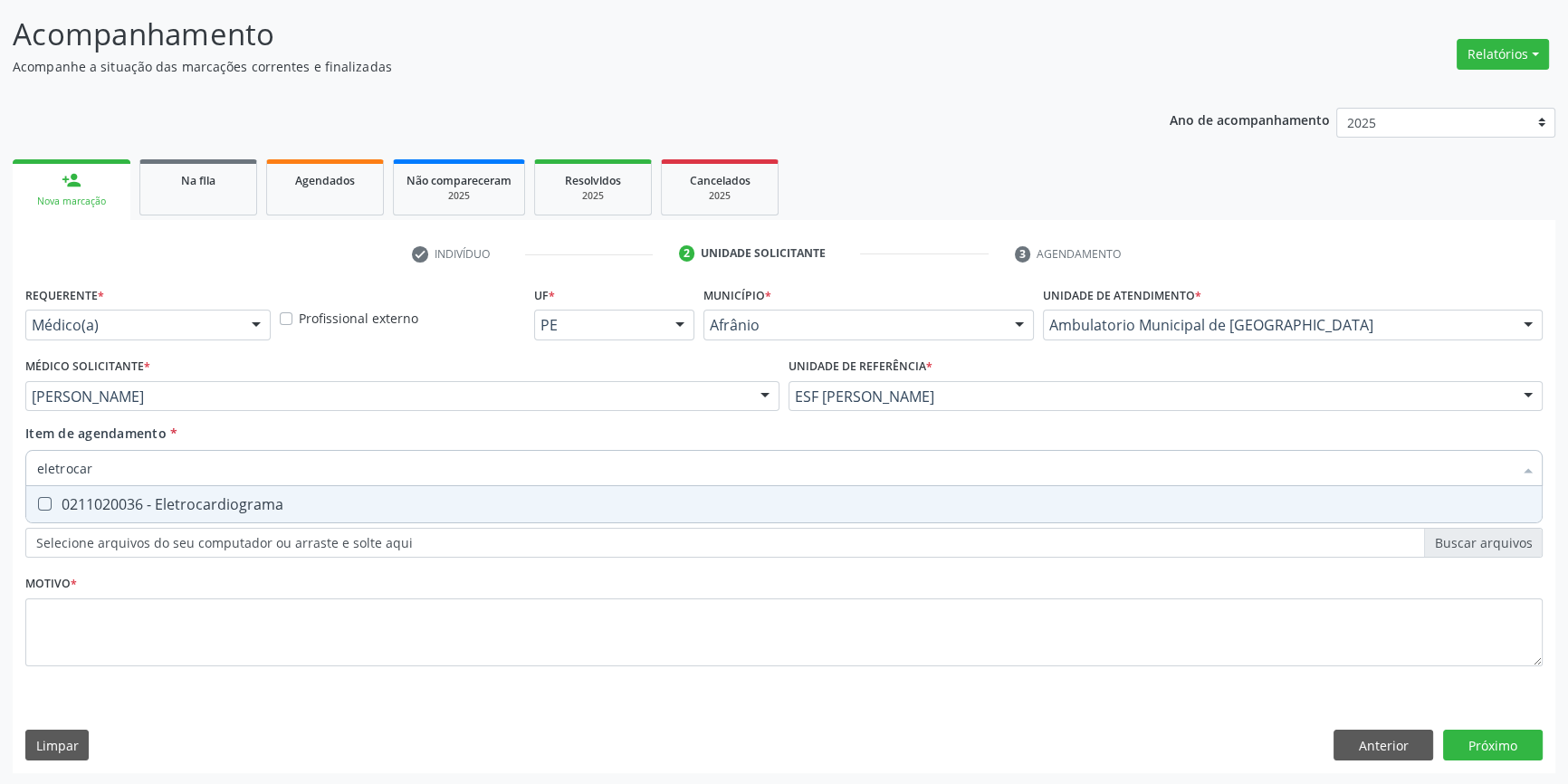
click at [203, 489] on span "0211020036 - Eletrocardiograma" at bounding box center [784, 505] width 1516 height 37
checkbox Eletrocardiograma "true"
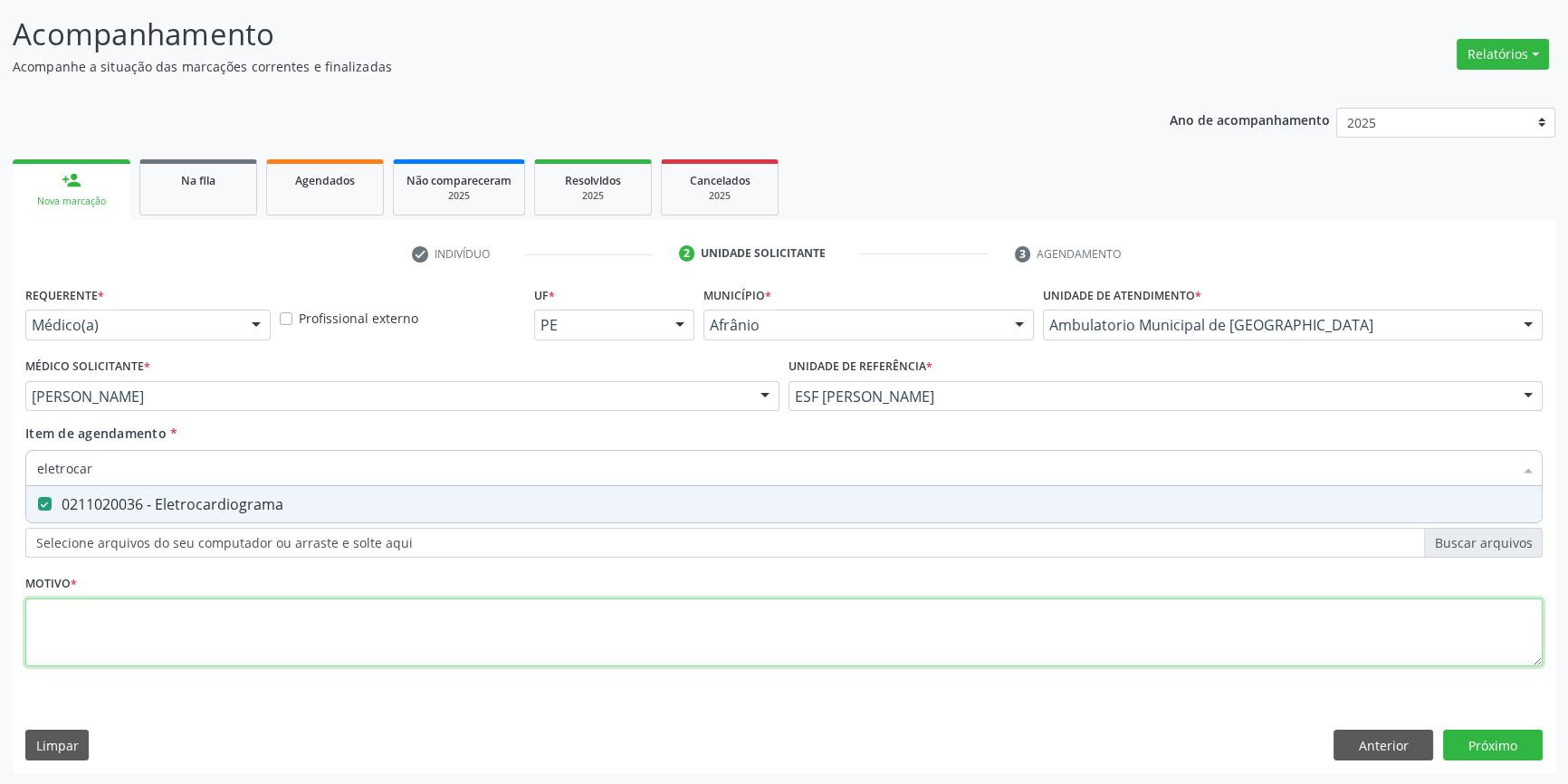
click at [166, 627] on div "Requerente * Médico(a) Médico(a) Enfermeiro(a) Paciente Nenhum resultado encont…" at bounding box center [784, 486] width 1518 height 410
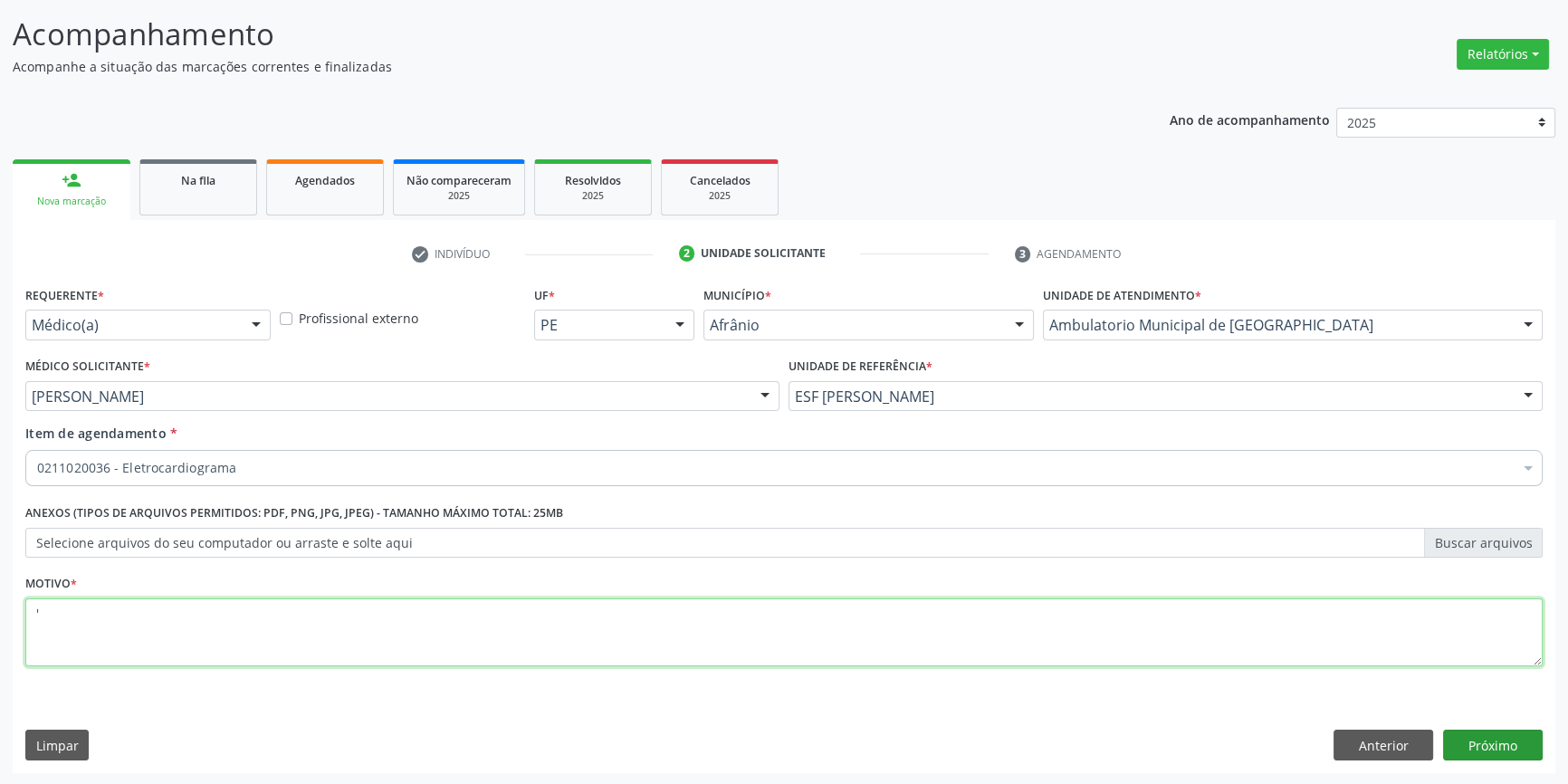
type textarea "'"
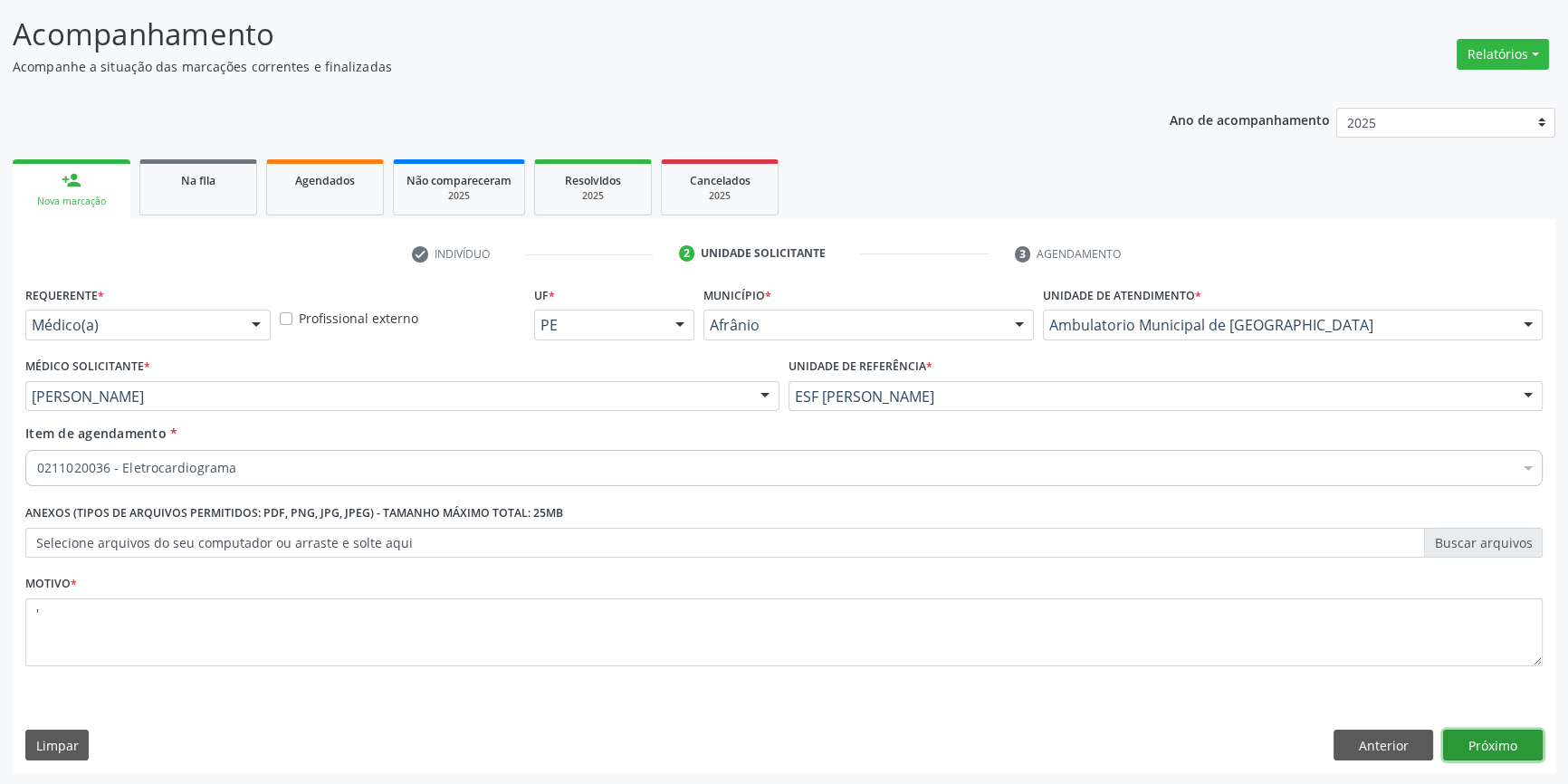
click at [1512, 747] on button "Próximo" at bounding box center [1493, 746] width 100 height 31
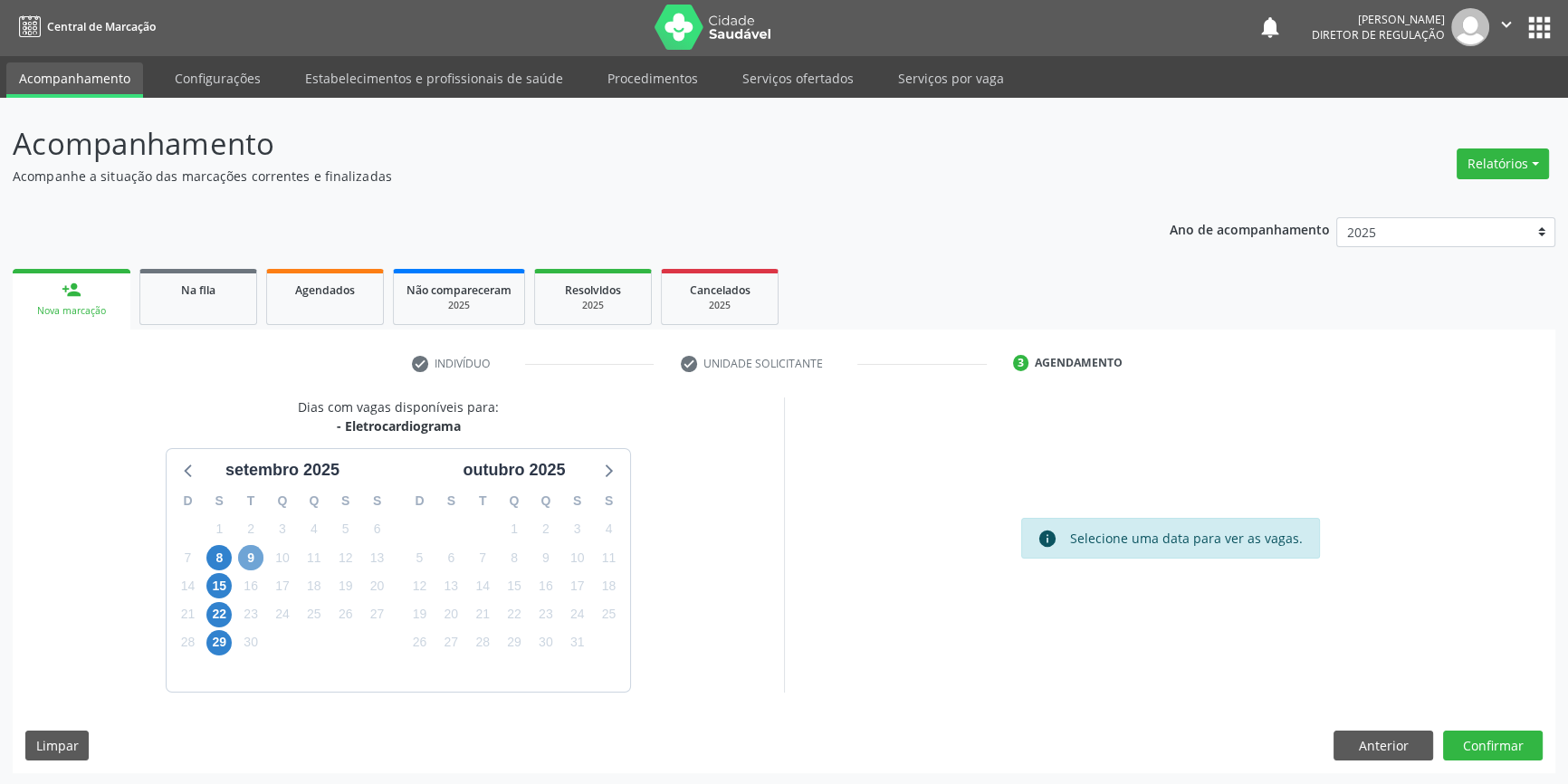
click at [252, 562] on span "9" at bounding box center [251, 558] width 26 height 26
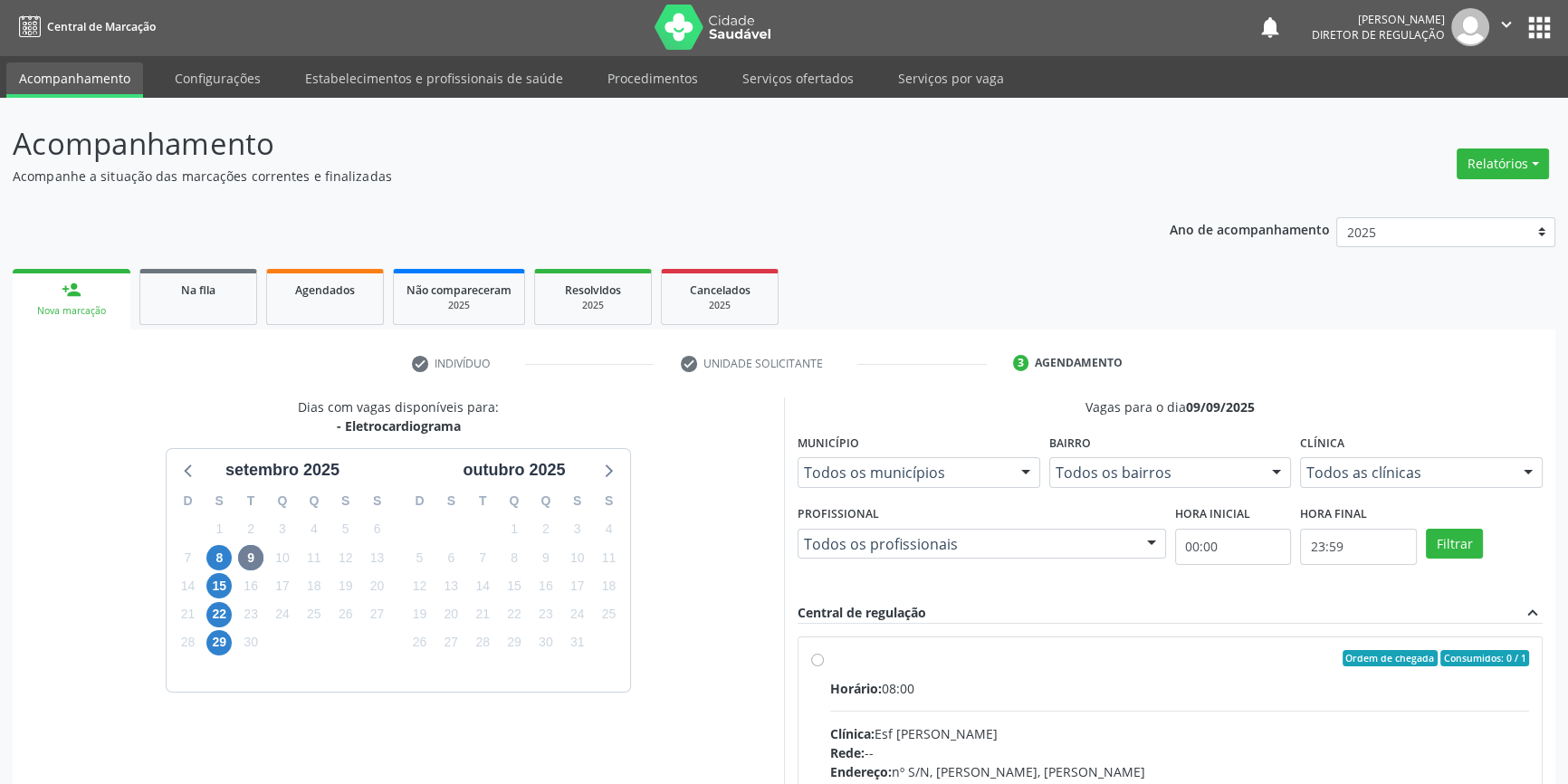
click at [833, 671] on label "Ordem de chegada Consumidos: 0 / 1 Horário: 08:00 Clínica: Esf [PERSON_NAME] Re…" at bounding box center [1180, 789] width 699 height 278
click at [824, 667] on input "Ordem de chegada Consumidos: 0 / 1 Horário: 08:00 Clínica: Esf [PERSON_NAME] Re…" at bounding box center [818, 659] width 13 height 16
radio input "true"
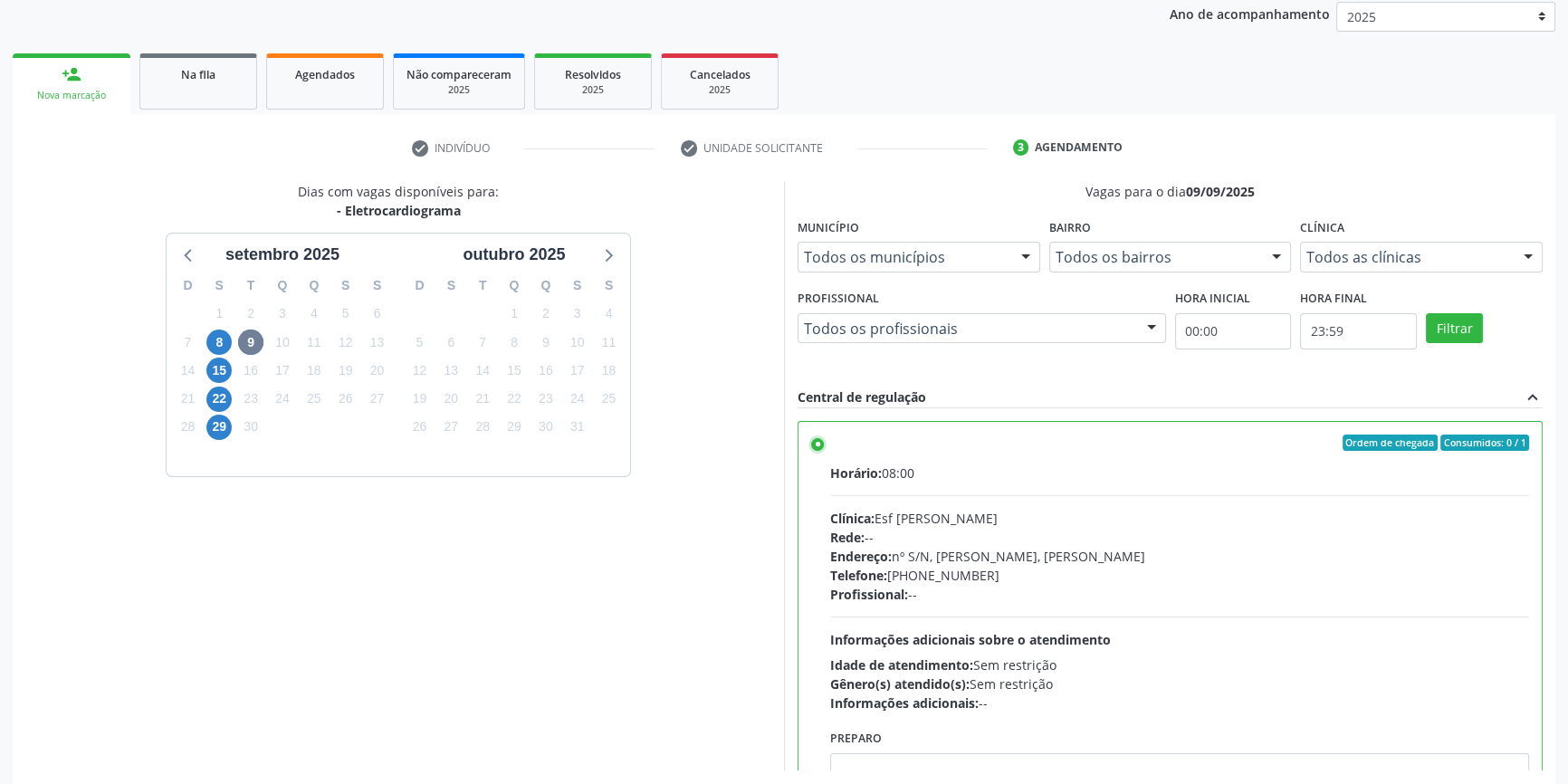
scroll to position [296, 0]
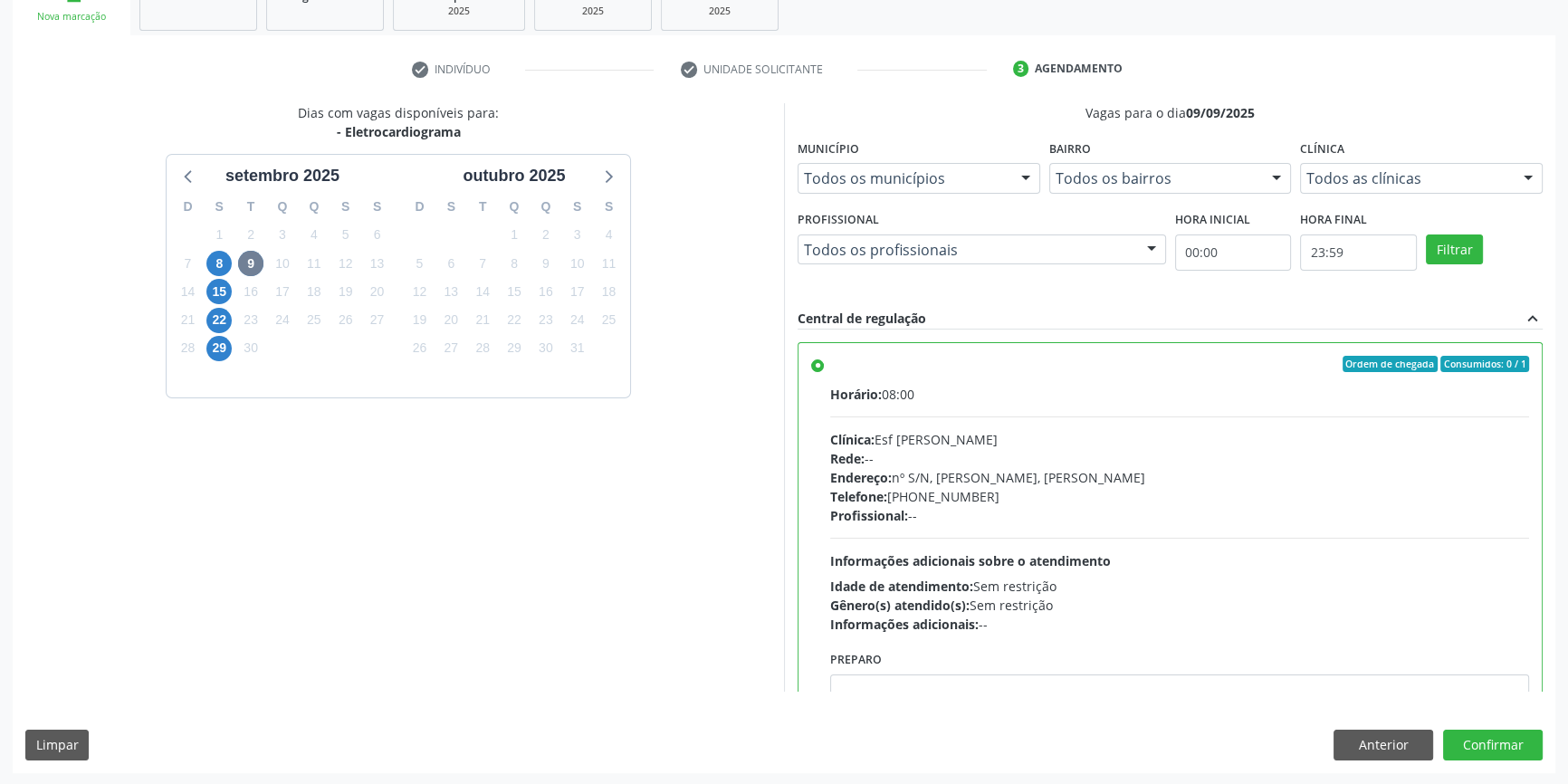
click at [1475, 726] on div "Dias com vagas disponíveis para: - Eletrocardiograma s[DATE] D S T Q Q S S 31 1…" at bounding box center [784, 438] width 1543 height 670
click at [1475, 735] on button "Confirmar" at bounding box center [1493, 746] width 100 height 31
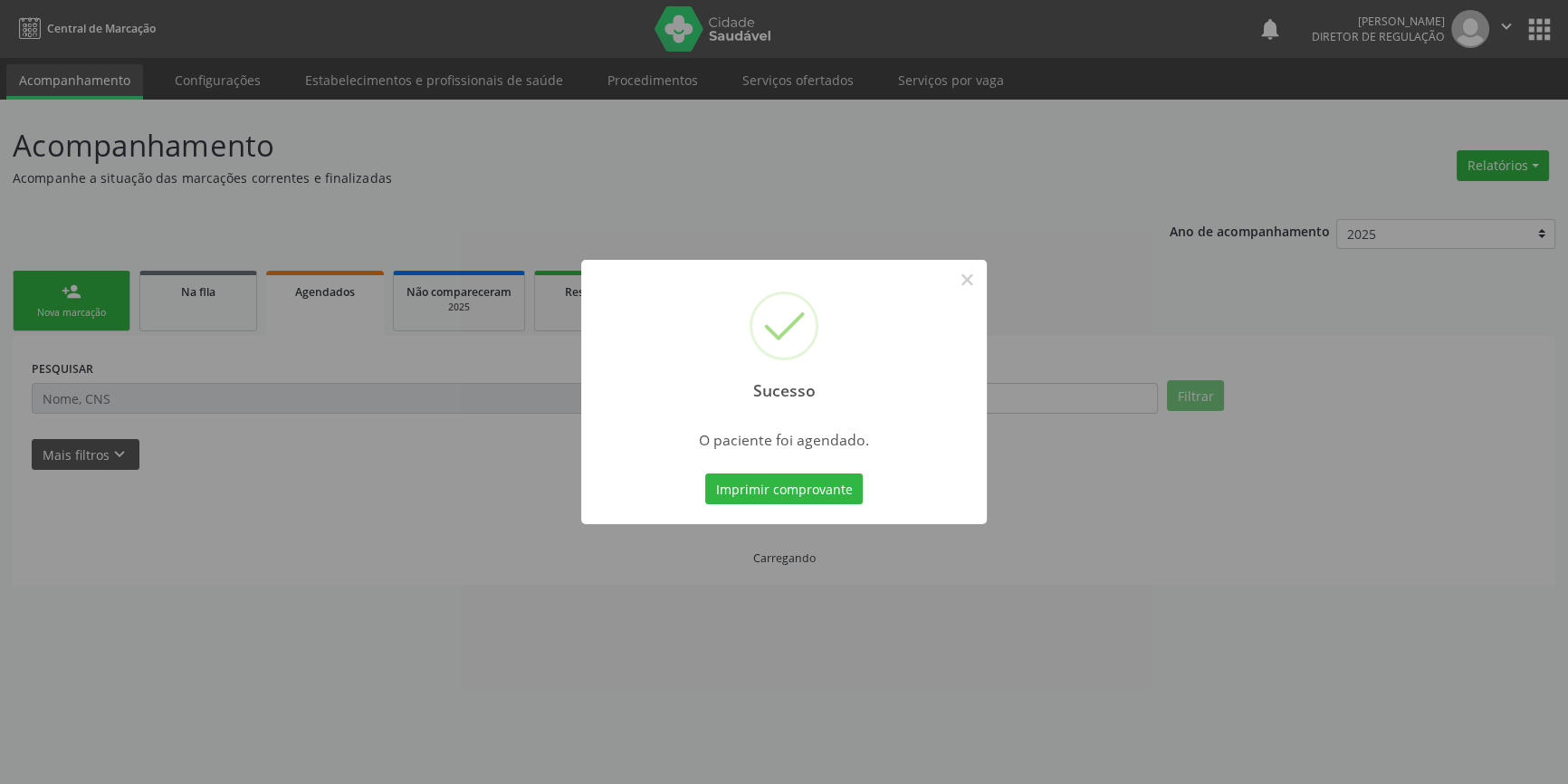
scroll to position [0, 0]
click at [740, 479] on button "Imprimir comprovante" at bounding box center [790, 489] width 158 height 31
